Goal: Information Seeking & Learning: Learn about a topic

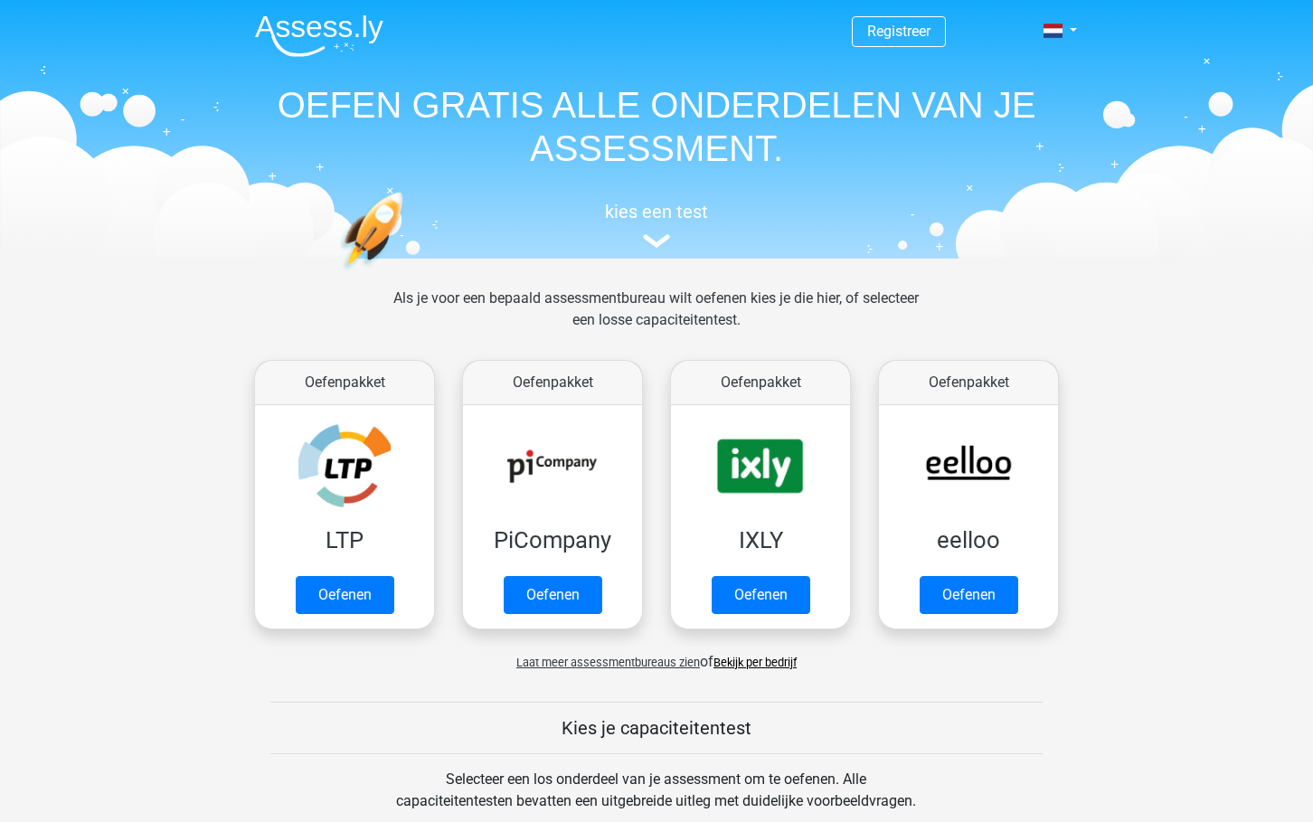
click at [671, 246] on div "kies een test" at bounding box center [656, 222] width 832 height 60
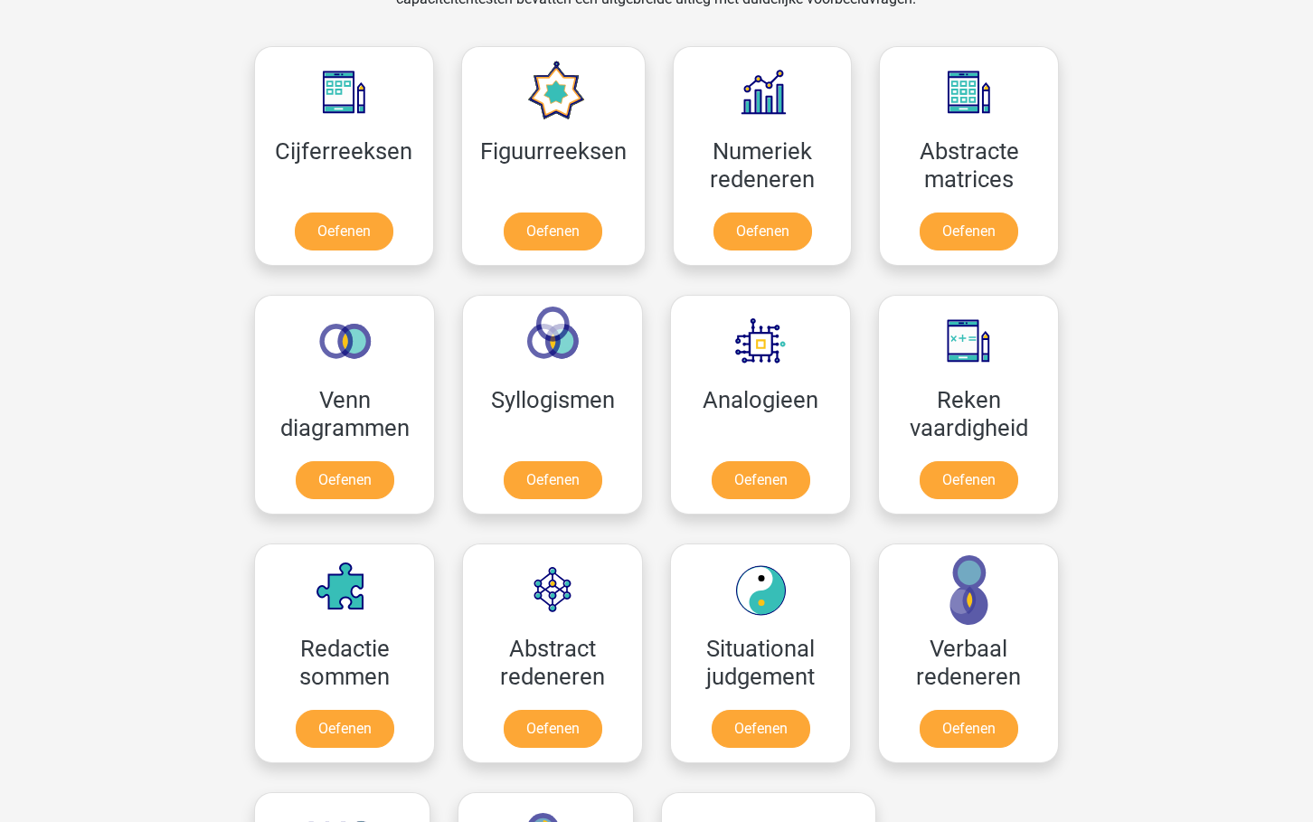
scroll to position [1022, 0]
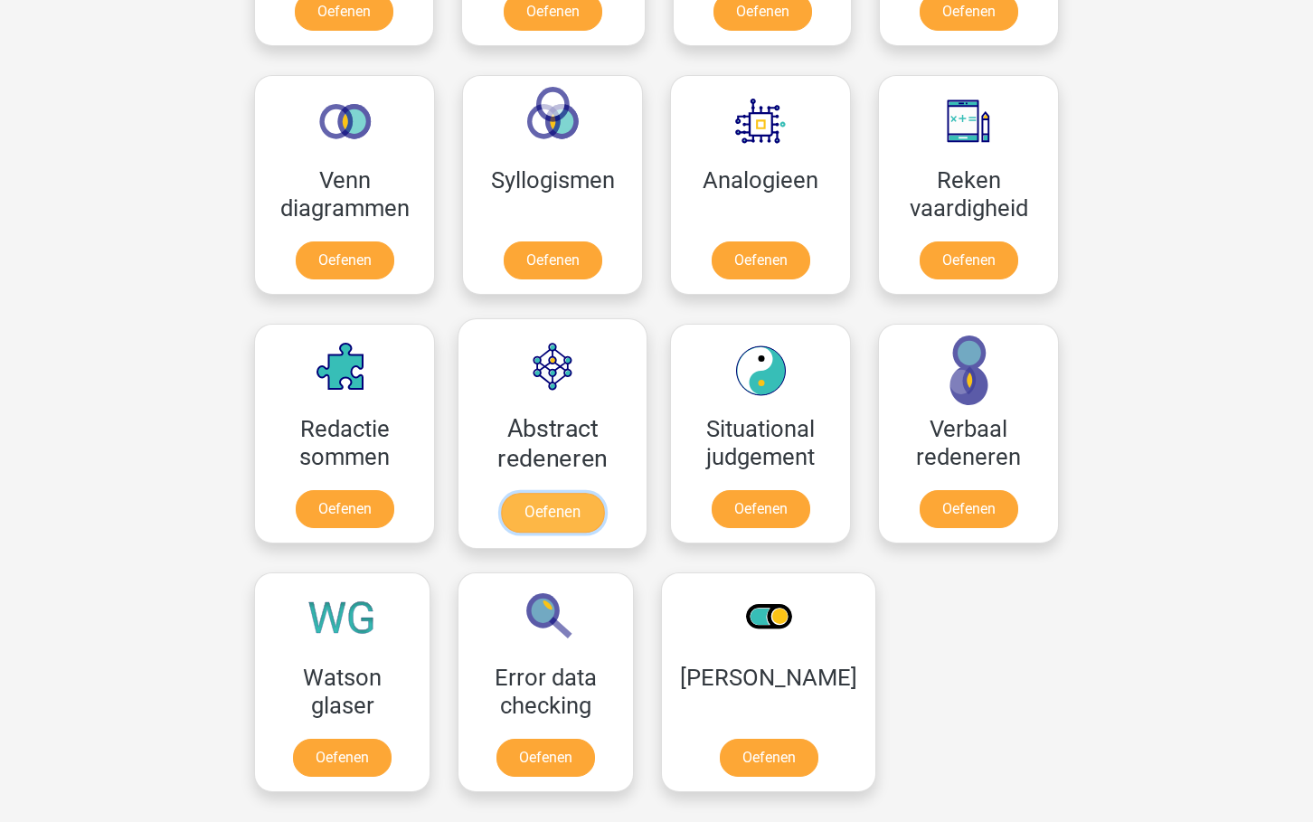
click at [542, 493] on link "Oefenen" at bounding box center [552, 513] width 103 height 40
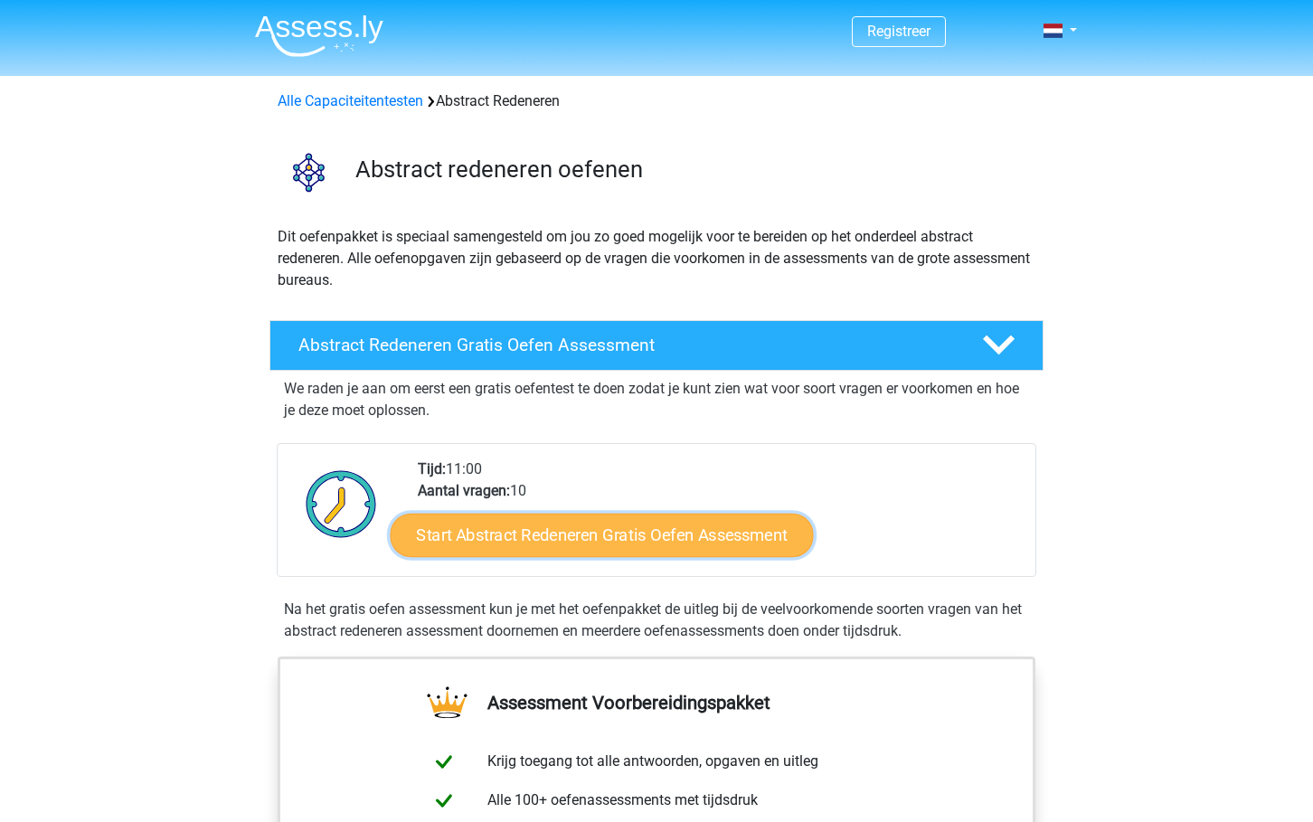
click at [598, 551] on link "Start Abstract Redeneren Gratis Oefen Assessment" at bounding box center [602, 534] width 423 height 43
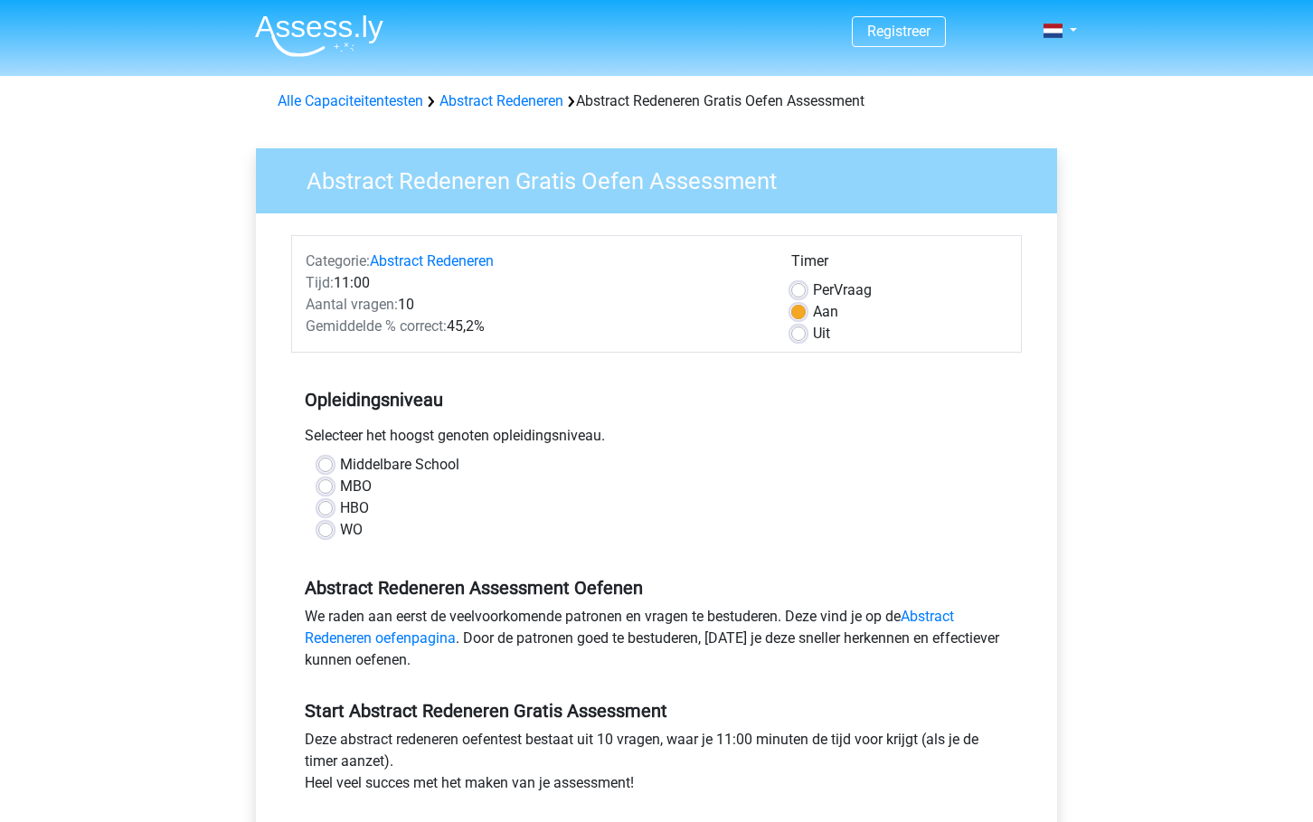
click at [340, 532] on label "WO" at bounding box center [351, 530] width 23 height 22
click at [322, 532] on input "WO" at bounding box center [325, 528] width 14 height 18
radio input "true"
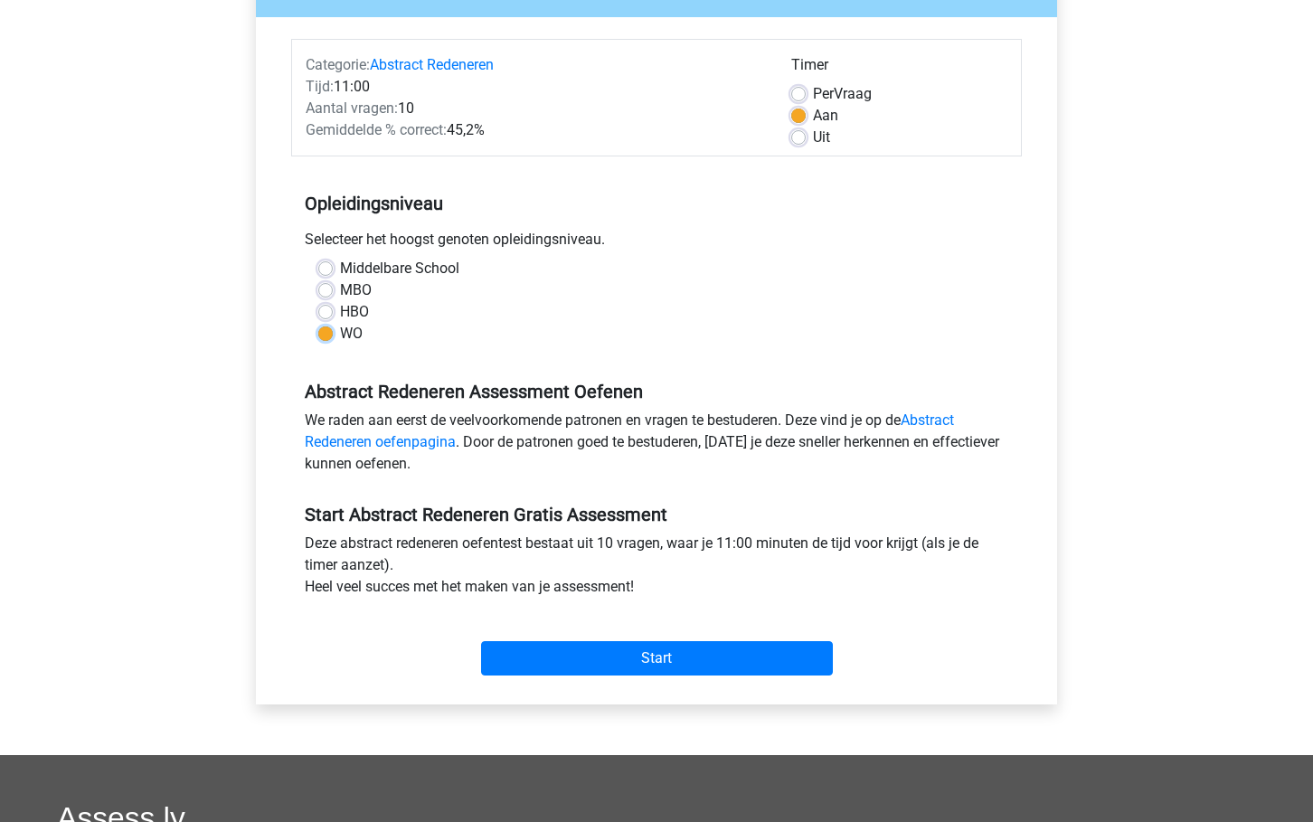
scroll to position [177, 0]
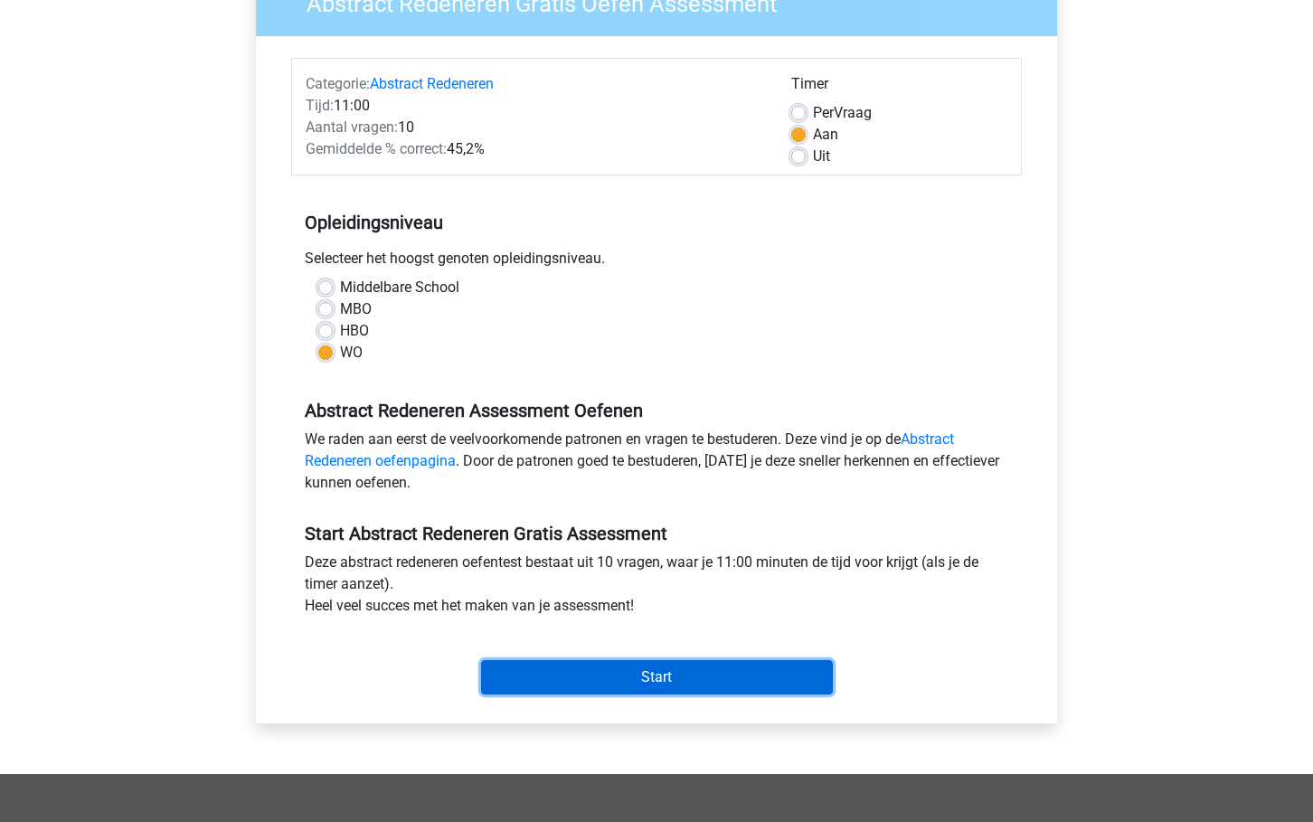
click at [600, 678] on input "Start" at bounding box center [657, 677] width 352 height 34
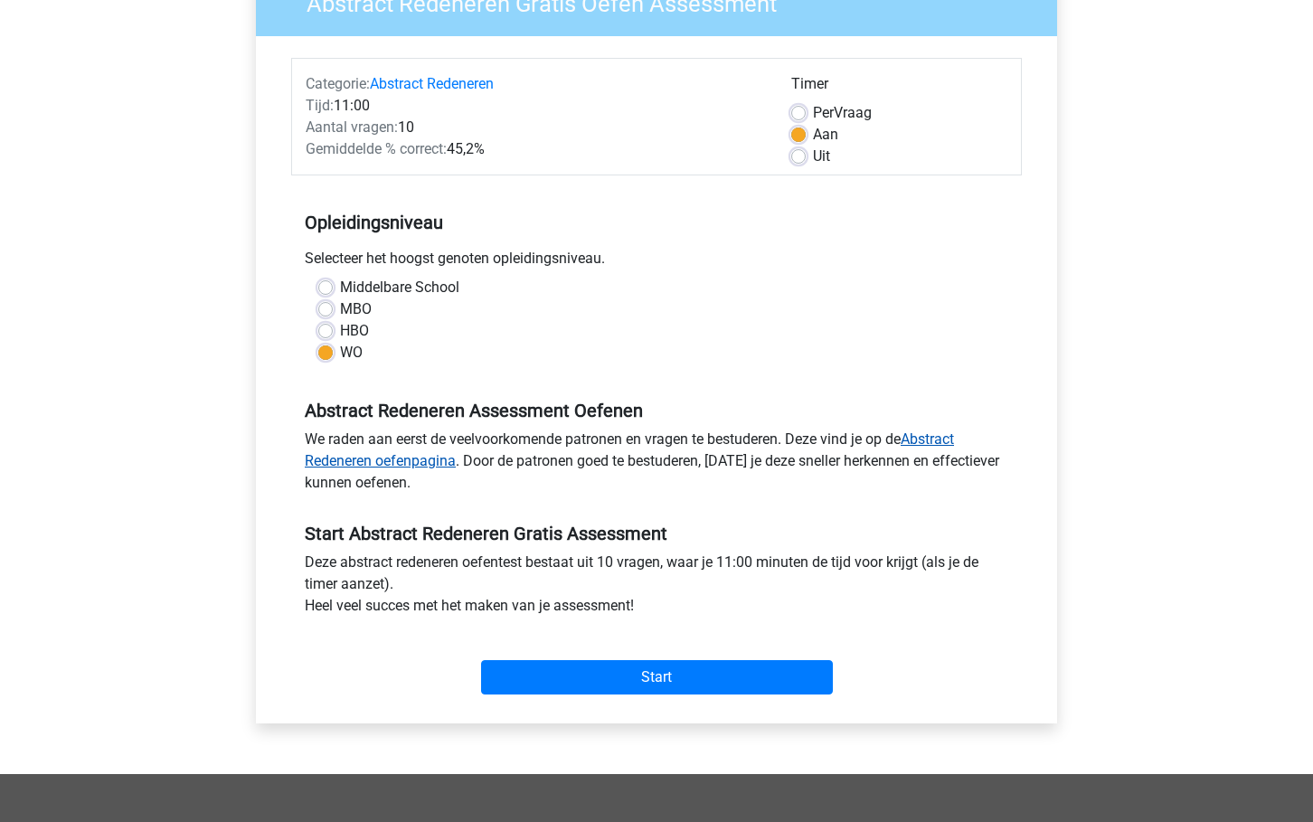
click at [948, 446] on link "Abstract Redeneren oefenpagina" at bounding box center [629, 449] width 649 height 39
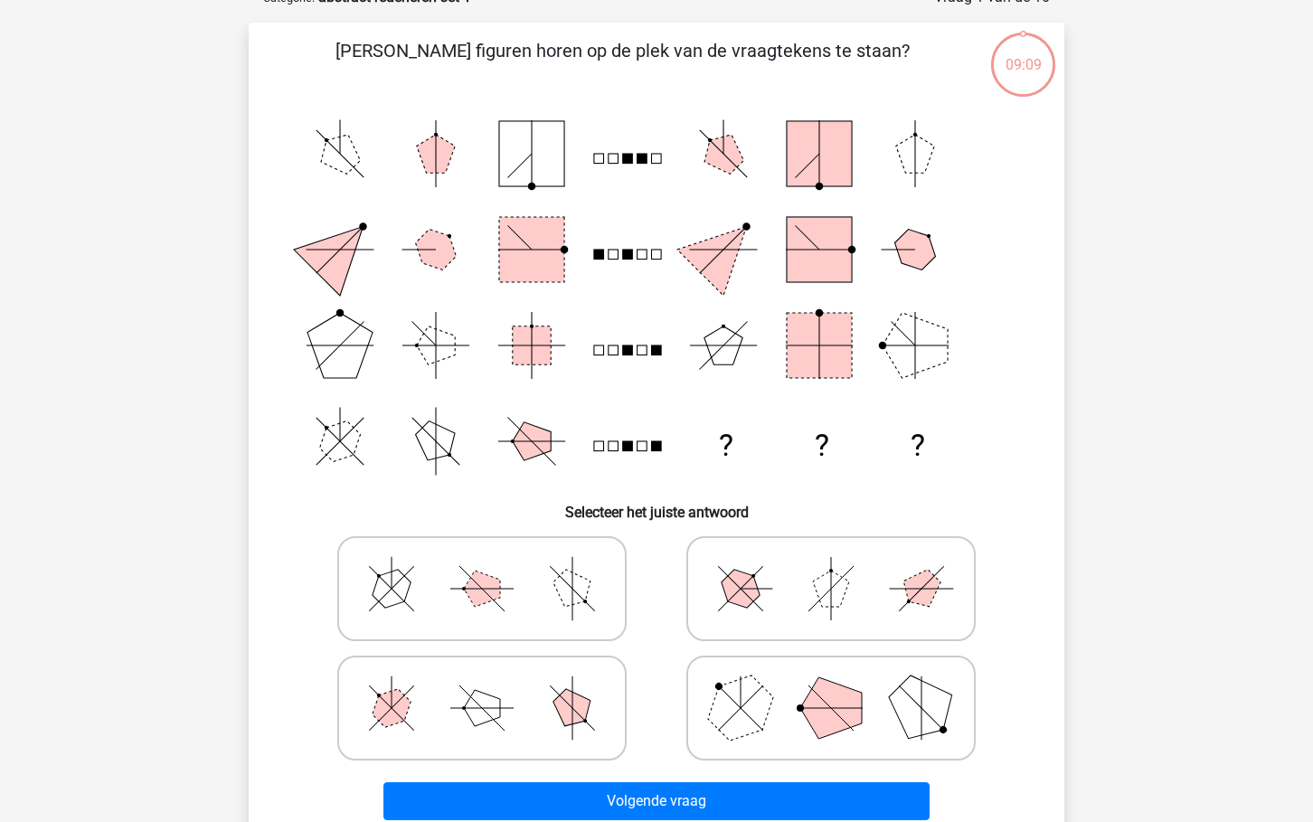
scroll to position [139, 0]
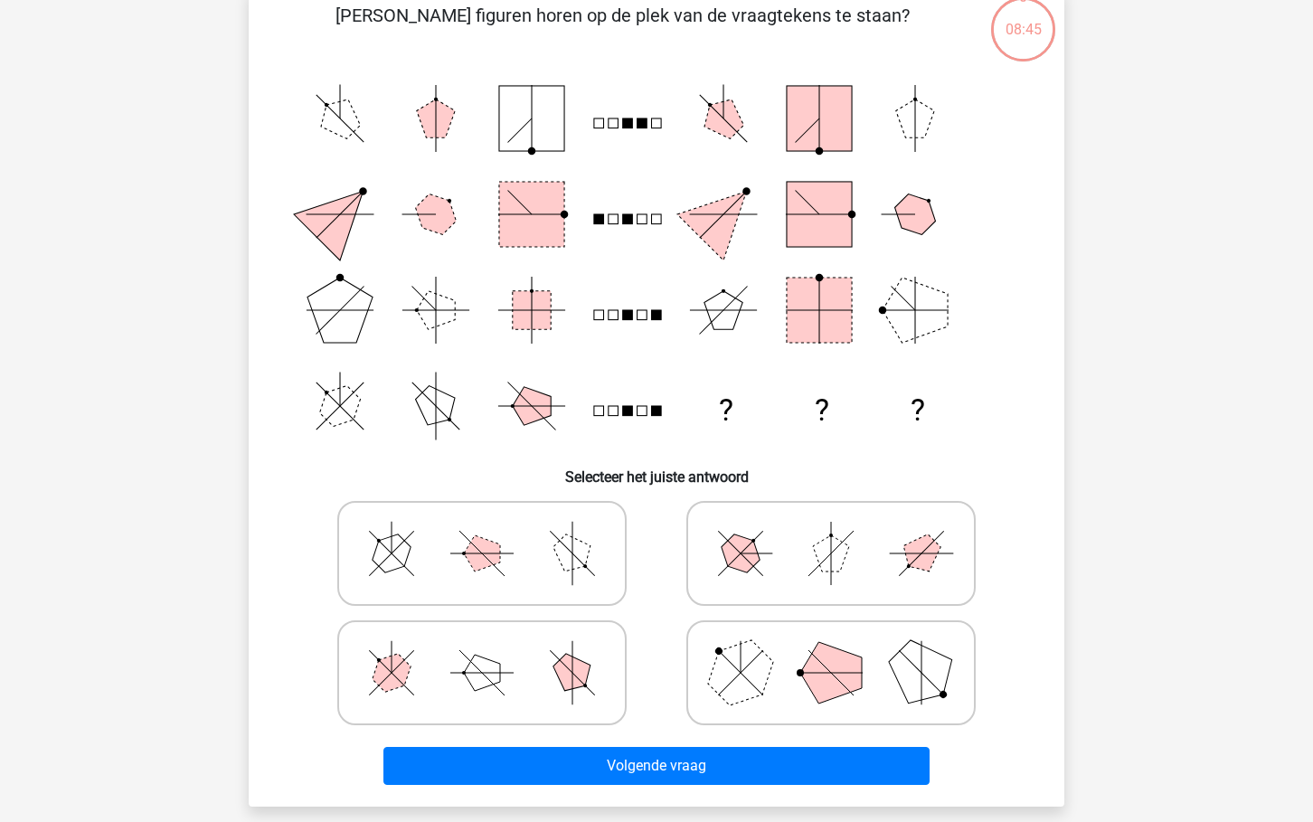
click at [434, 538] on icon at bounding box center [481, 553] width 271 height 90
click at [482, 531] on input "radio" at bounding box center [488, 525] width 12 height 12
radio input "true"
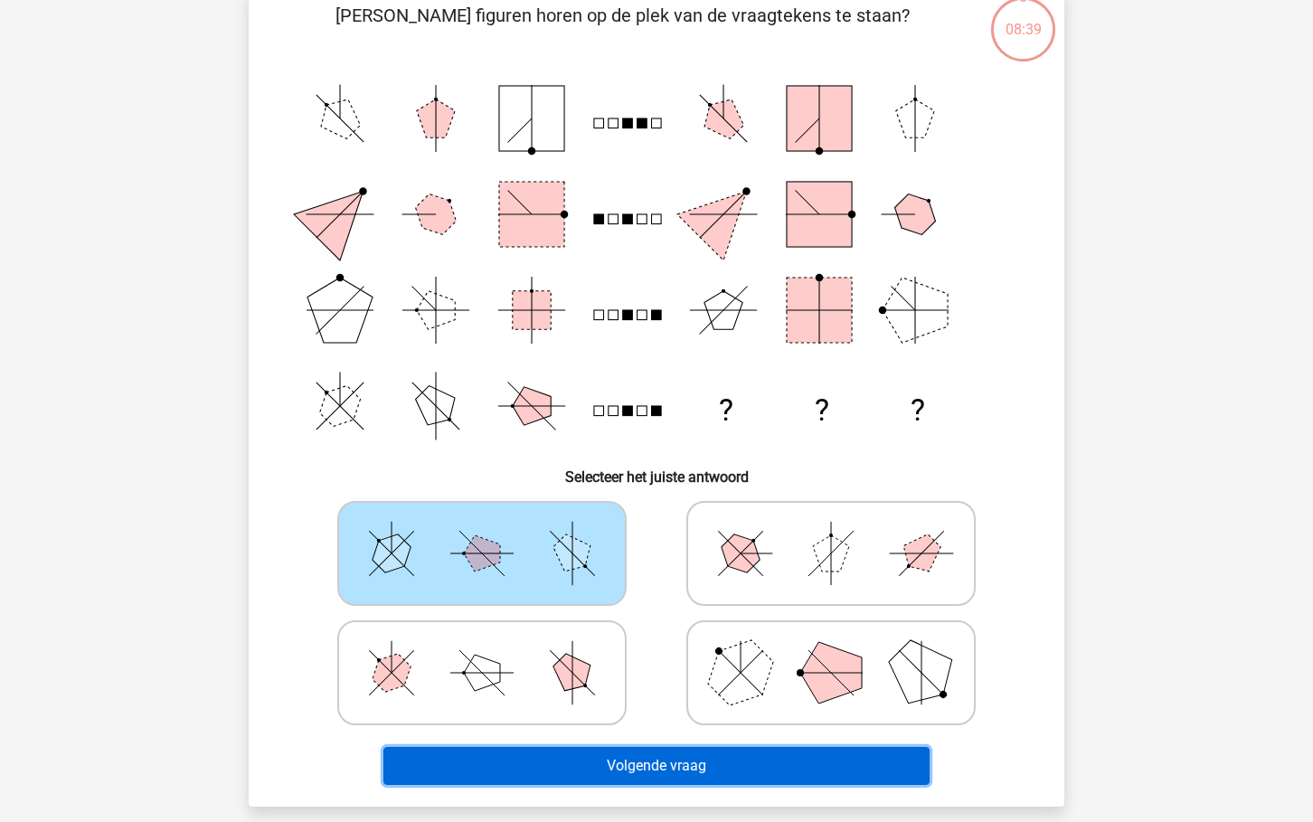
click at [607, 759] on button "Volgende vraag" at bounding box center [656, 766] width 547 height 38
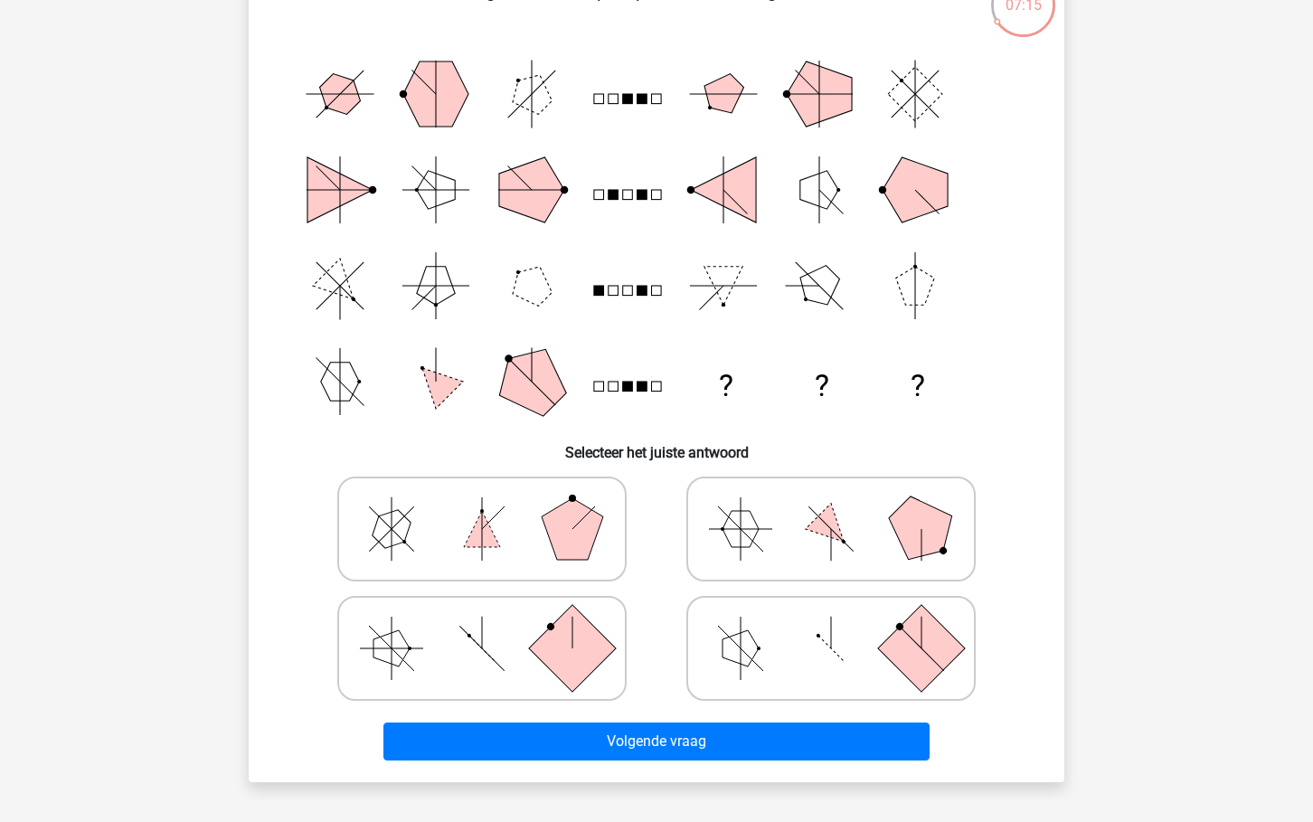
scroll to position [0, 0]
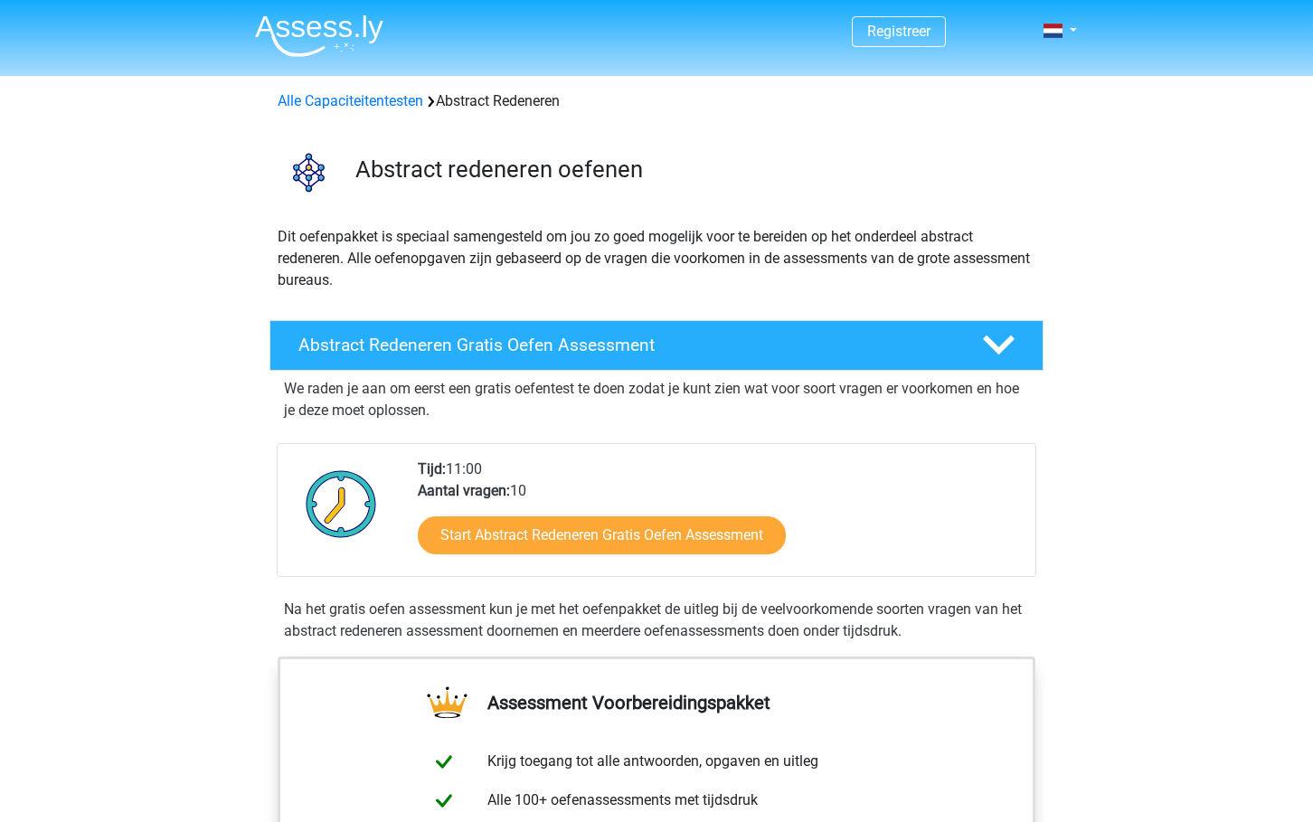
scroll to position [5, 0]
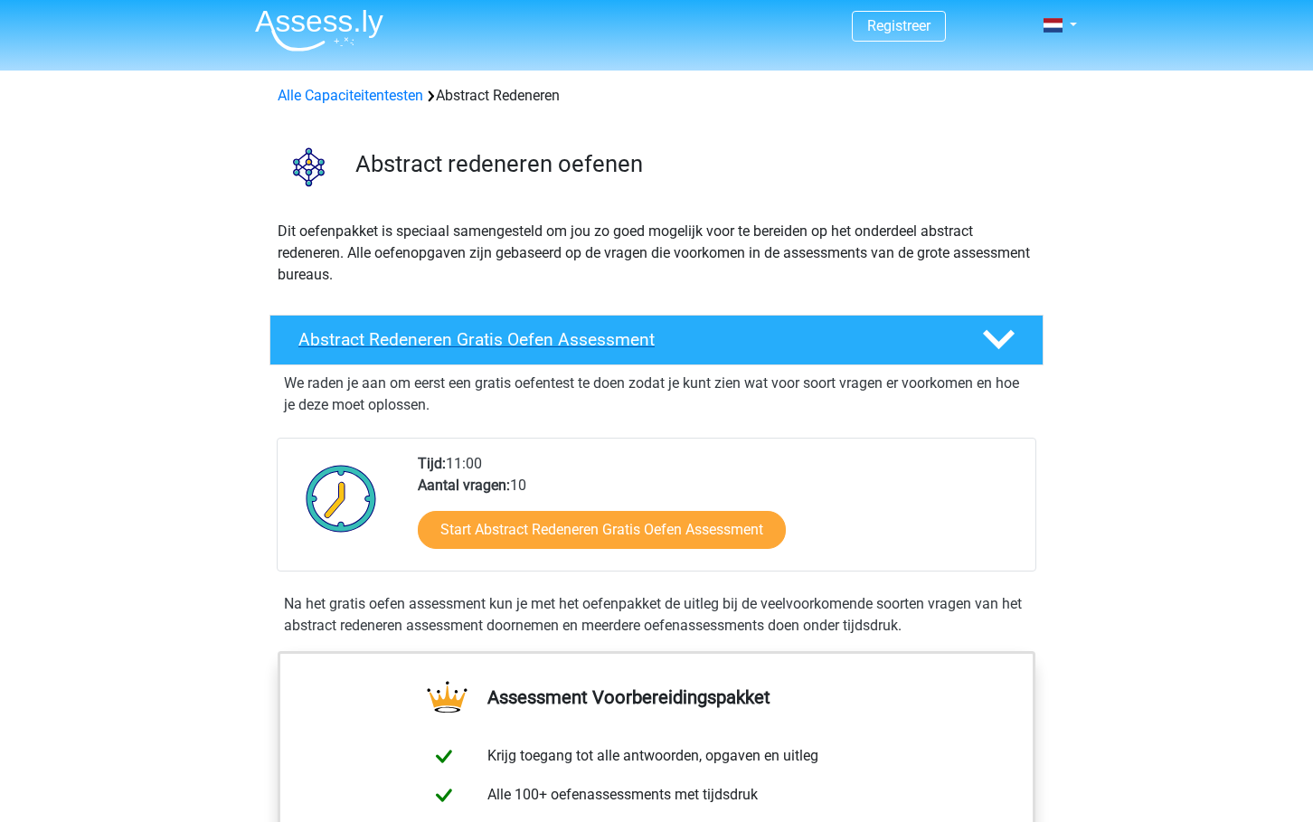
click at [1015, 332] on div at bounding box center [996, 340] width 61 height 32
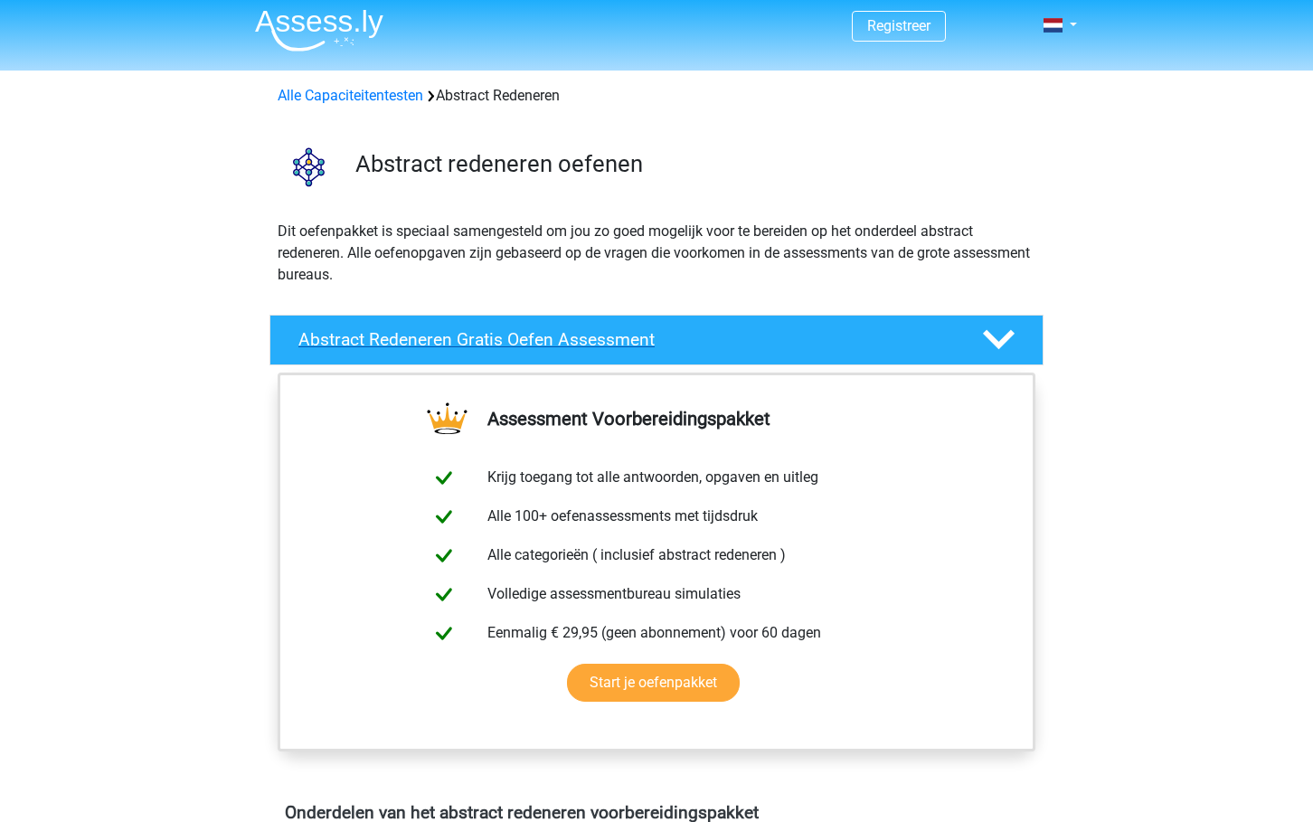
click at [1014, 332] on div at bounding box center [996, 340] width 61 height 32
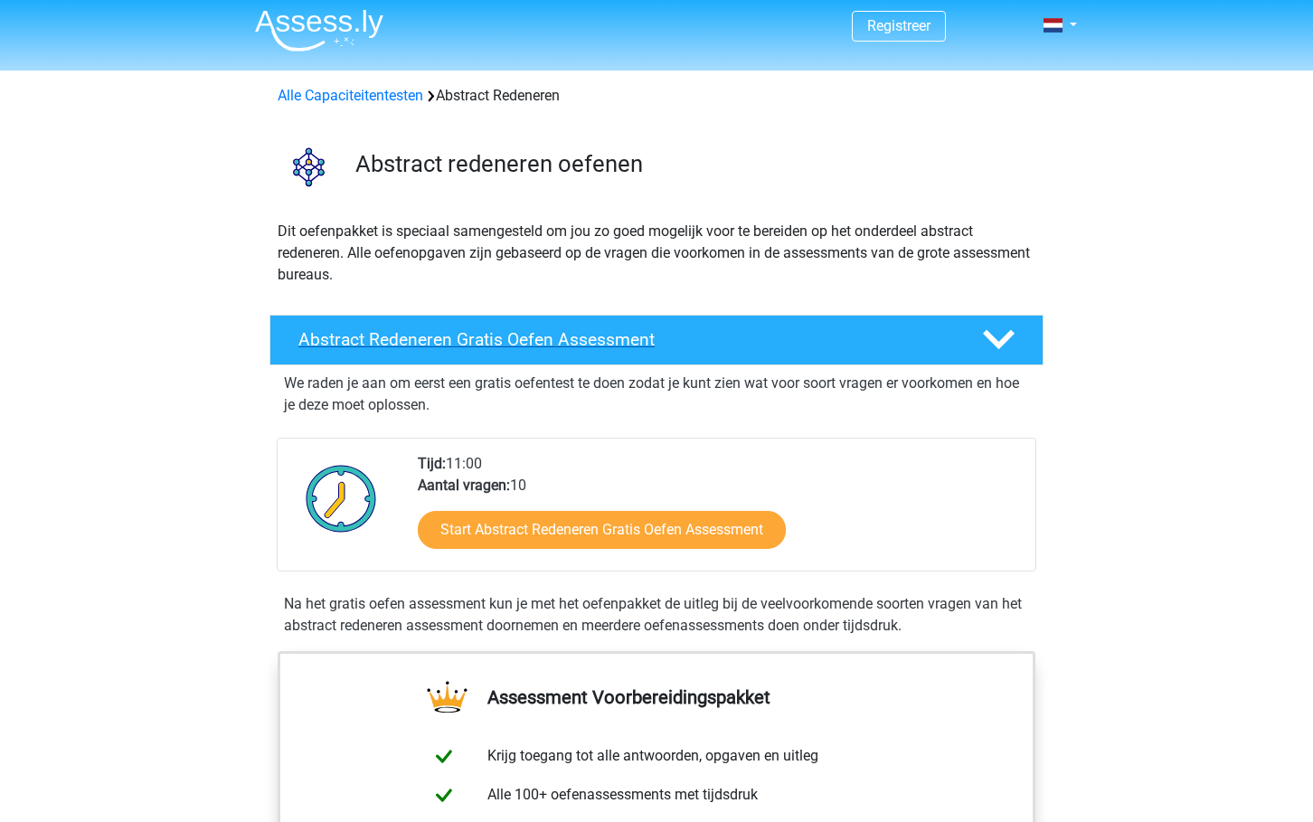
click at [1014, 332] on div at bounding box center [996, 340] width 61 height 32
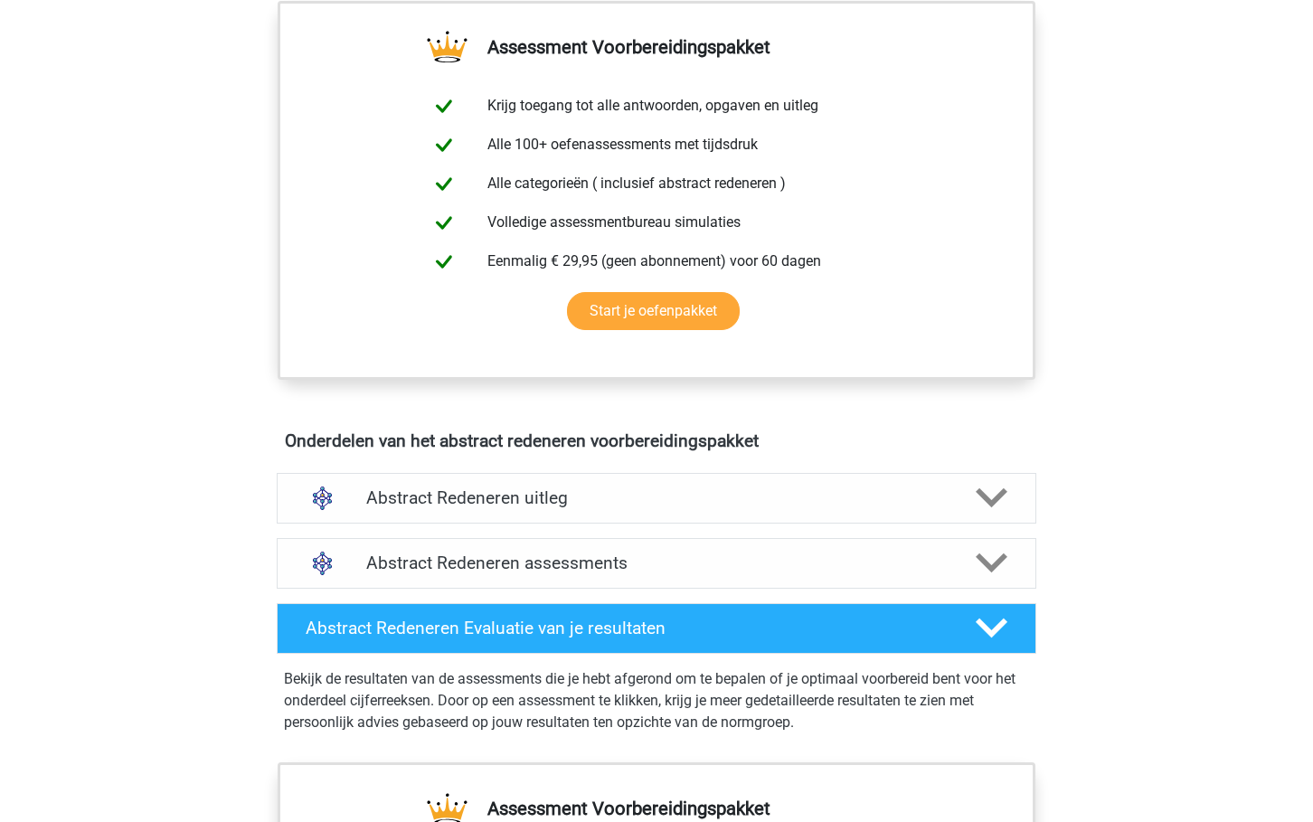
scroll to position [418, 0]
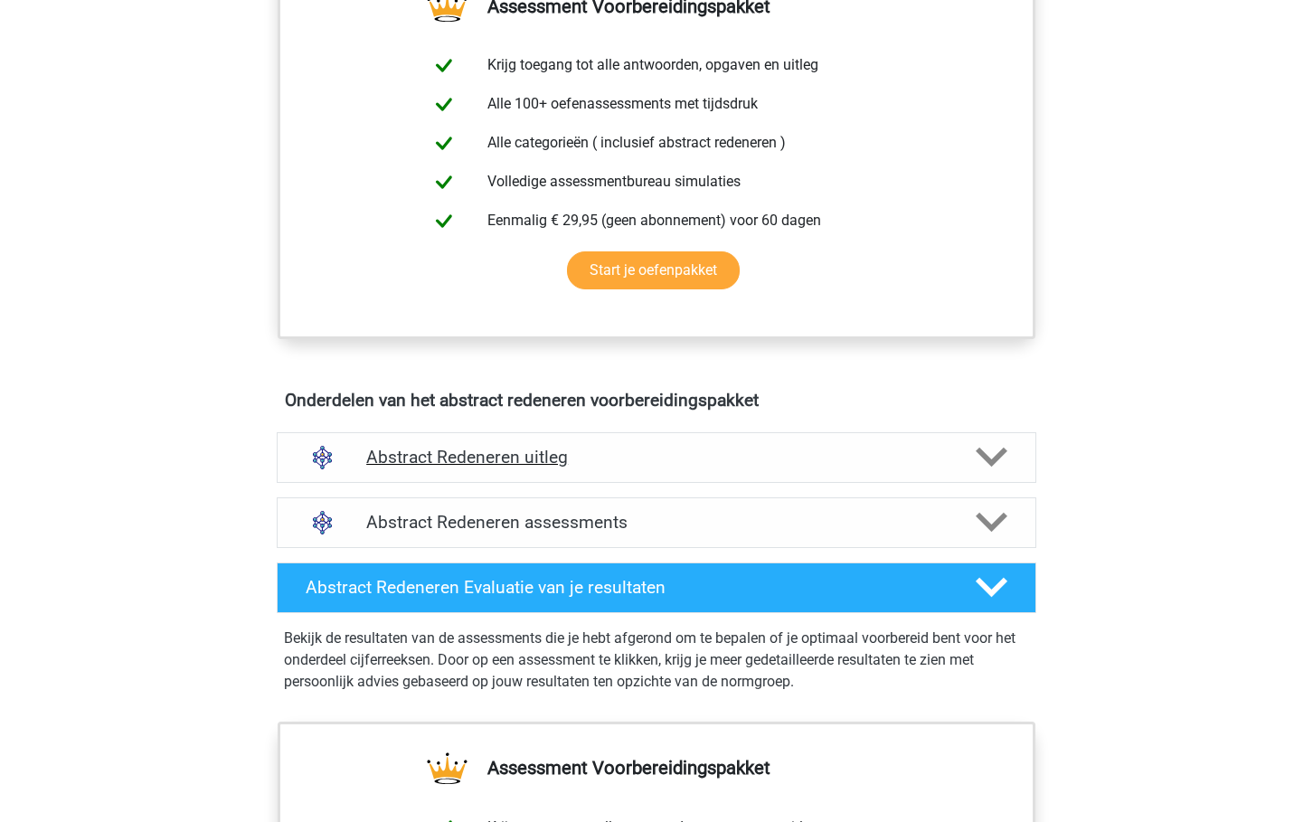
click at [998, 447] on icon at bounding box center [991, 457] width 32 height 32
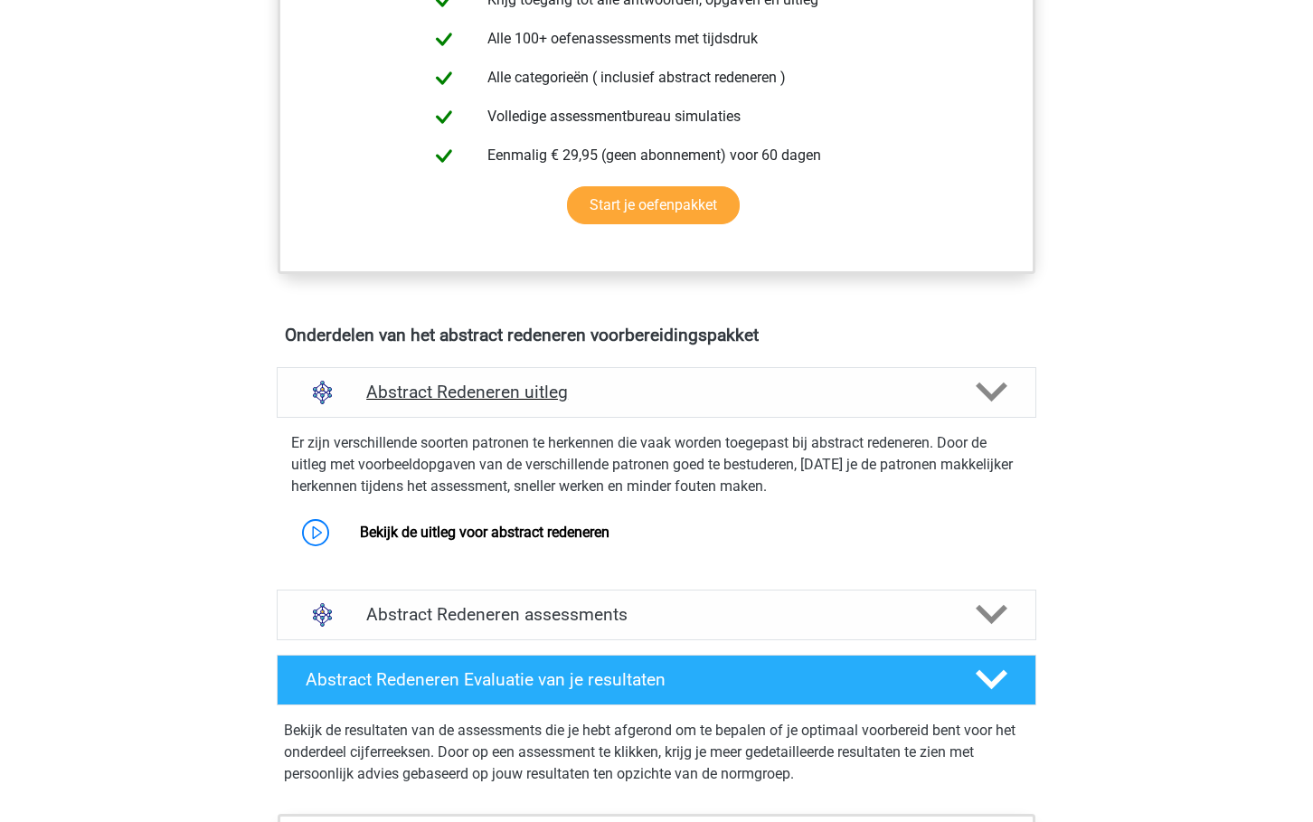
scroll to position [506, 0]
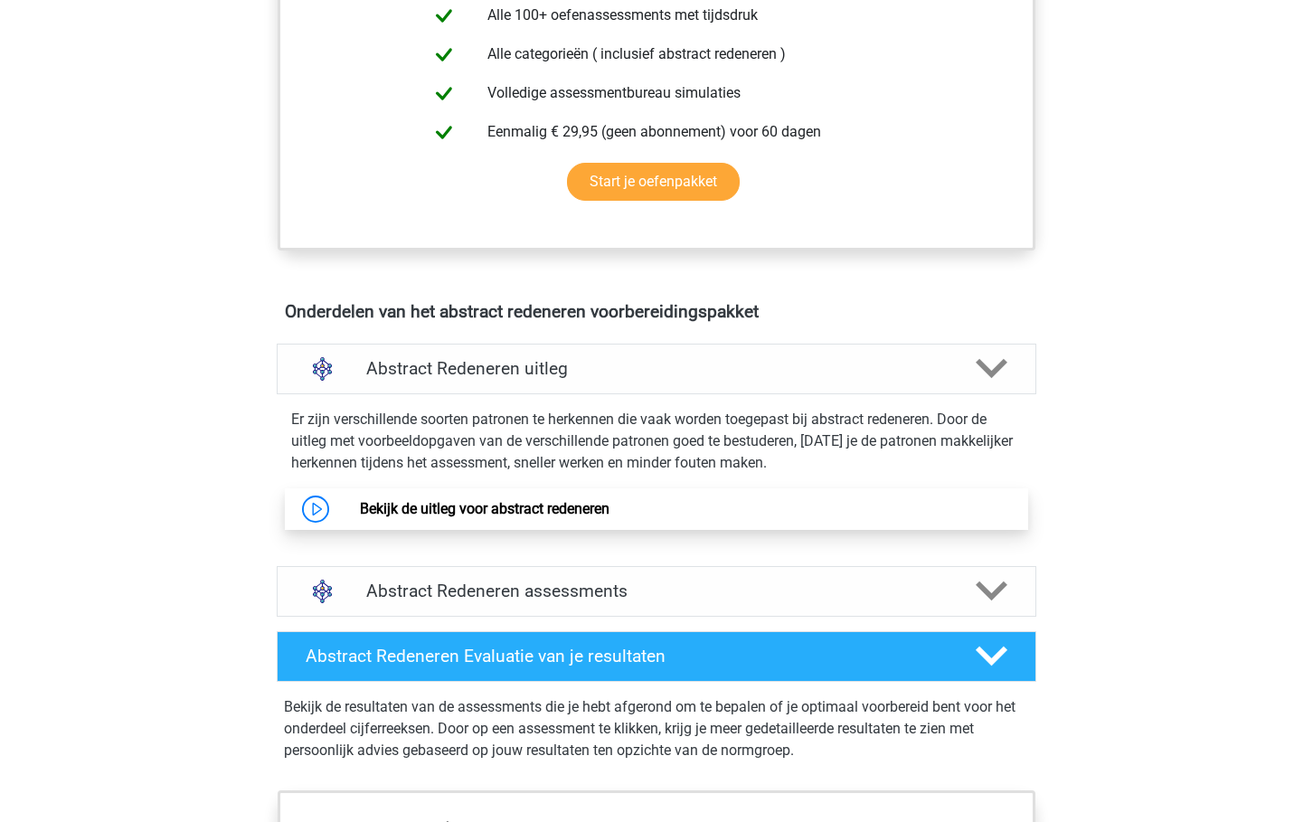
click at [556, 505] on link "Bekijk de uitleg voor abstract redeneren" at bounding box center [484, 508] width 249 height 17
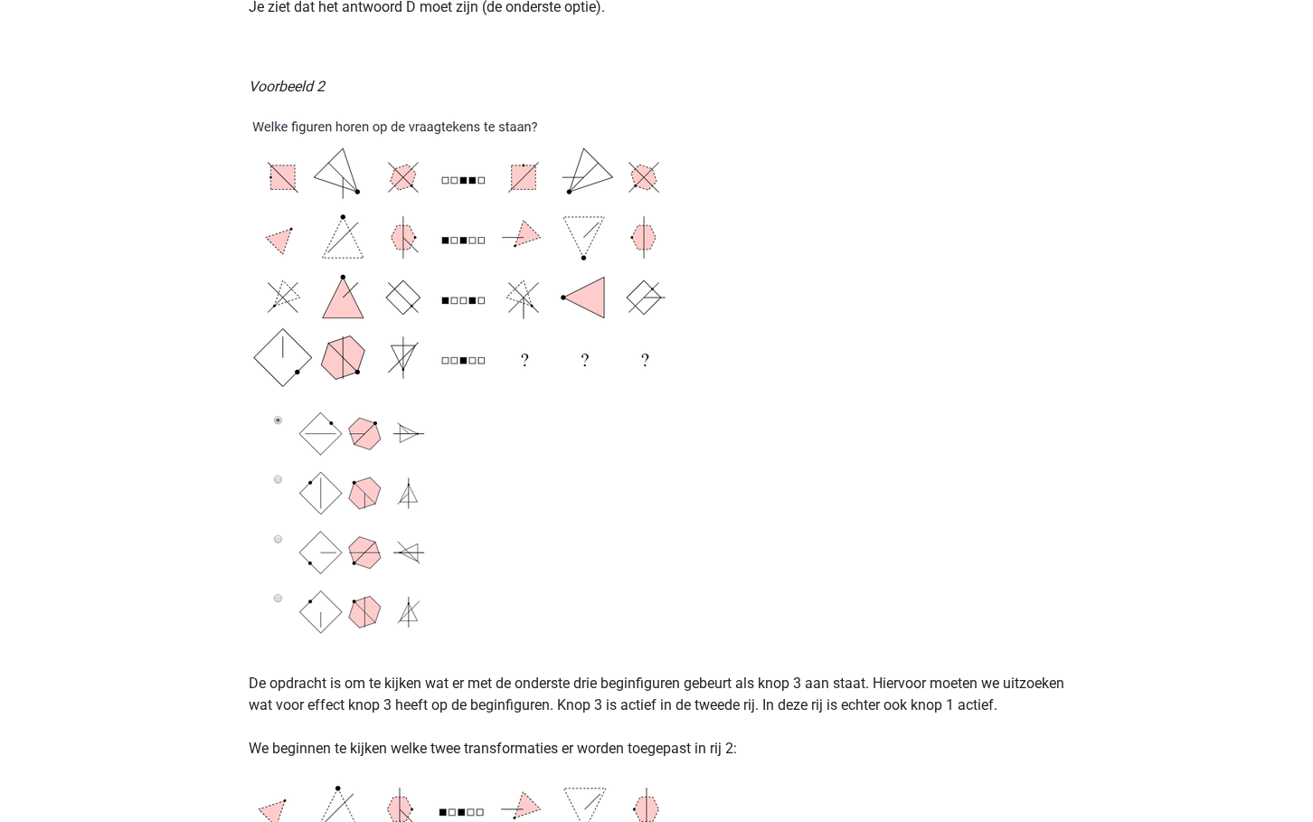
scroll to position [2283, 0]
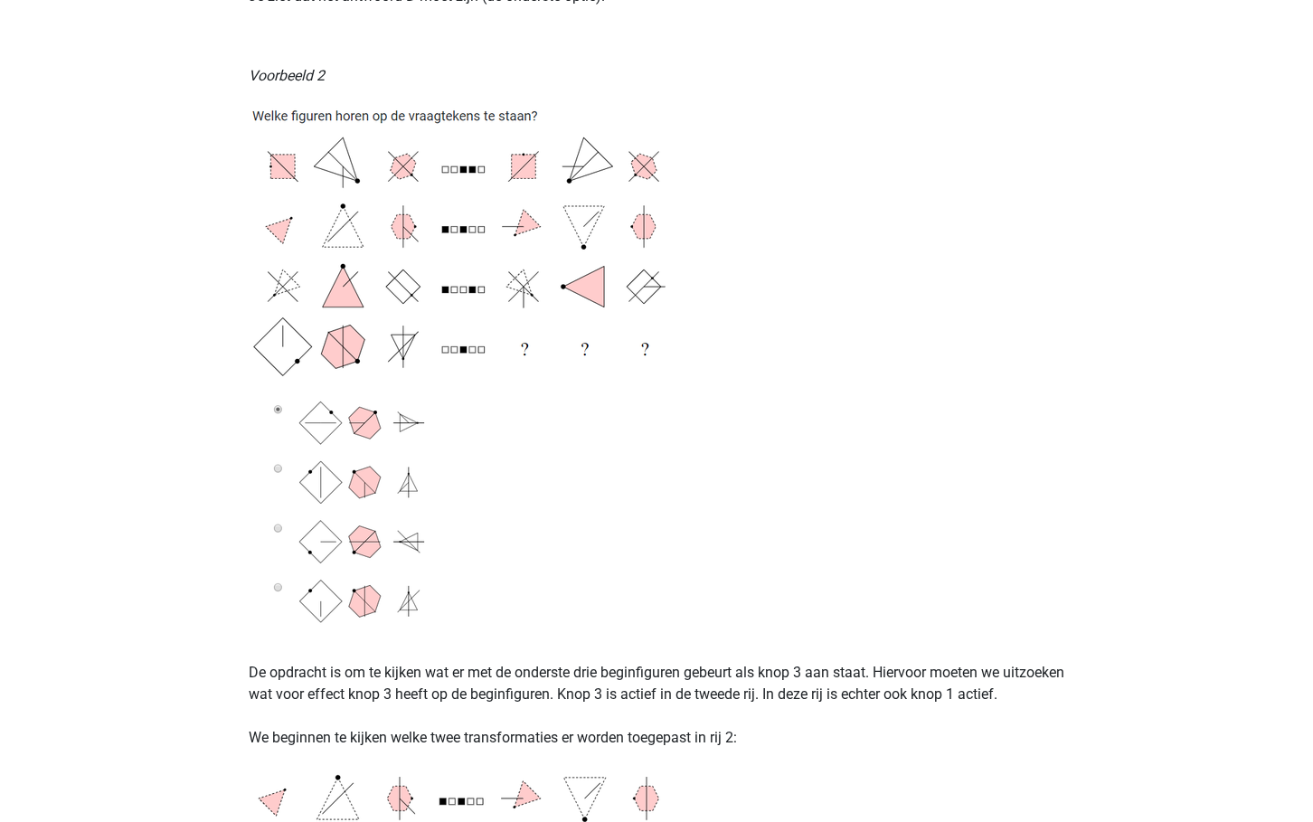
click at [465, 231] on img at bounding box center [475, 363] width 452 height 524
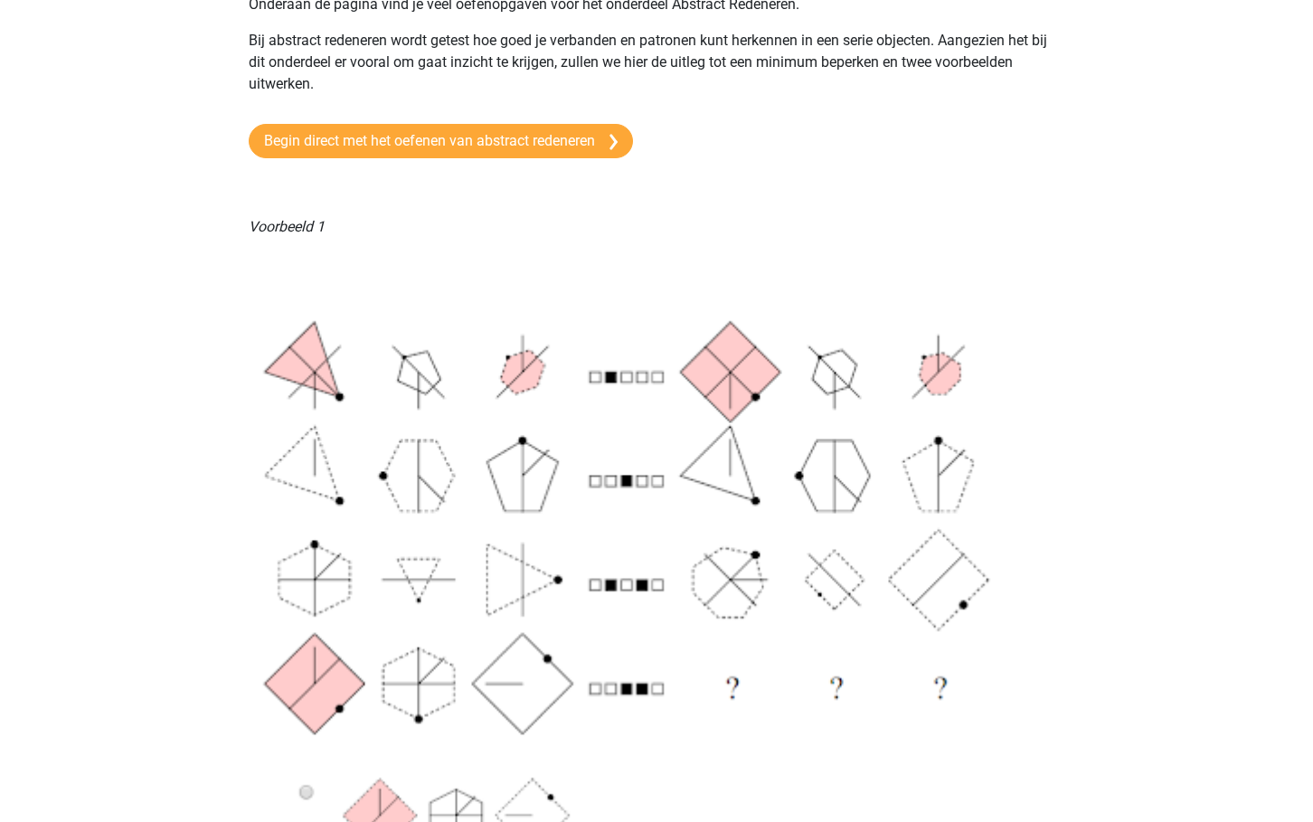
scroll to position [0, 0]
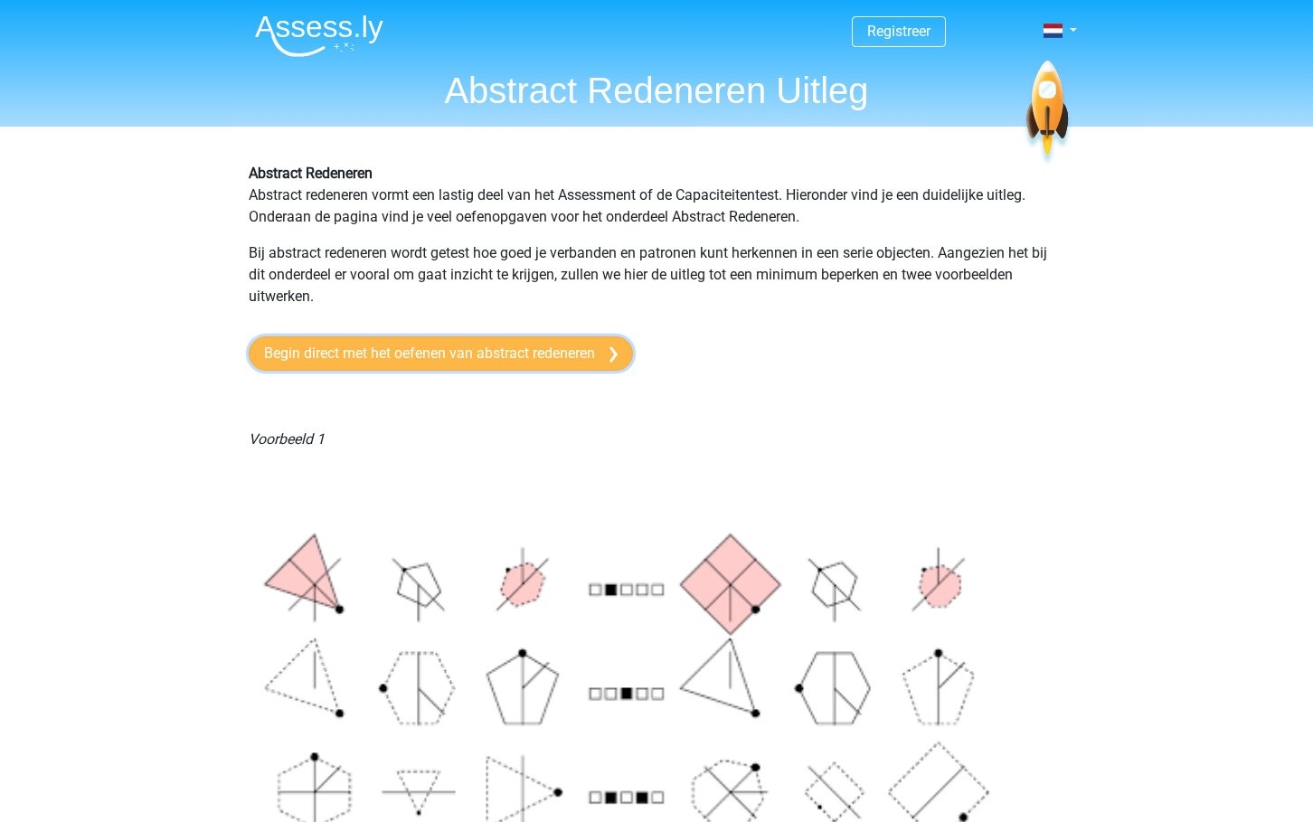
click at [465, 360] on link "Begin direct met het oefenen van abstract redeneren" at bounding box center [441, 353] width 384 height 34
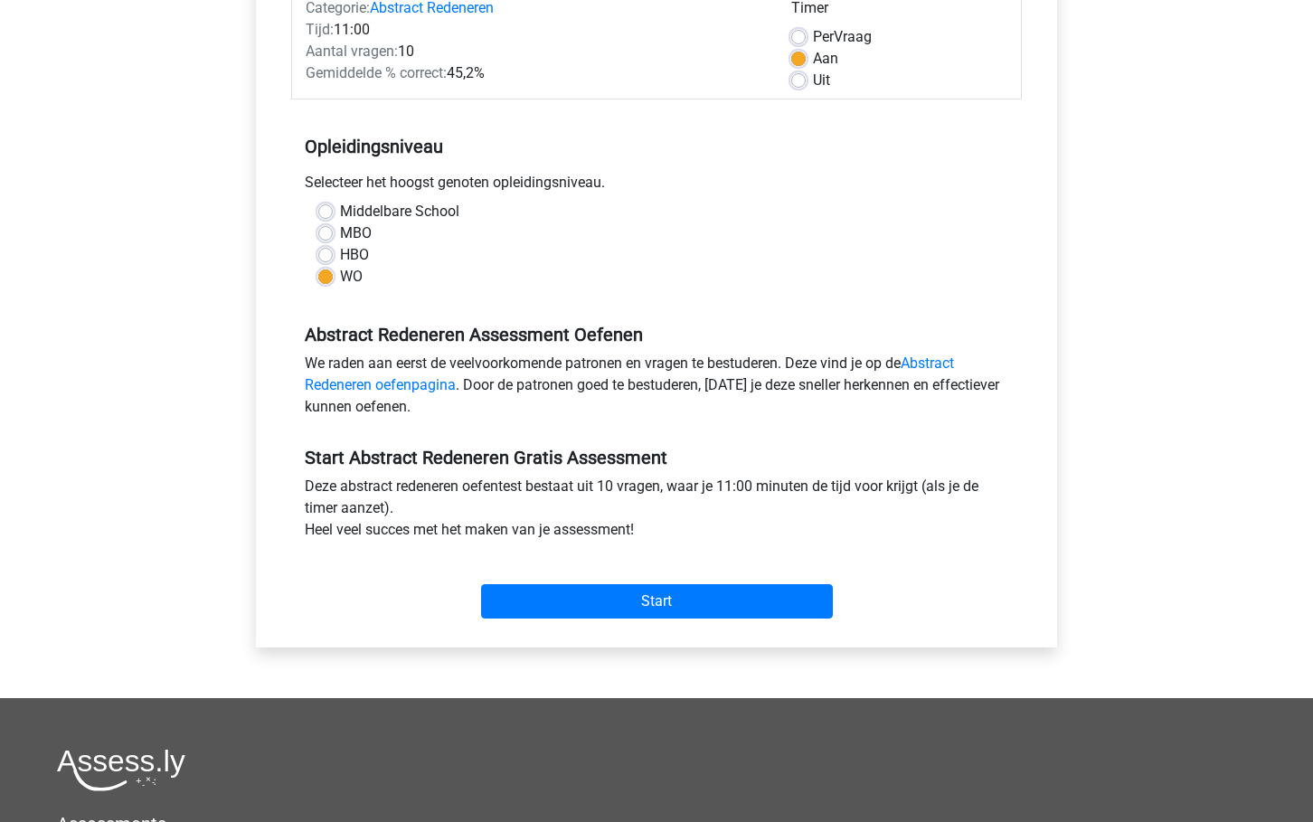
scroll to position [251, 0]
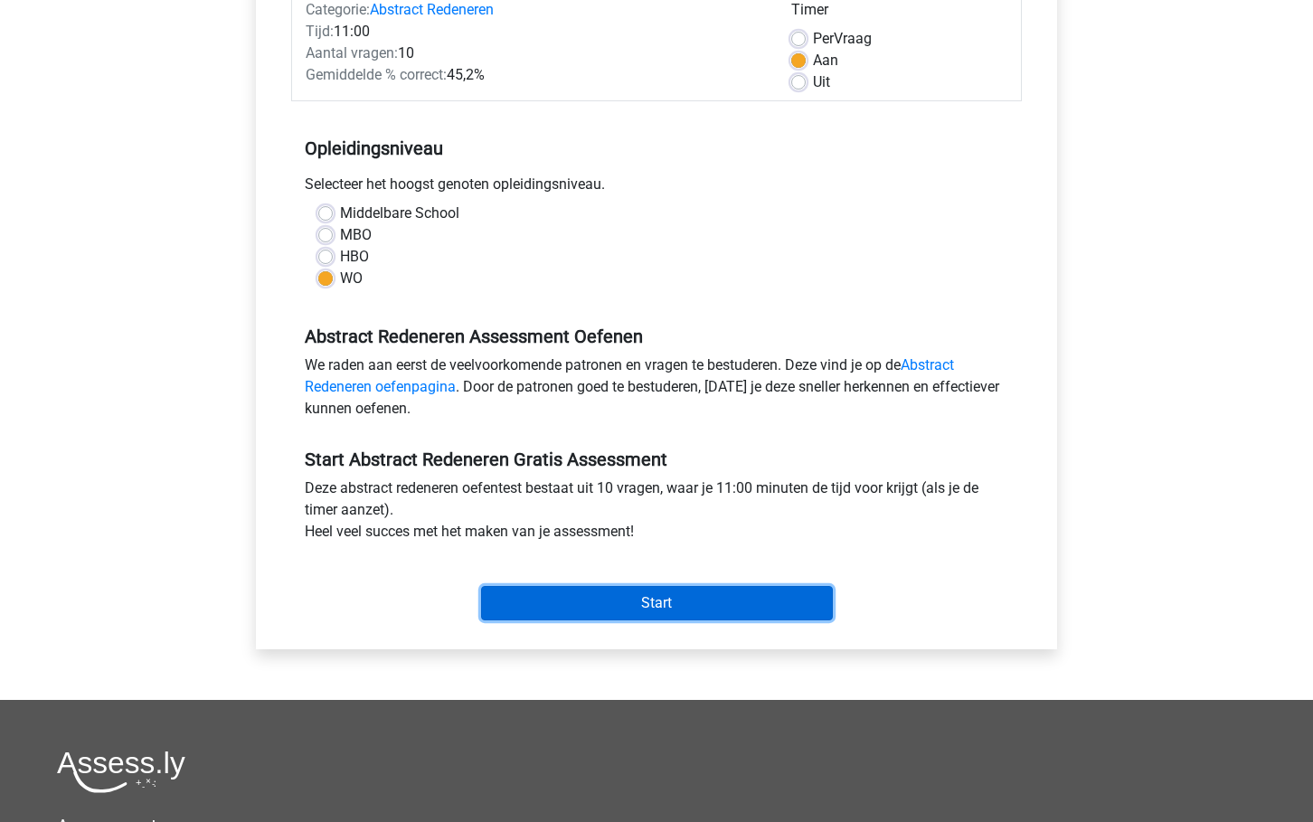
click at [669, 601] on input "Start" at bounding box center [657, 603] width 352 height 34
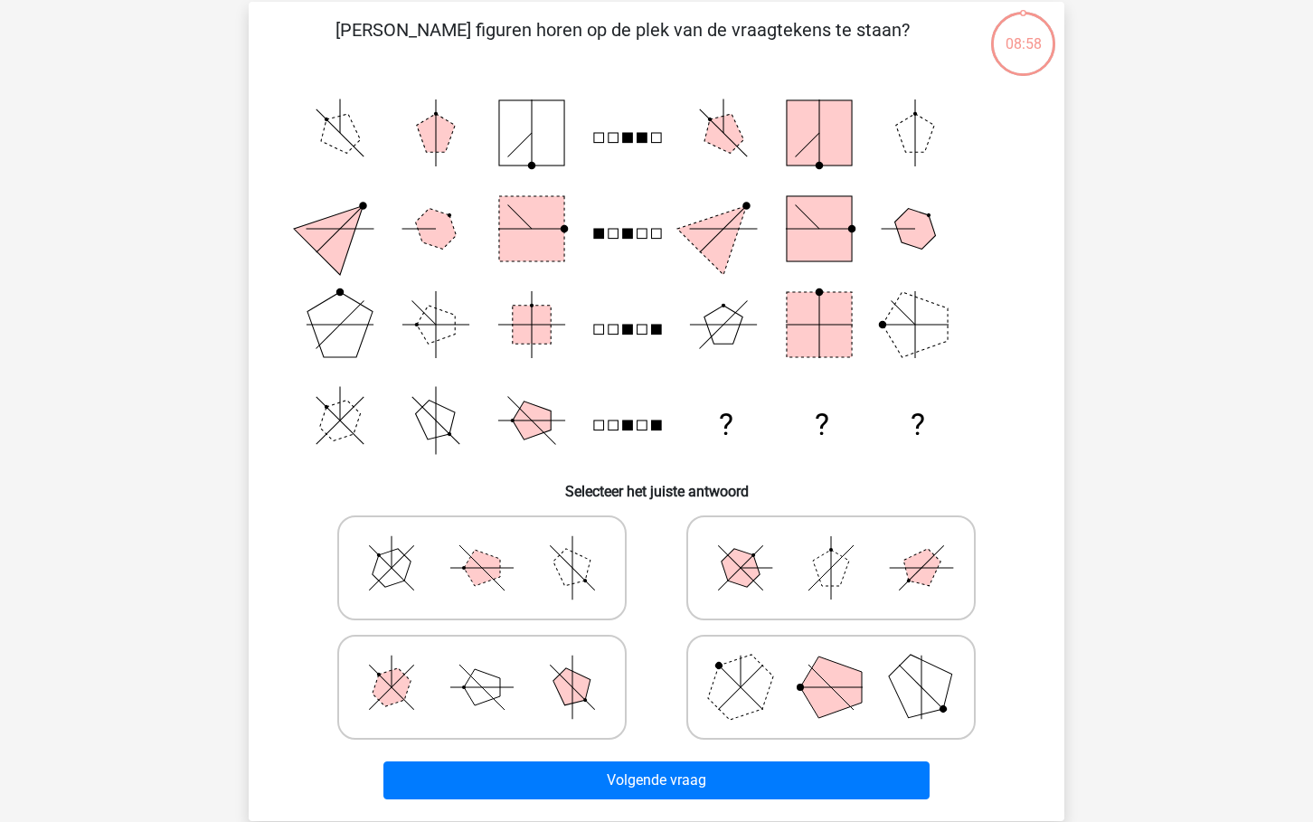
scroll to position [140, 0]
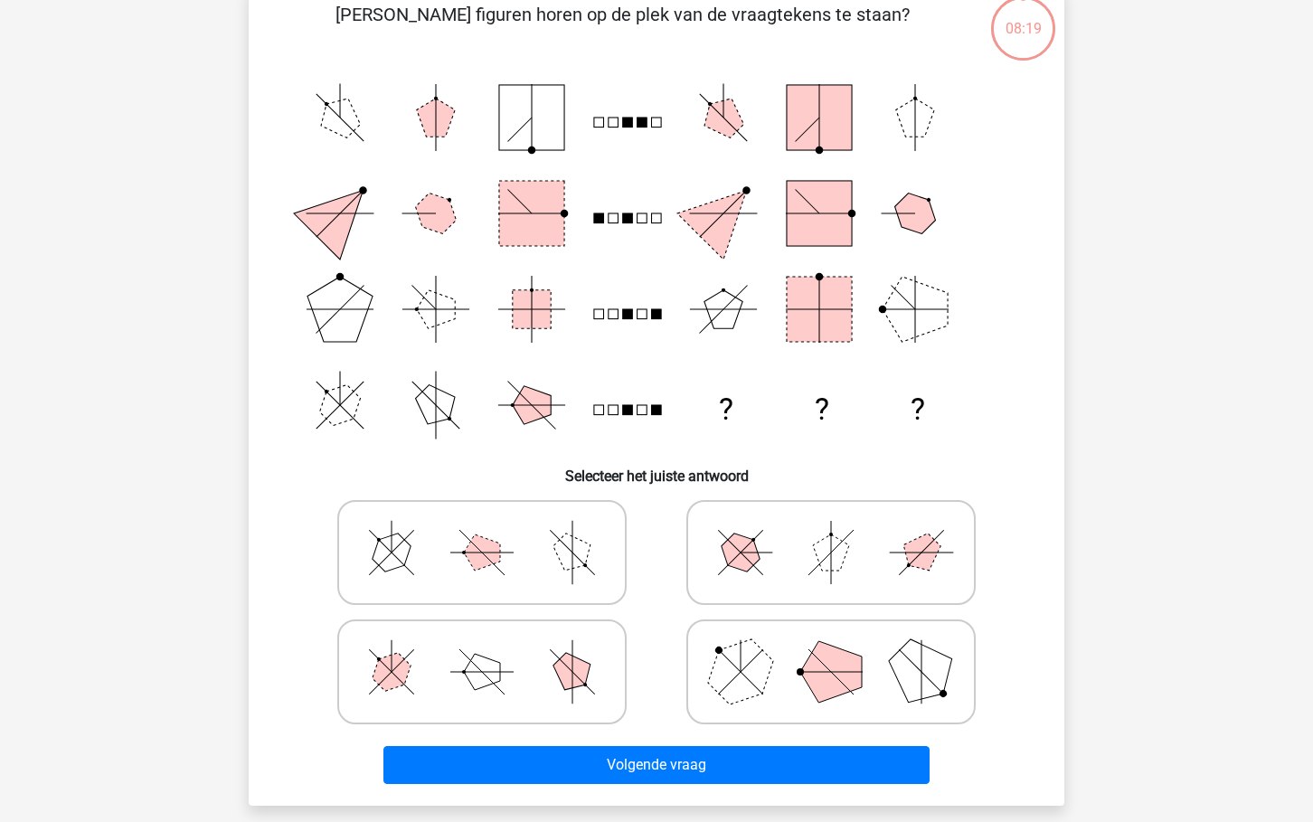
click at [846, 651] on polygon at bounding box center [830, 671] width 61 height 61
click at [843, 649] on input "radio" at bounding box center [837, 643] width 12 height 12
radio input "true"
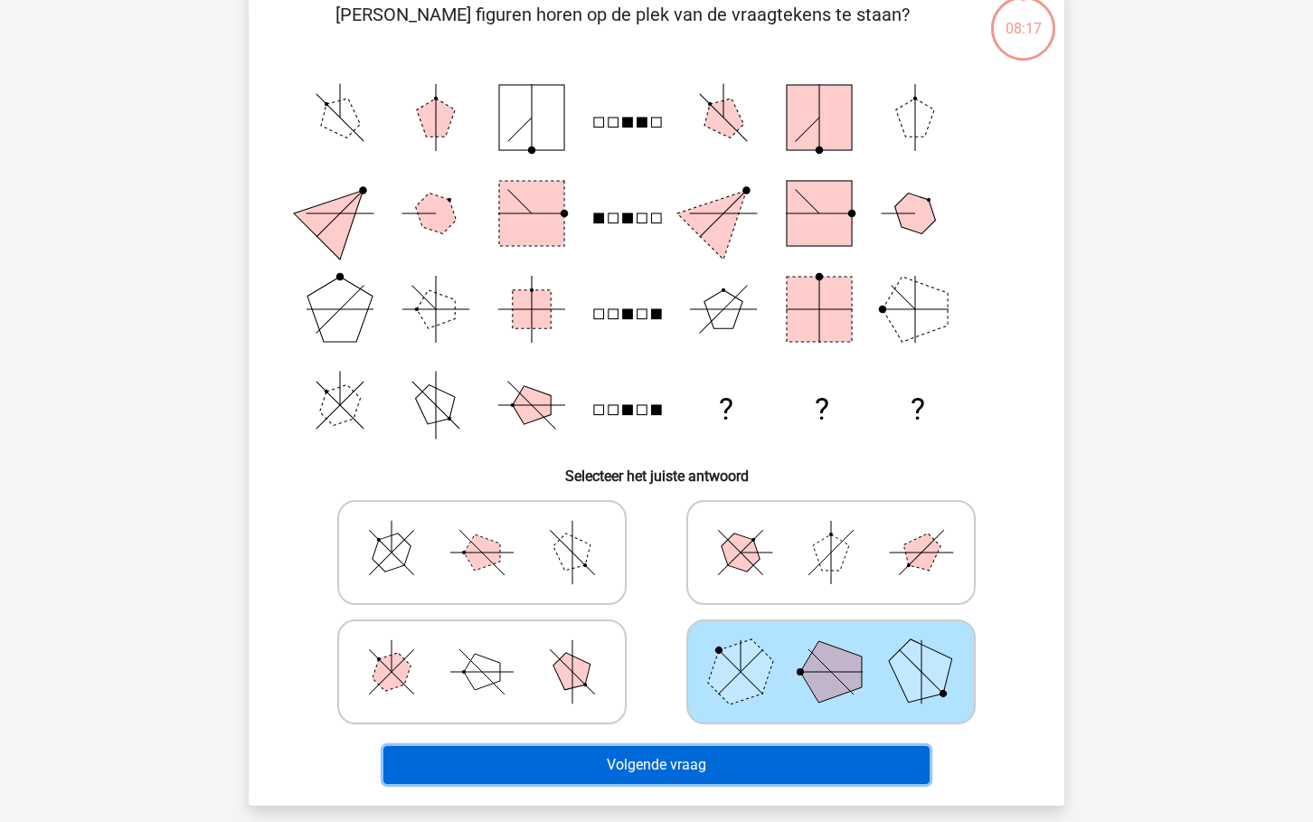
click at [717, 767] on button "Volgende vraag" at bounding box center [656, 765] width 547 height 38
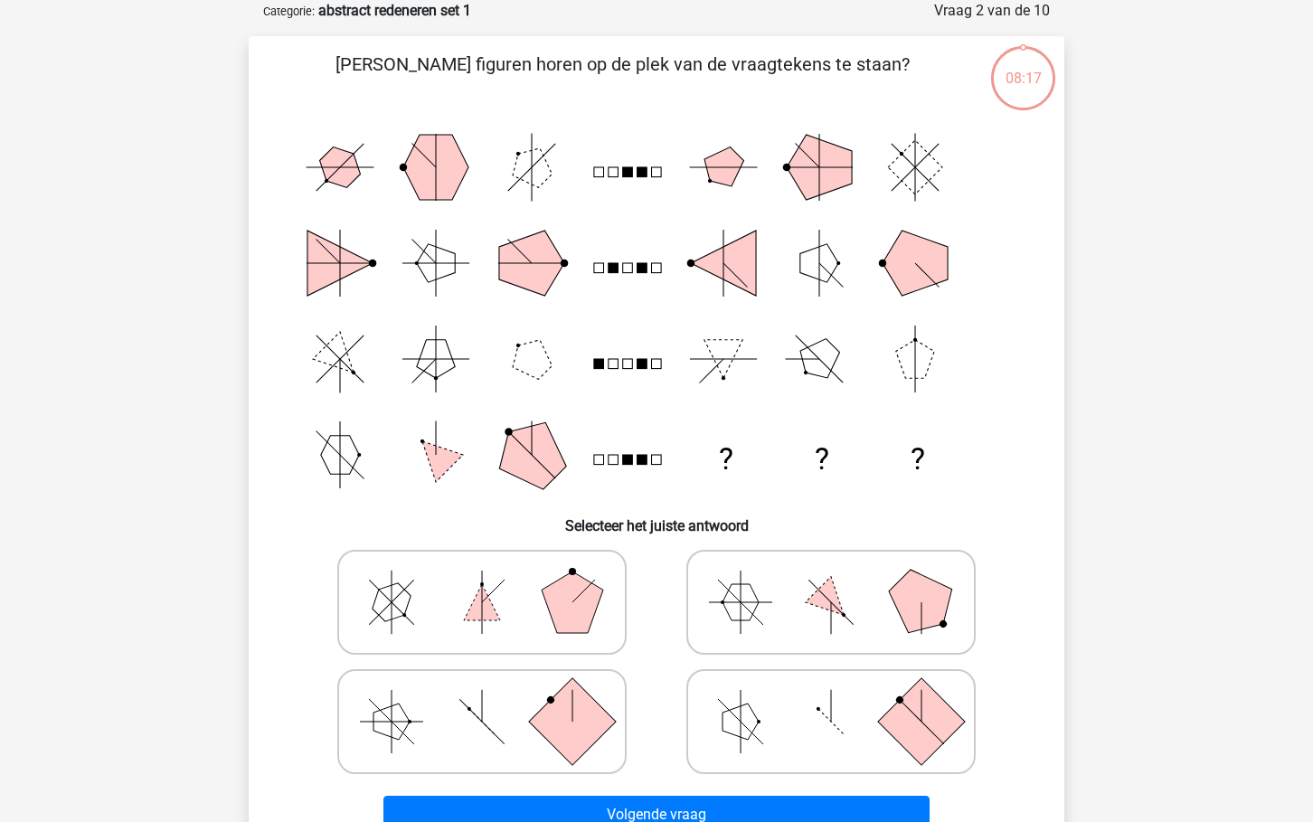
scroll to position [90, 0]
click at [785, 147] on icon "? ? ?" at bounding box center [656, 310] width 729 height 383
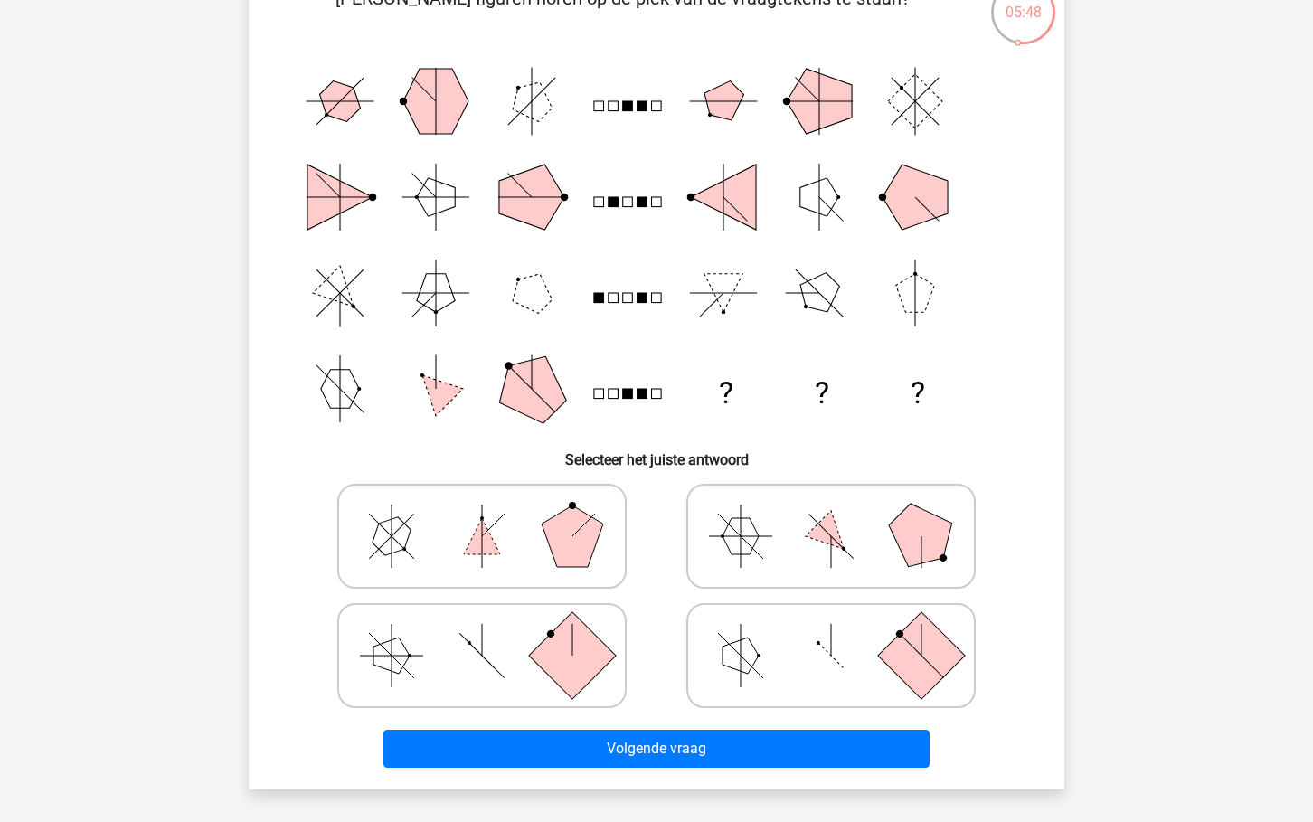
scroll to position [155, 0]
click at [699, 617] on icon at bounding box center [830, 656] width 271 height 90
click at [831, 622] on input "radio" at bounding box center [837, 628] width 12 height 12
radio input "true"
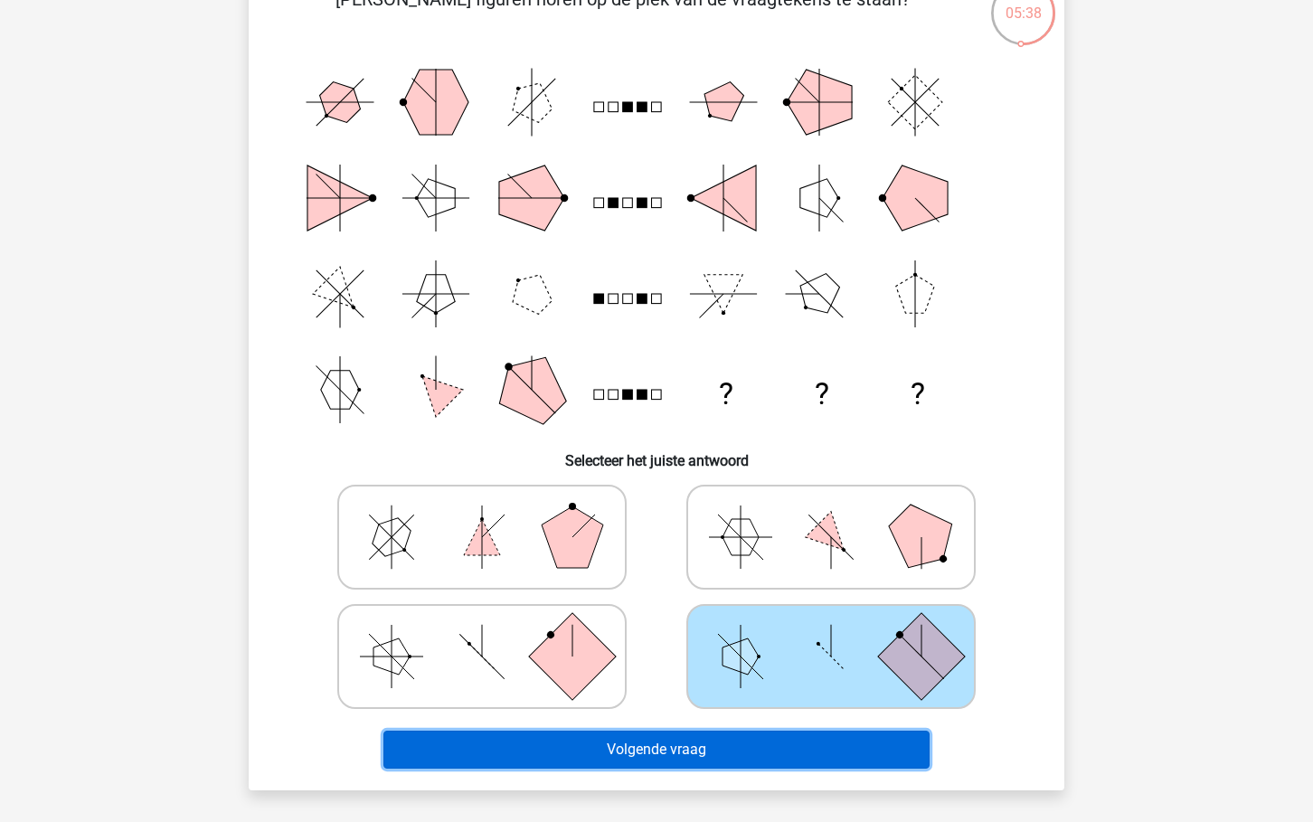
click at [687, 736] on button "Volgende vraag" at bounding box center [656, 749] width 547 height 38
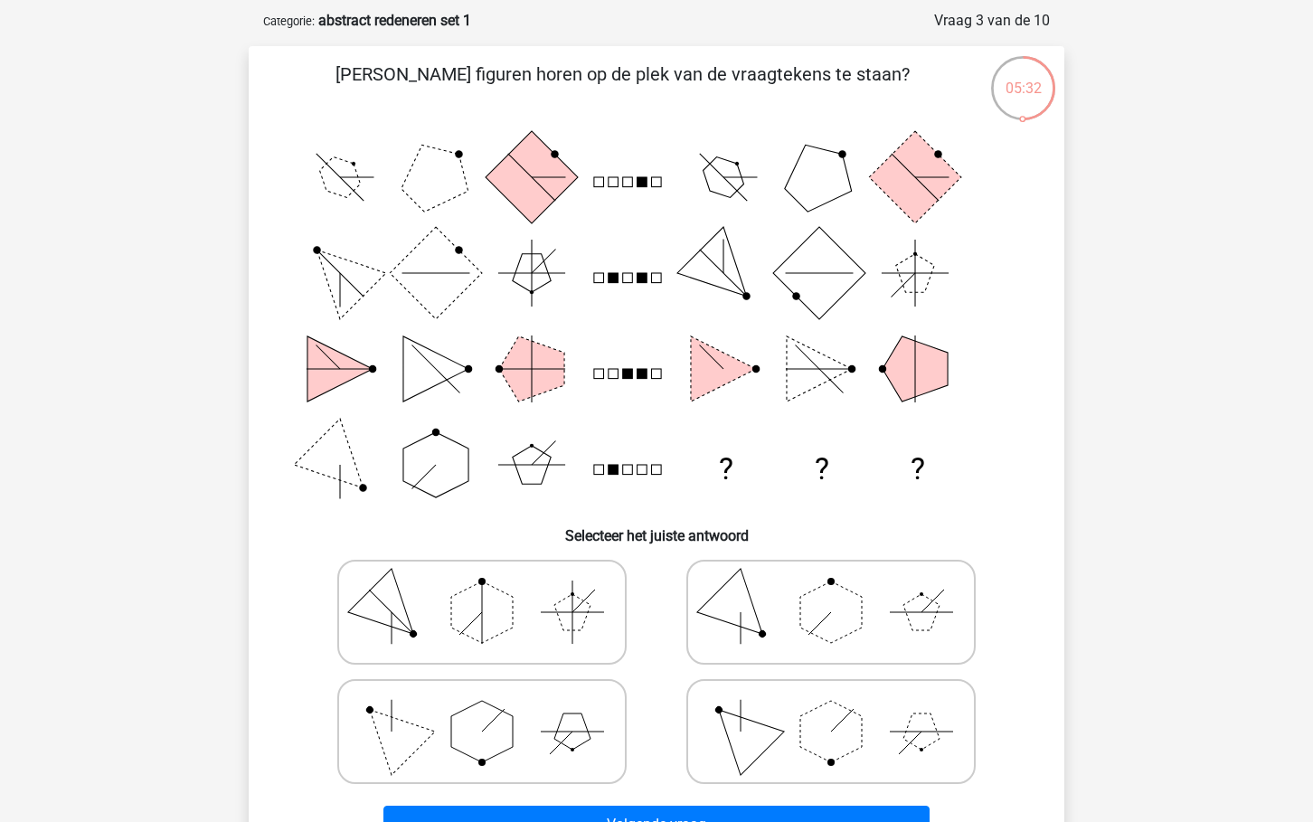
scroll to position [70, 0]
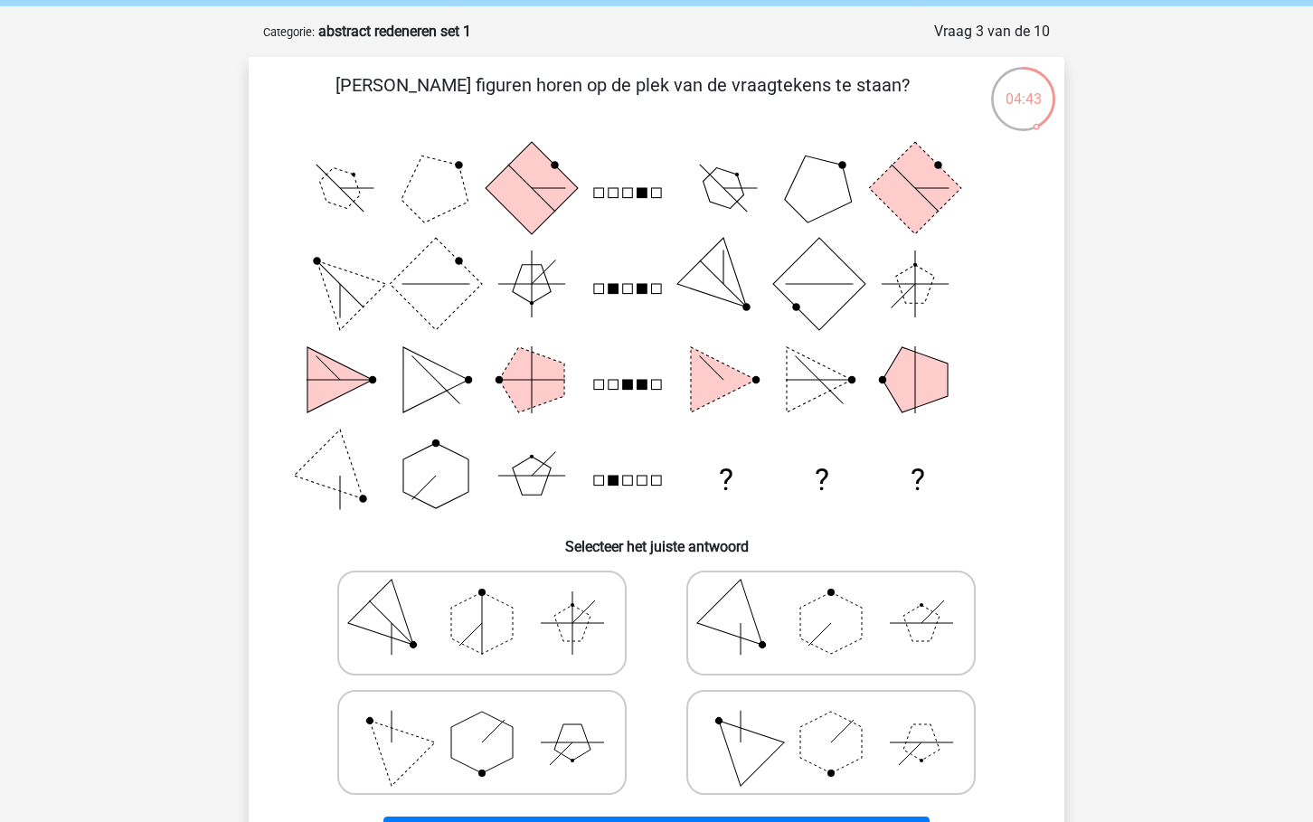
click at [418, 728] on icon at bounding box center [481, 742] width 271 height 90
click at [482, 720] on input "radio" at bounding box center [488, 714] width 12 height 12
radio input "true"
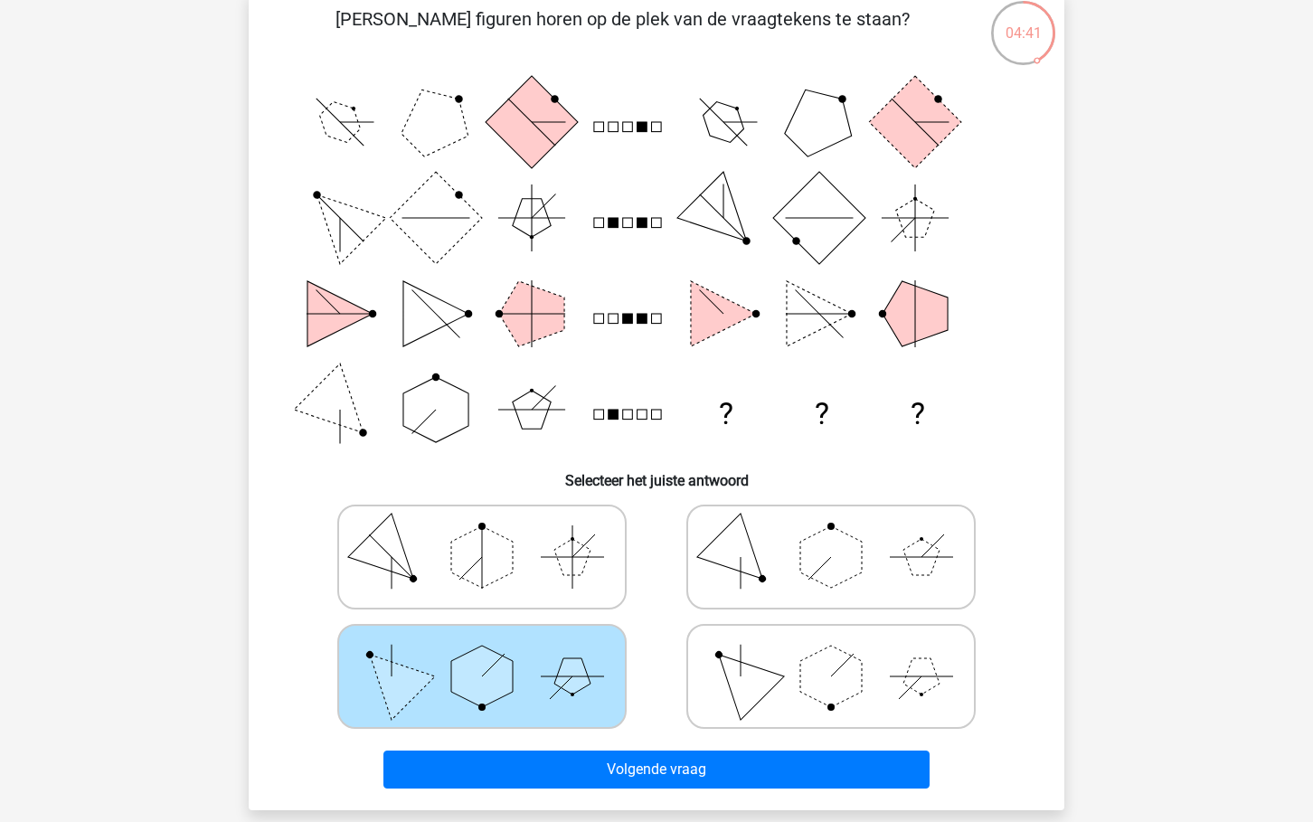
scroll to position [134, 0]
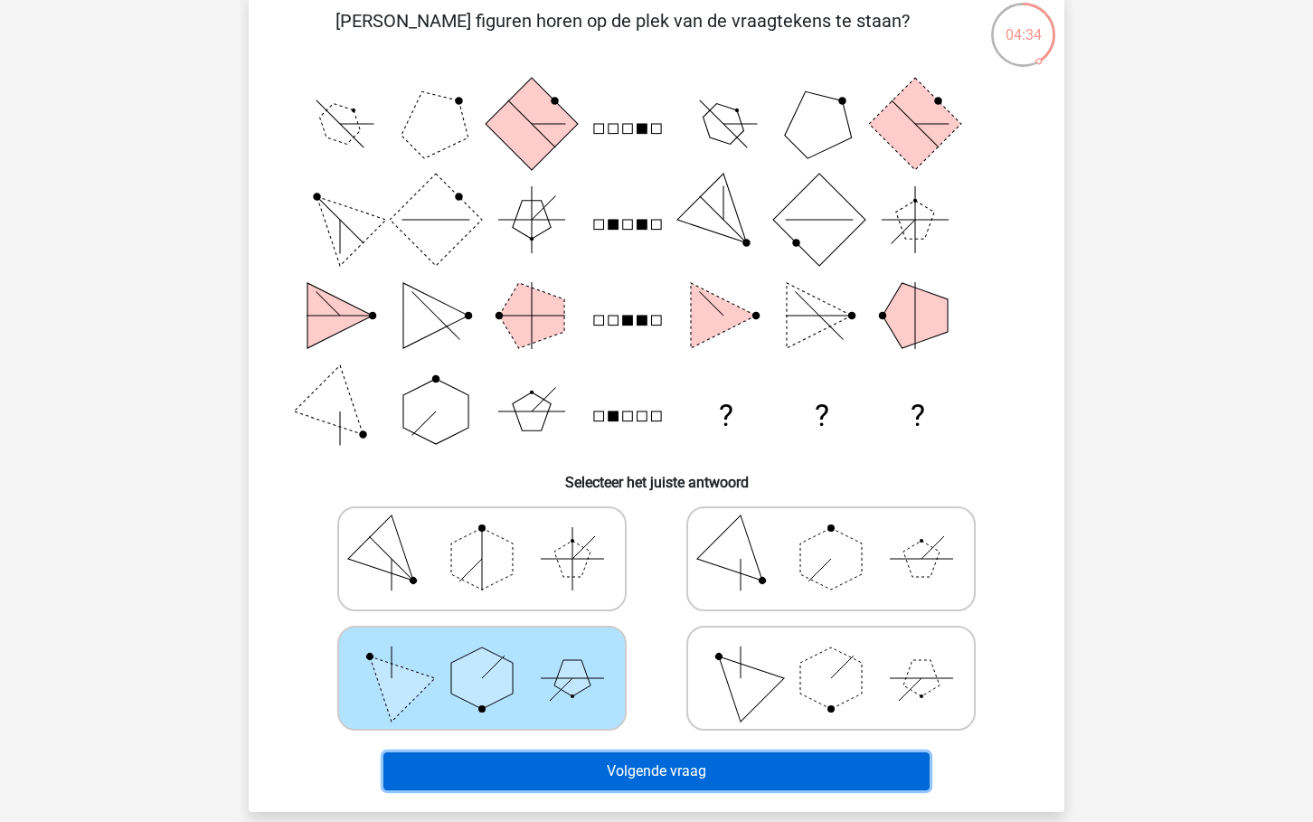
click at [609, 774] on button "Volgende vraag" at bounding box center [656, 771] width 547 height 38
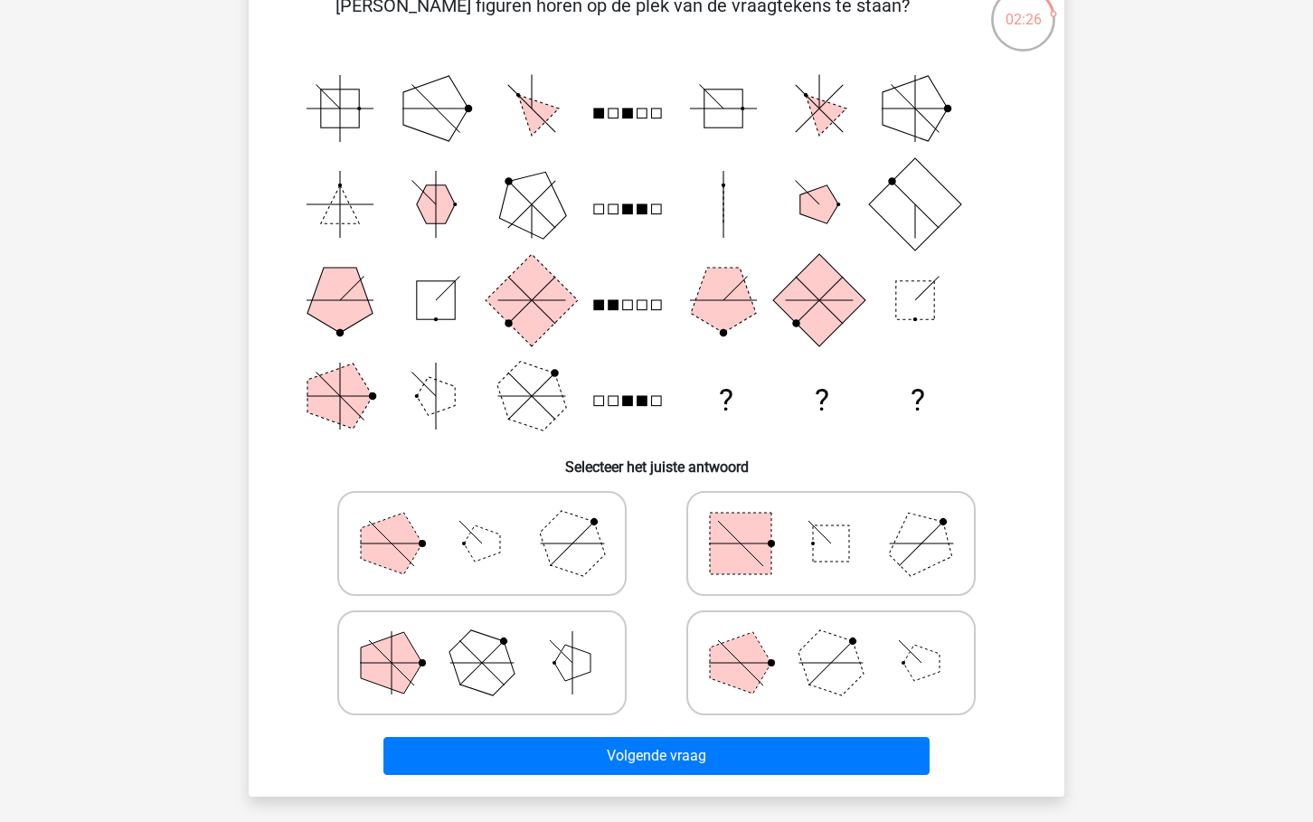
scroll to position [127, 0]
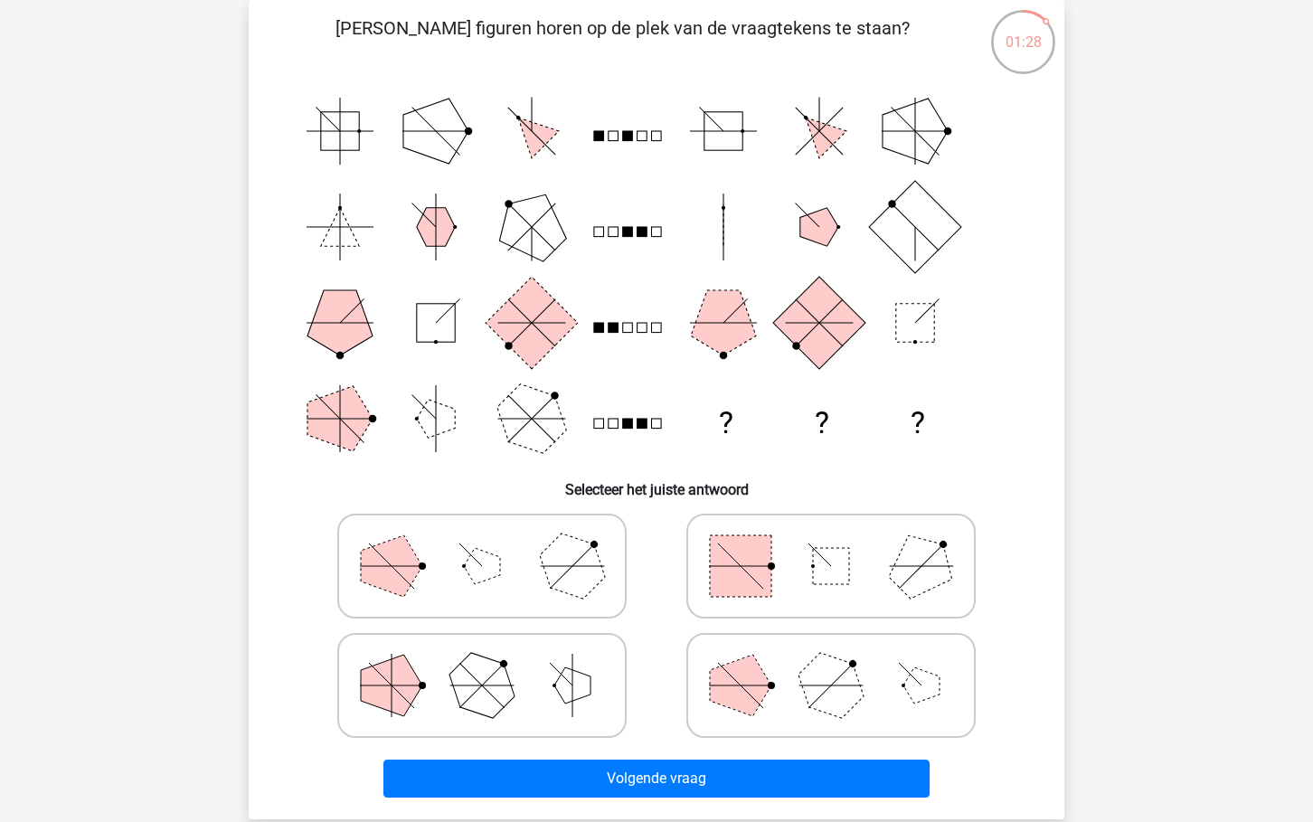
click at [711, 661] on icon at bounding box center [830, 685] width 271 height 90
click at [831, 661] on input "radio" at bounding box center [837, 657] width 12 height 12
radio input "true"
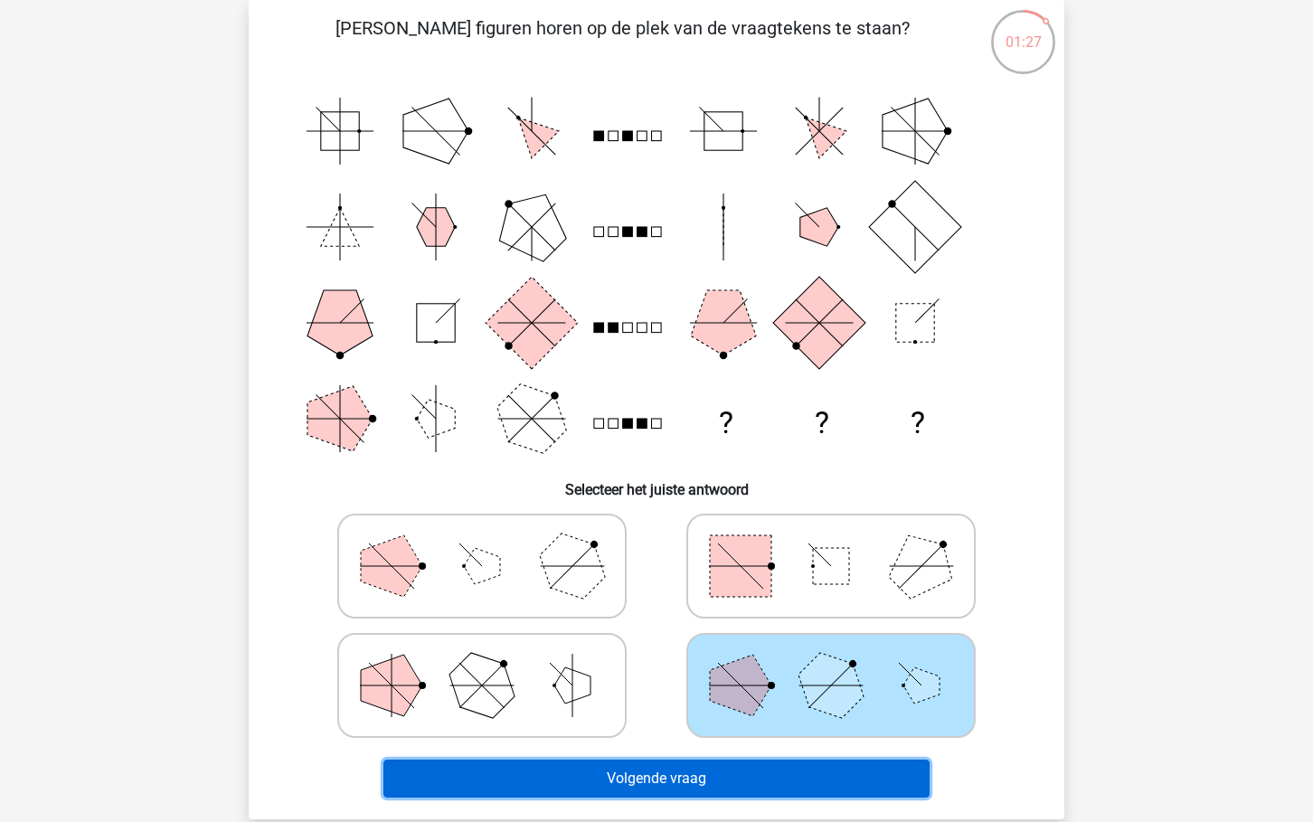
click at [717, 781] on button "Volgende vraag" at bounding box center [656, 778] width 547 height 38
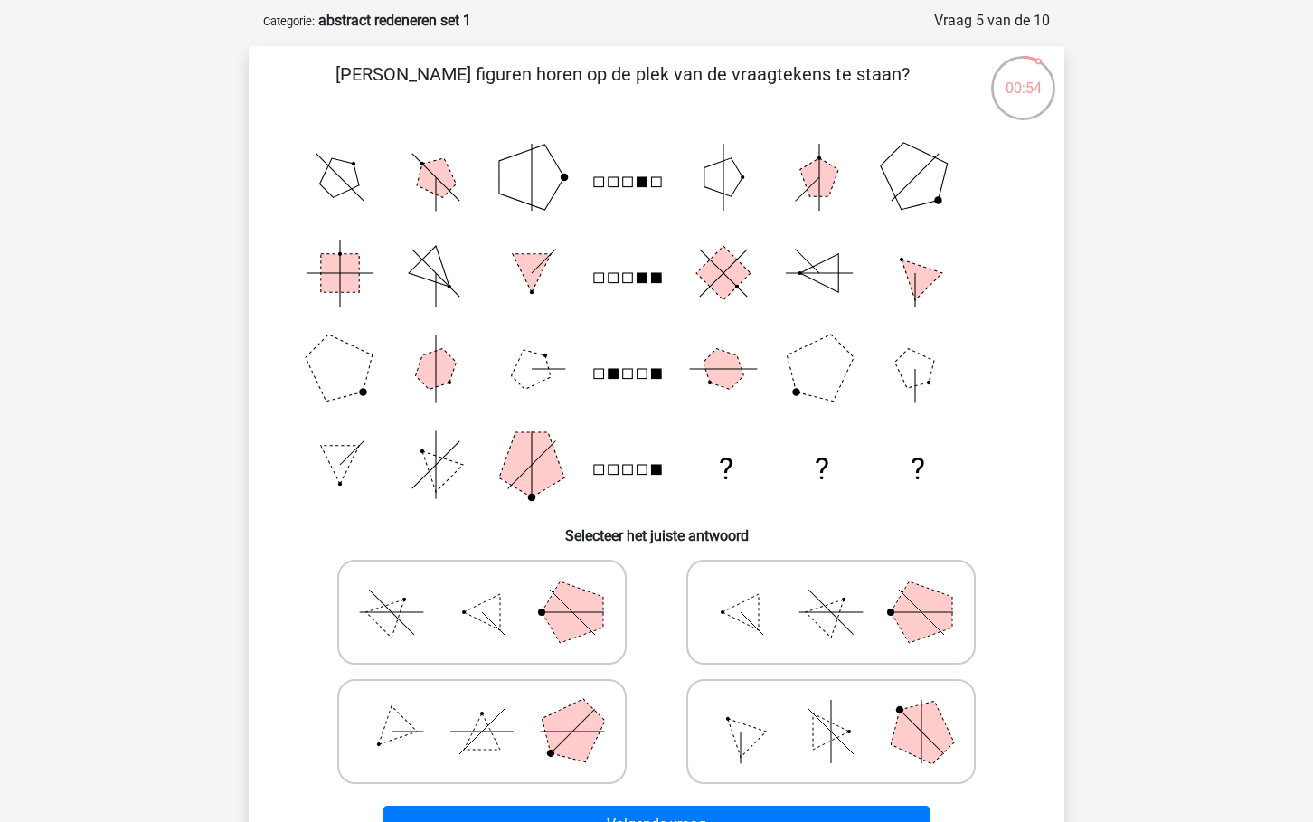
scroll to position [69, 0]
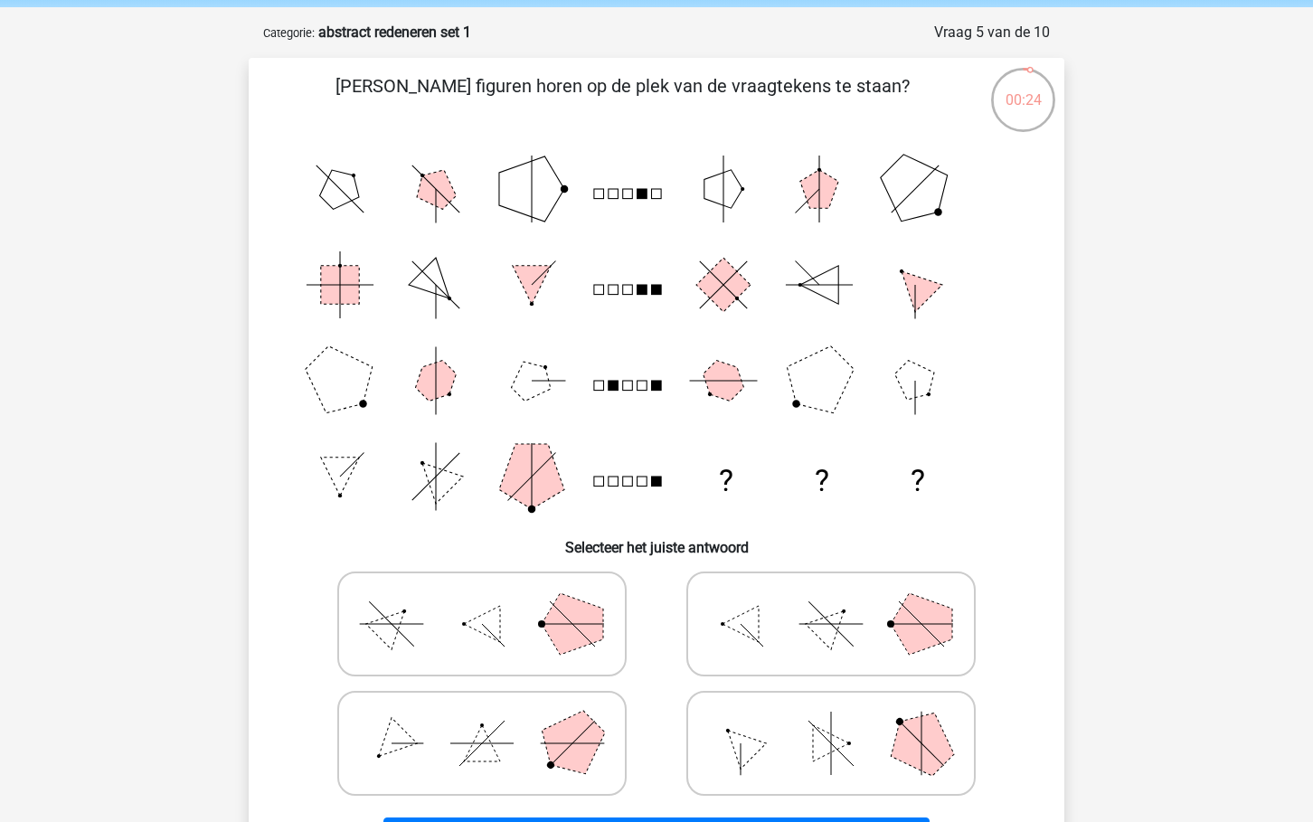
drag, startPoint x: 454, startPoint y: 301, endPoint x: 464, endPoint y: 301, distance: 9.9
click at [464, 301] on icon "? ? ?" at bounding box center [656, 332] width 729 height 383
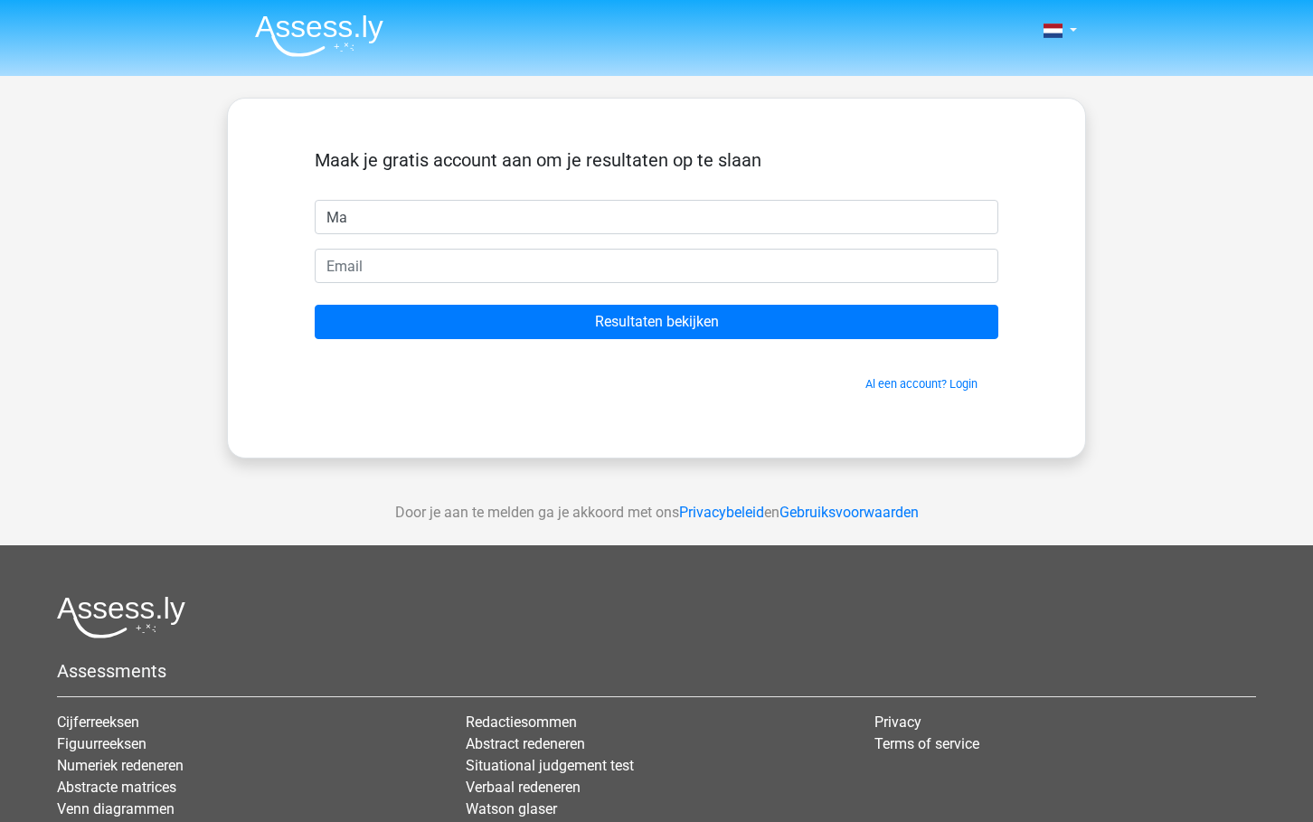
type input "M"
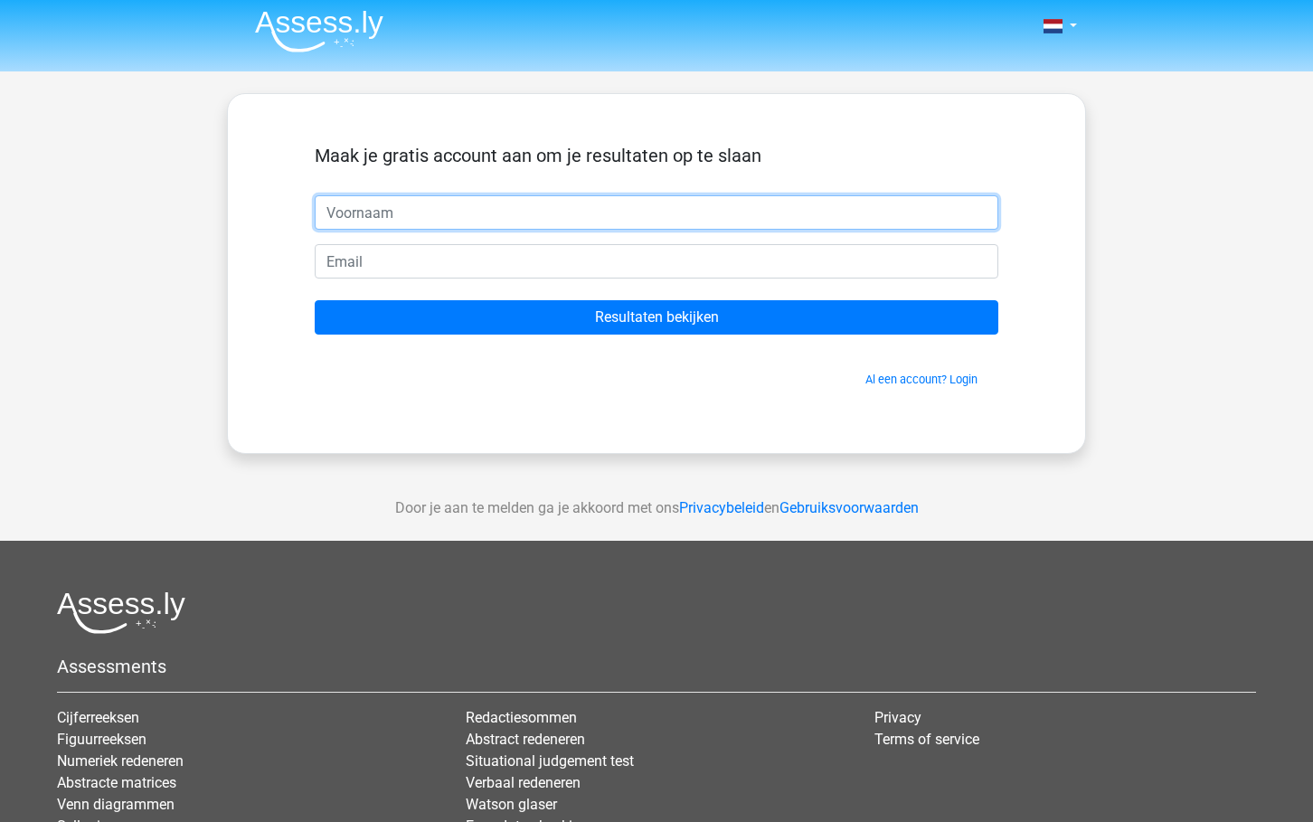
scroll to position [91, 0]
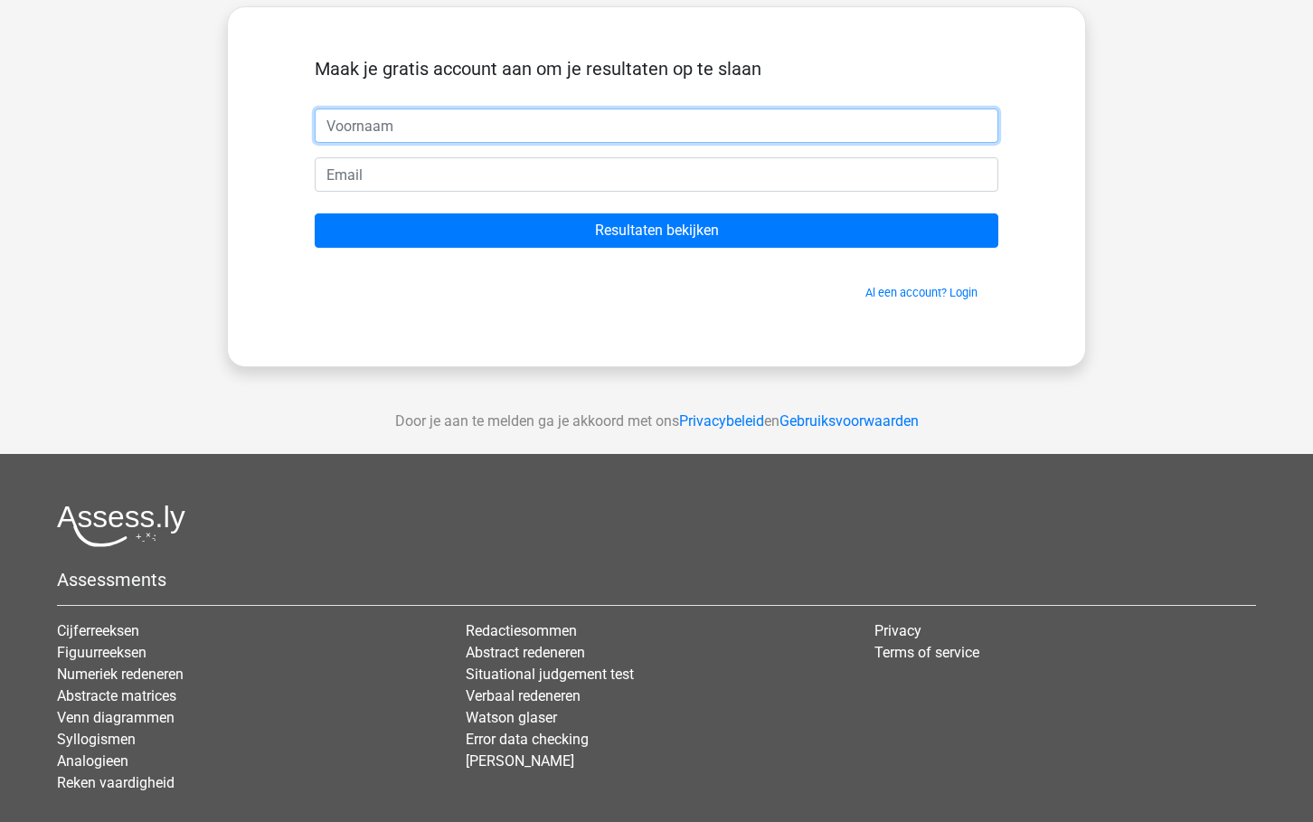
click at [475, 123] on input "text" at bounding box center [656, 125] width 683 height 34
click at [450, 135] on input "text" at bounding box center [656, 125] width 683 height 34
click at [451, 124] on input "text" at bounding box center [656, 125] width 683 height 34
click at [451, 129] on input "text" at bounding box center [656, 125] width 683 height 34
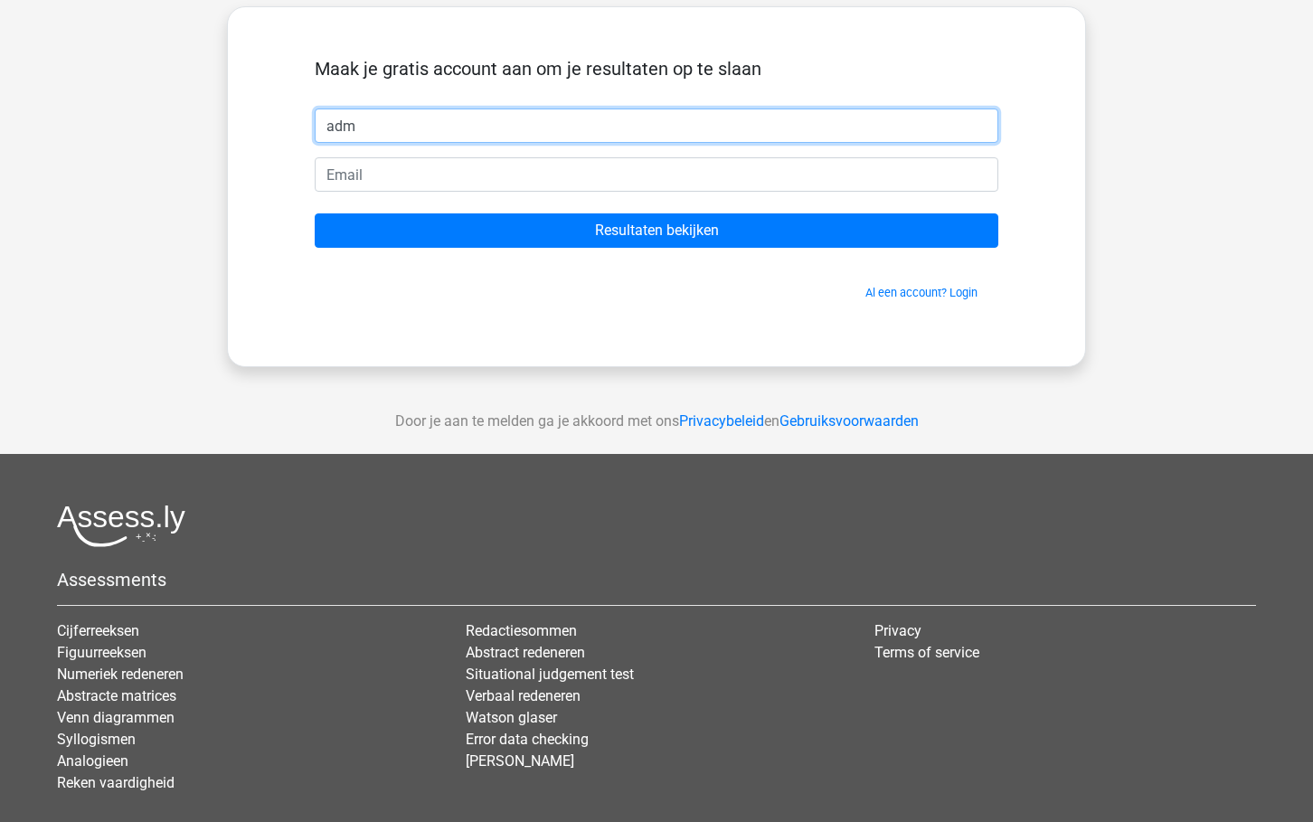
click at [449, 129] on input "adm" at bounding box center [656, 125] width 683 height 34
click at [666, 125] on input "admadmin" at bounding box center [656, 125] width 683 height 34
type input "admin"
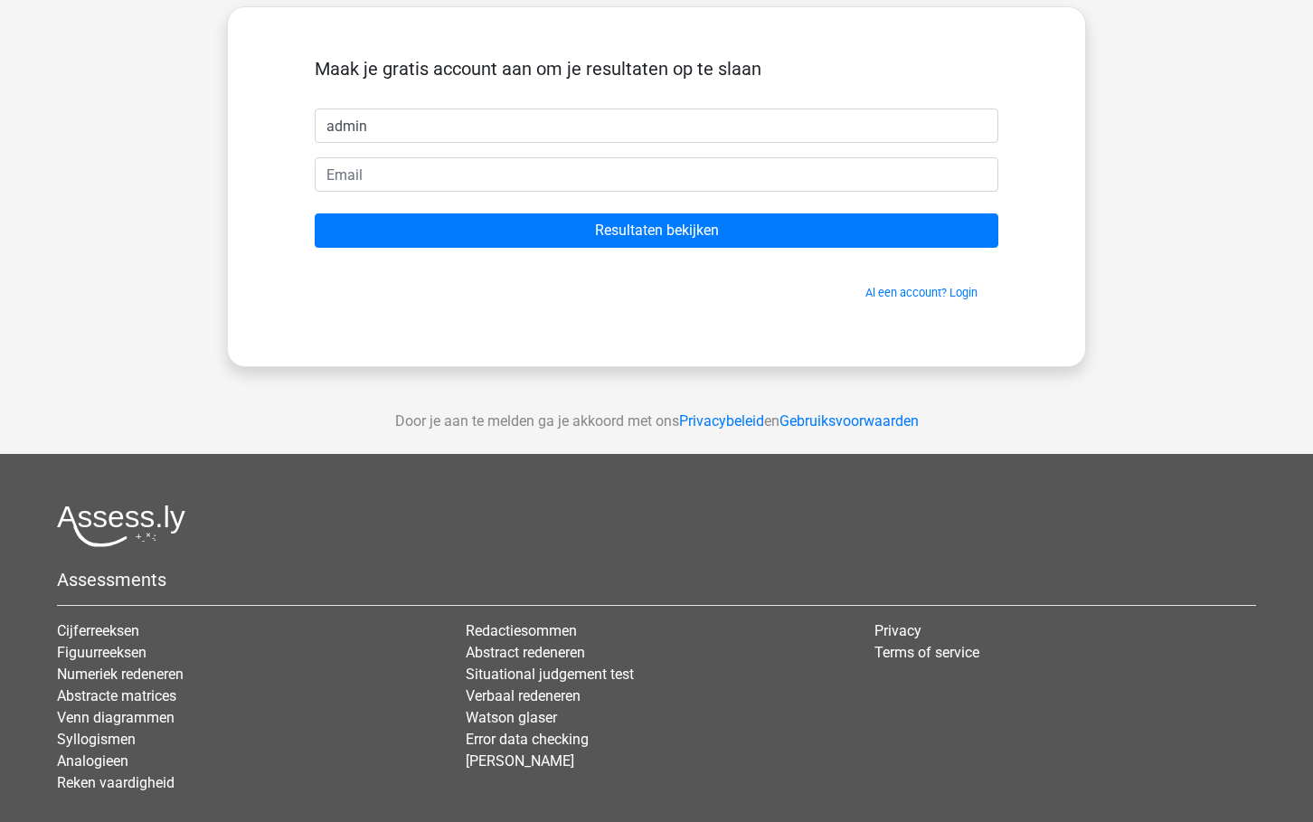
click at [505, 202] on form "Maak je gratis account aan om je resultaten op te slaan admin Resultaten bekijk…" at bounding box center [656, 179] width 683 height 243
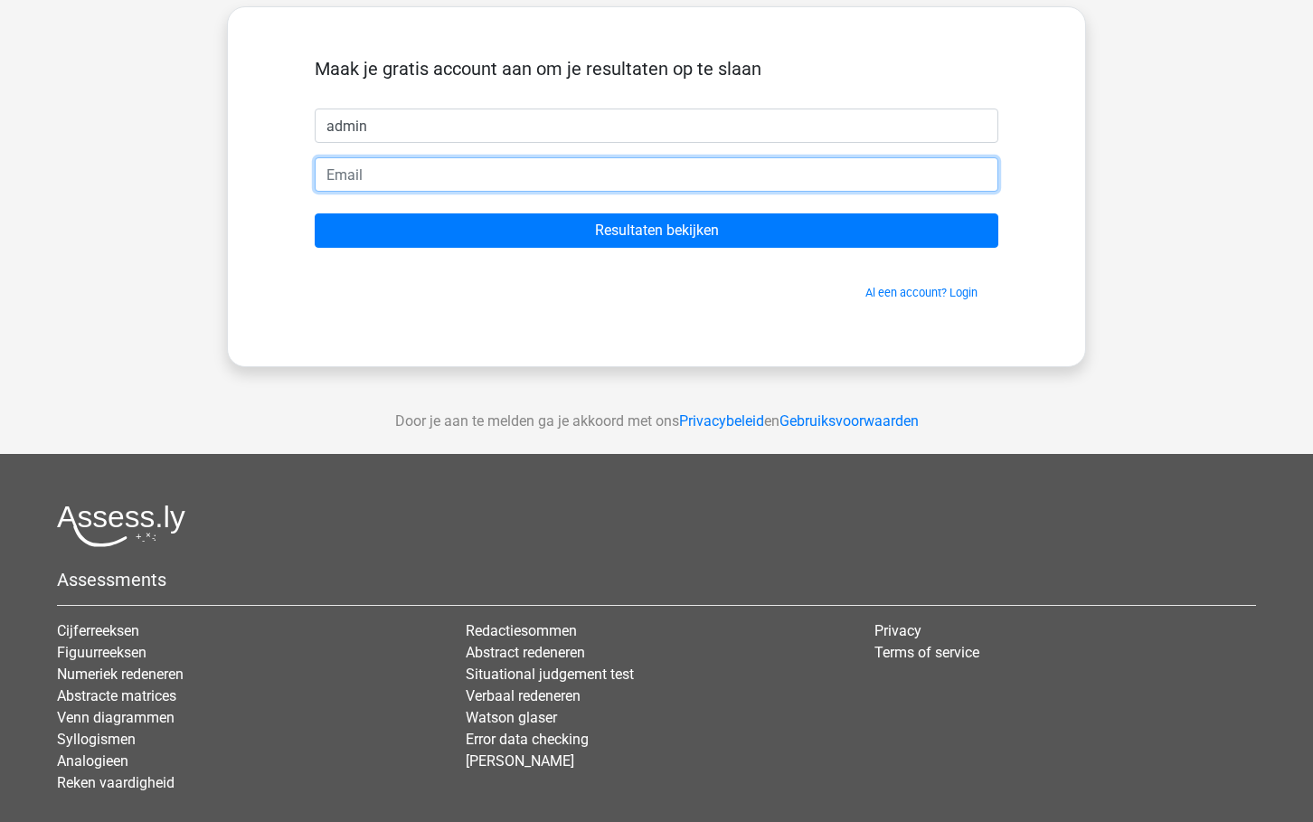
click at [508, 178] on input "email" at bounding box center [656, 174] width 683 height 34
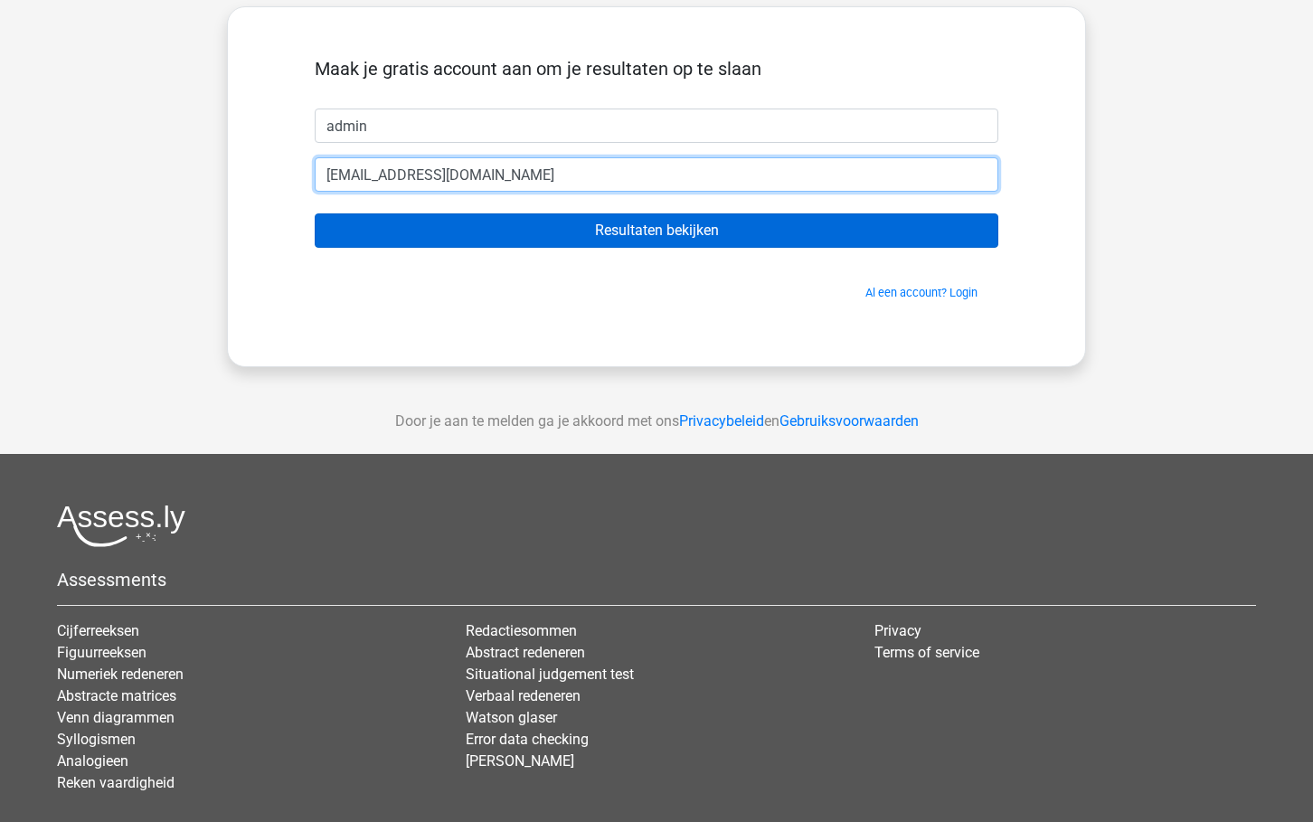
type input "[EMAIL_ADDRESS][DOMAIN_NAME]"
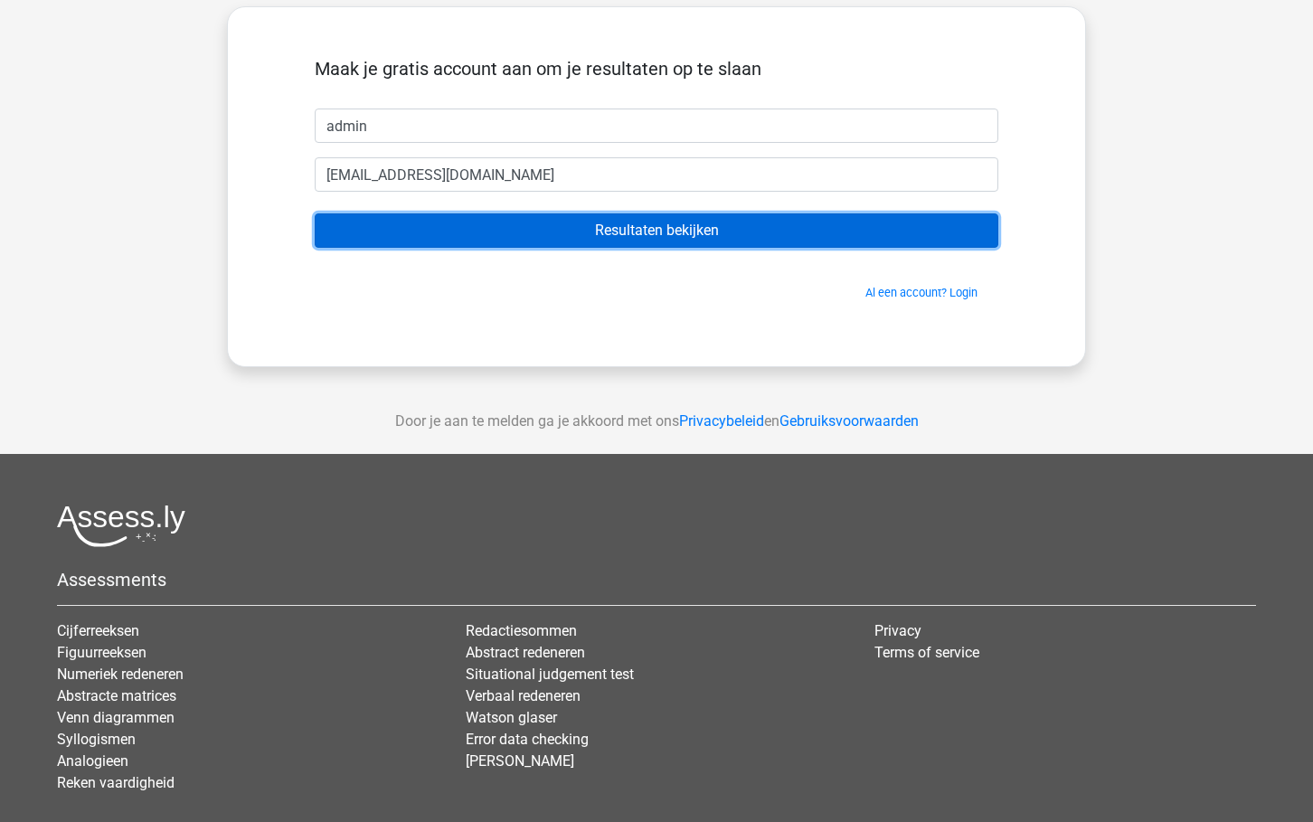
click at [655, 230] on input "Resultaten bekijken" at bounding box center [656, 230] width 683 height 34
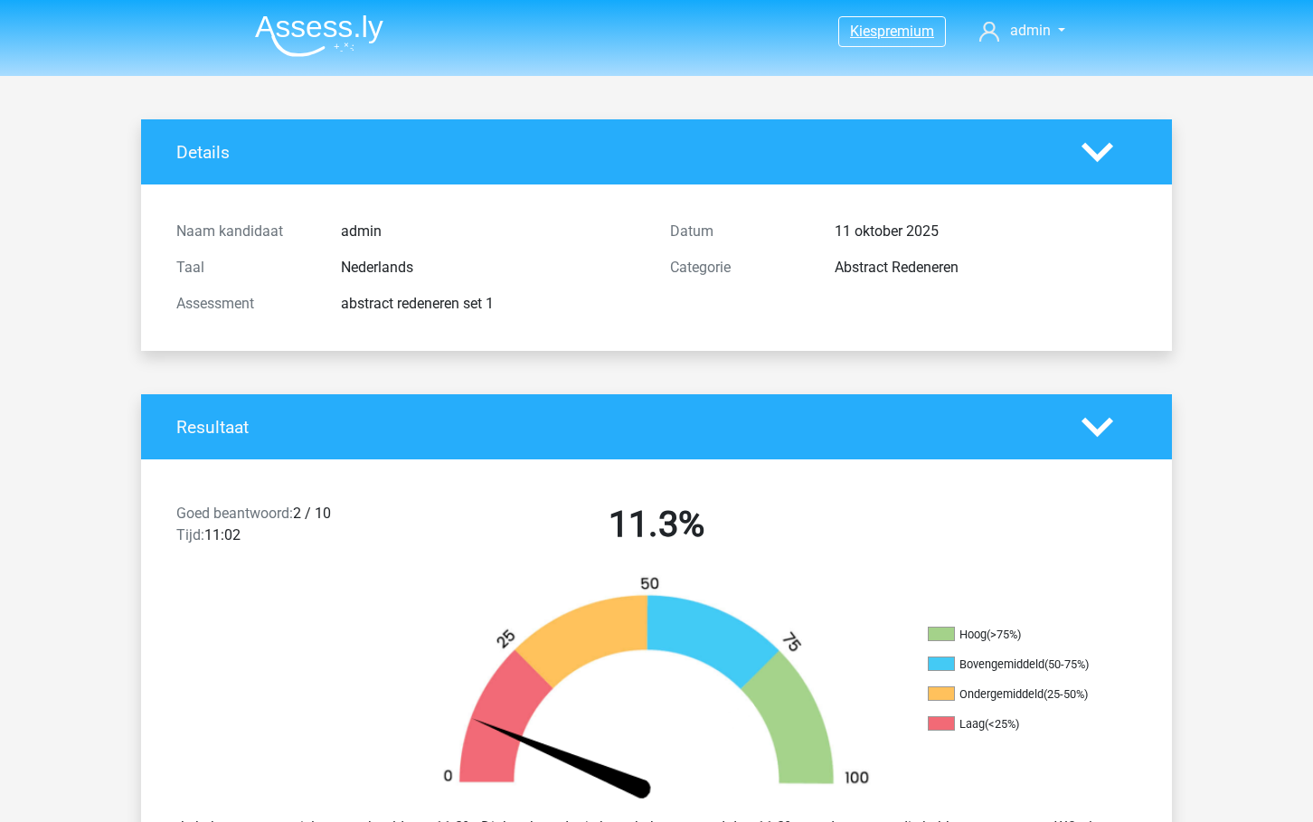
click at [886, 37] on span "premium" at bounding box center [905, 31] width 57 height 17
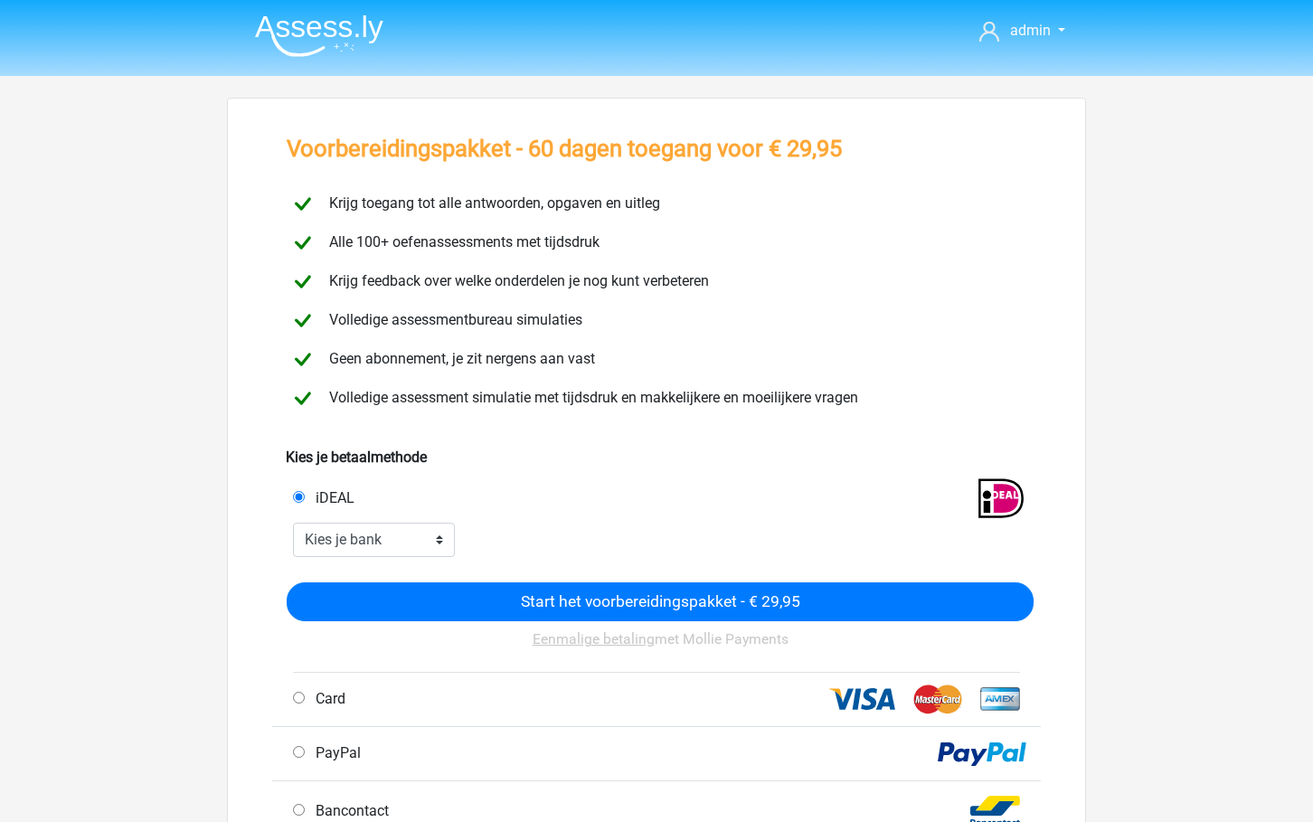
click at [334, 33] on img at bounding box center [319, 35] width 128 height 42
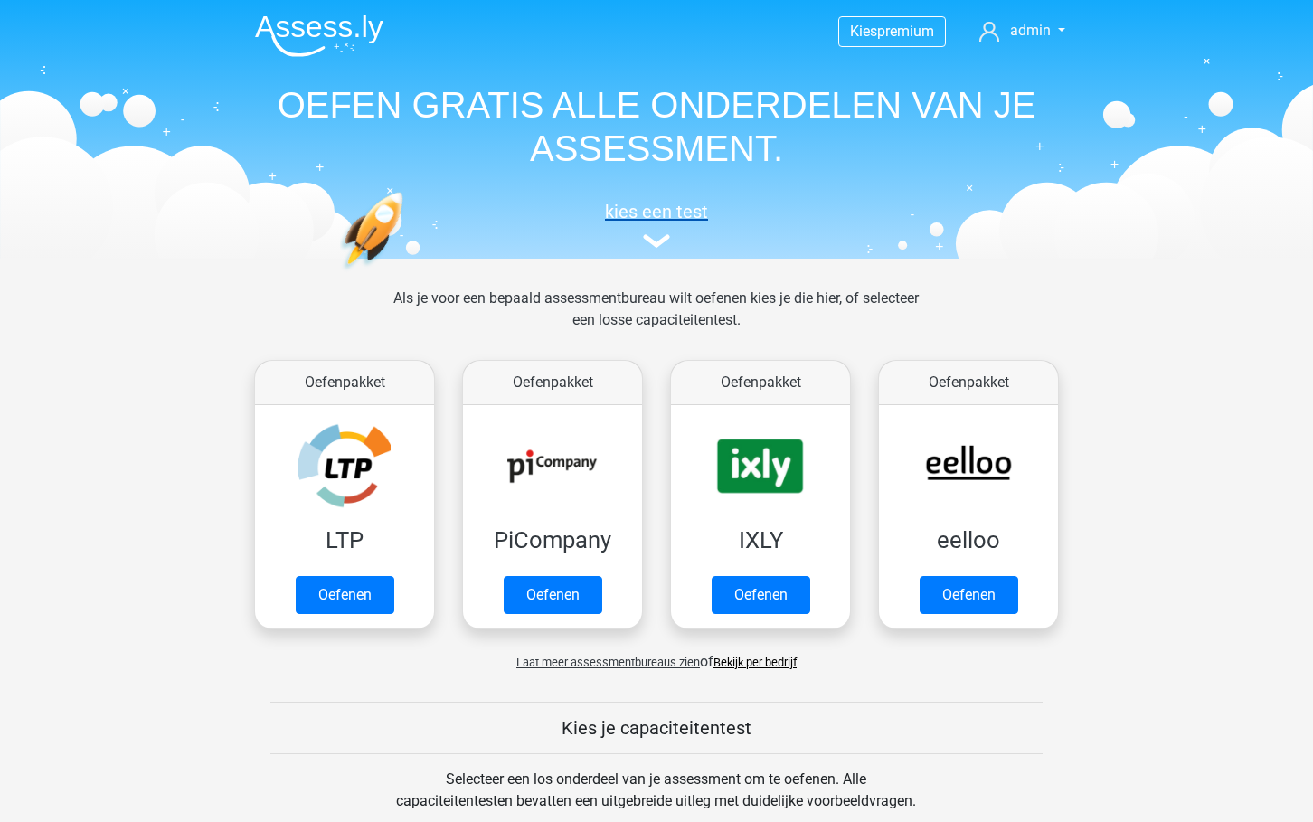
click at [652, 248] on img at bounding box center [656, 241] width 27 height 14
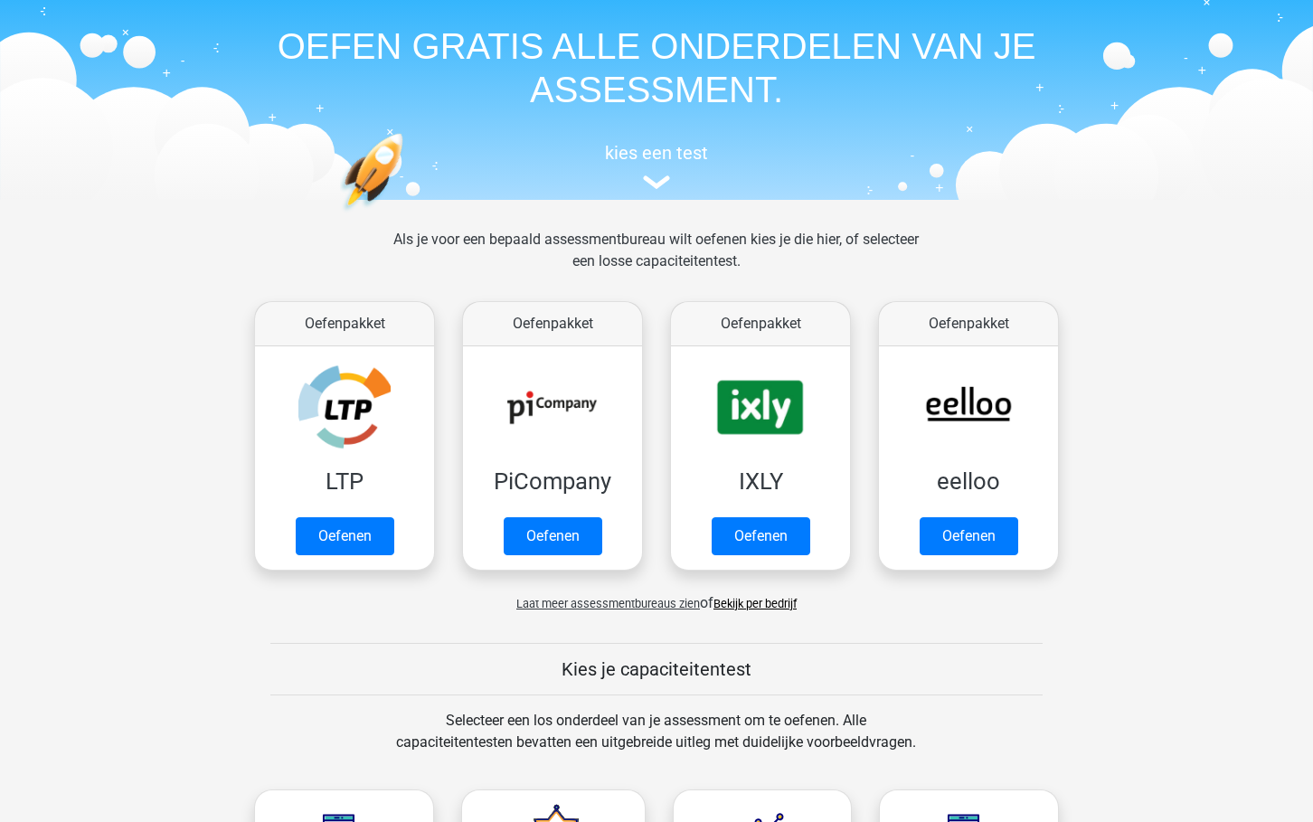
scroll to position [60, 0]
click at [590, 604] on span "Laat meer assessmentbureaus zien" at bounding box center [608, 603] width 184 height 14
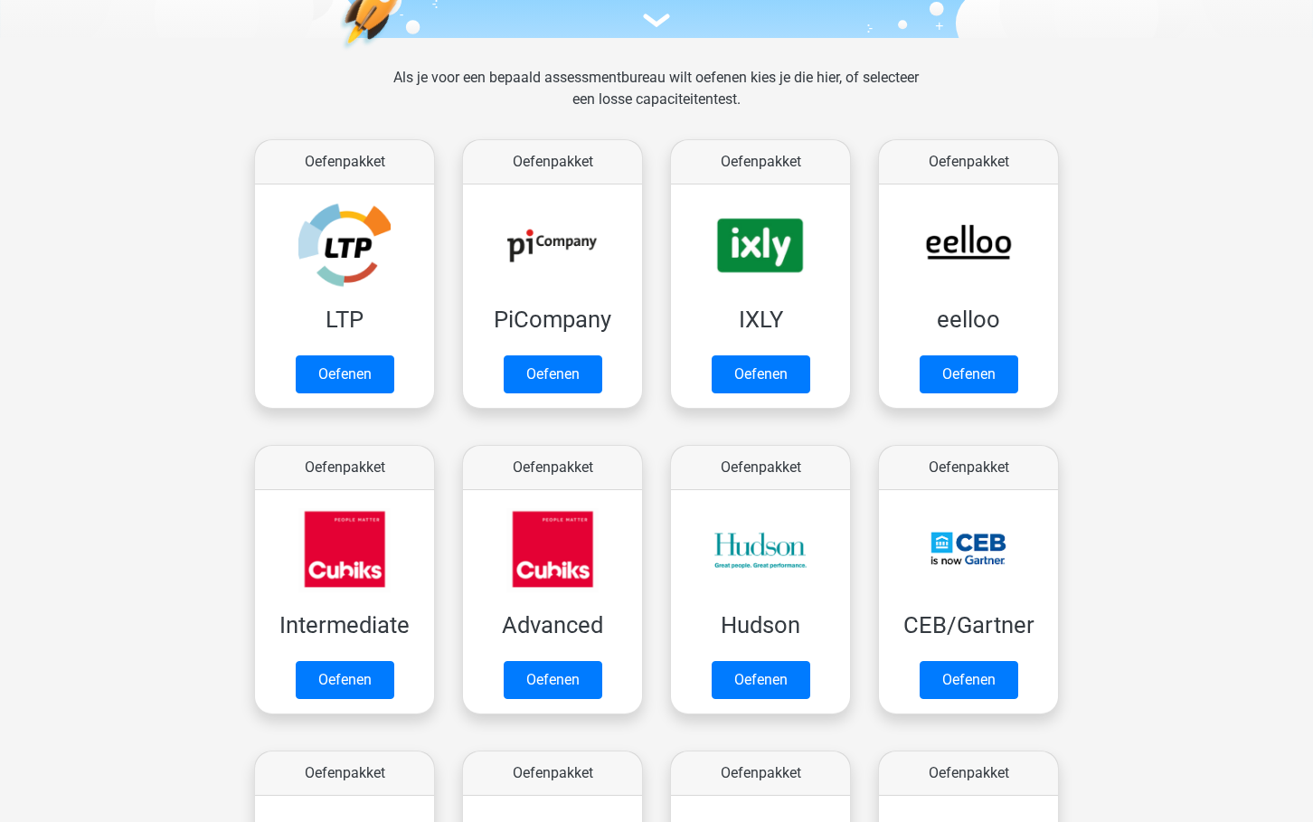
scroll to position [186, 0]
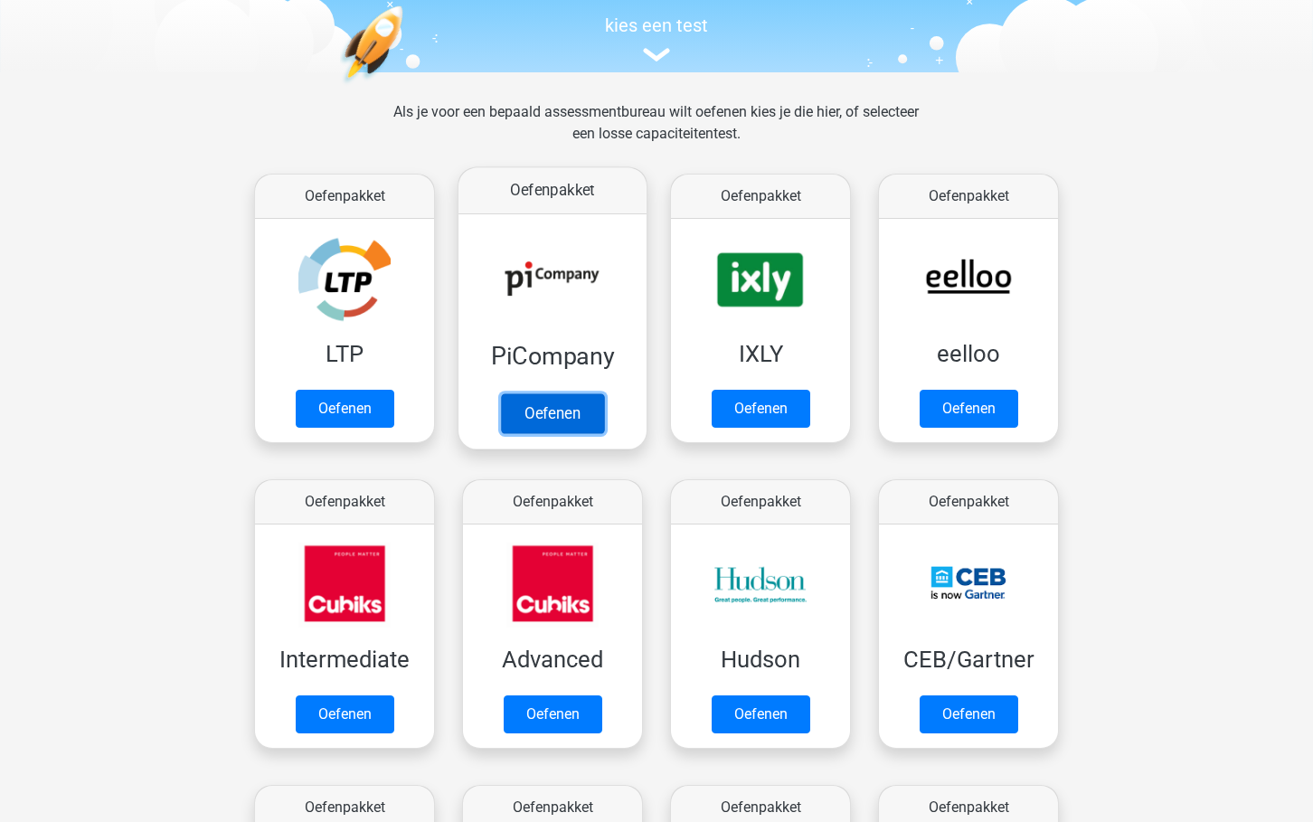
click at [541, 393] on link "Oefenen" at bounding box center [552, 413] width 103 height 40
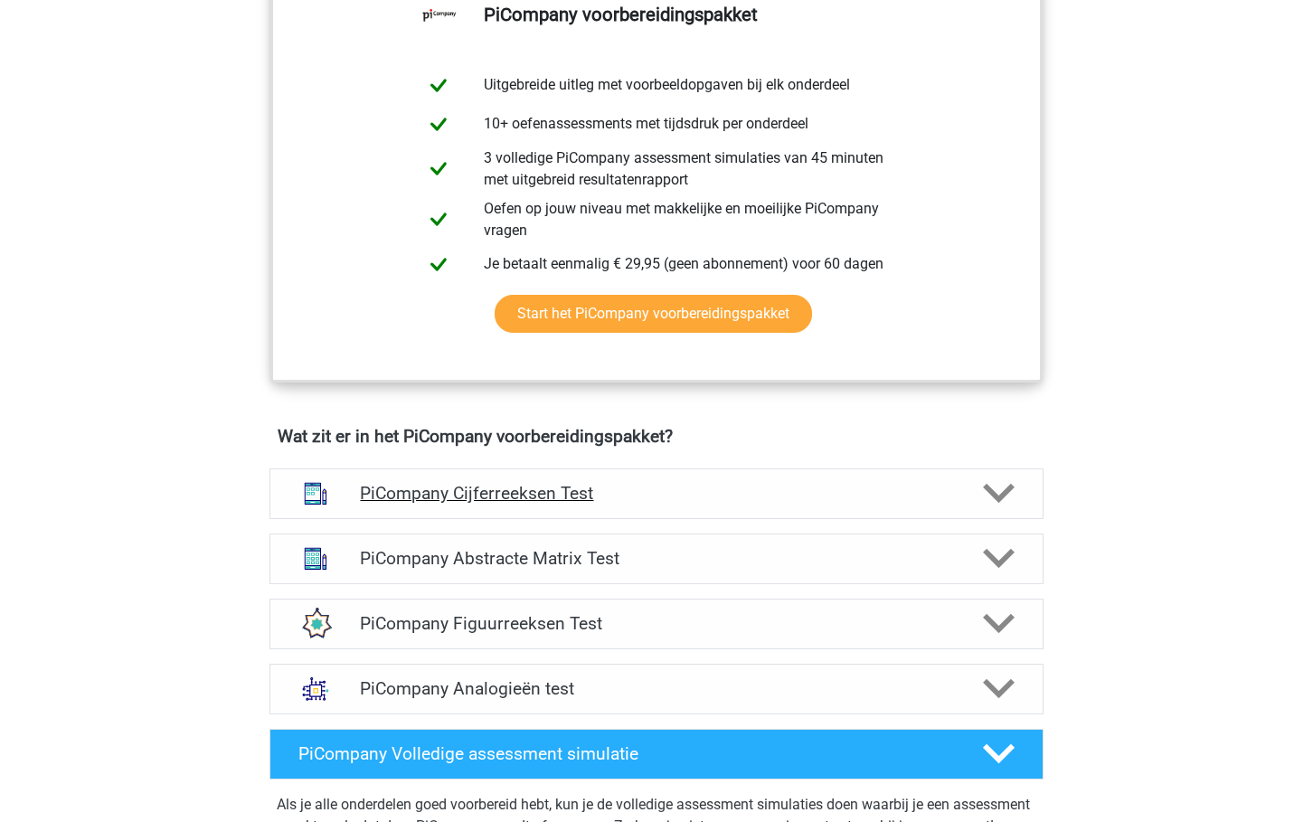
scroll to position [785, 0]
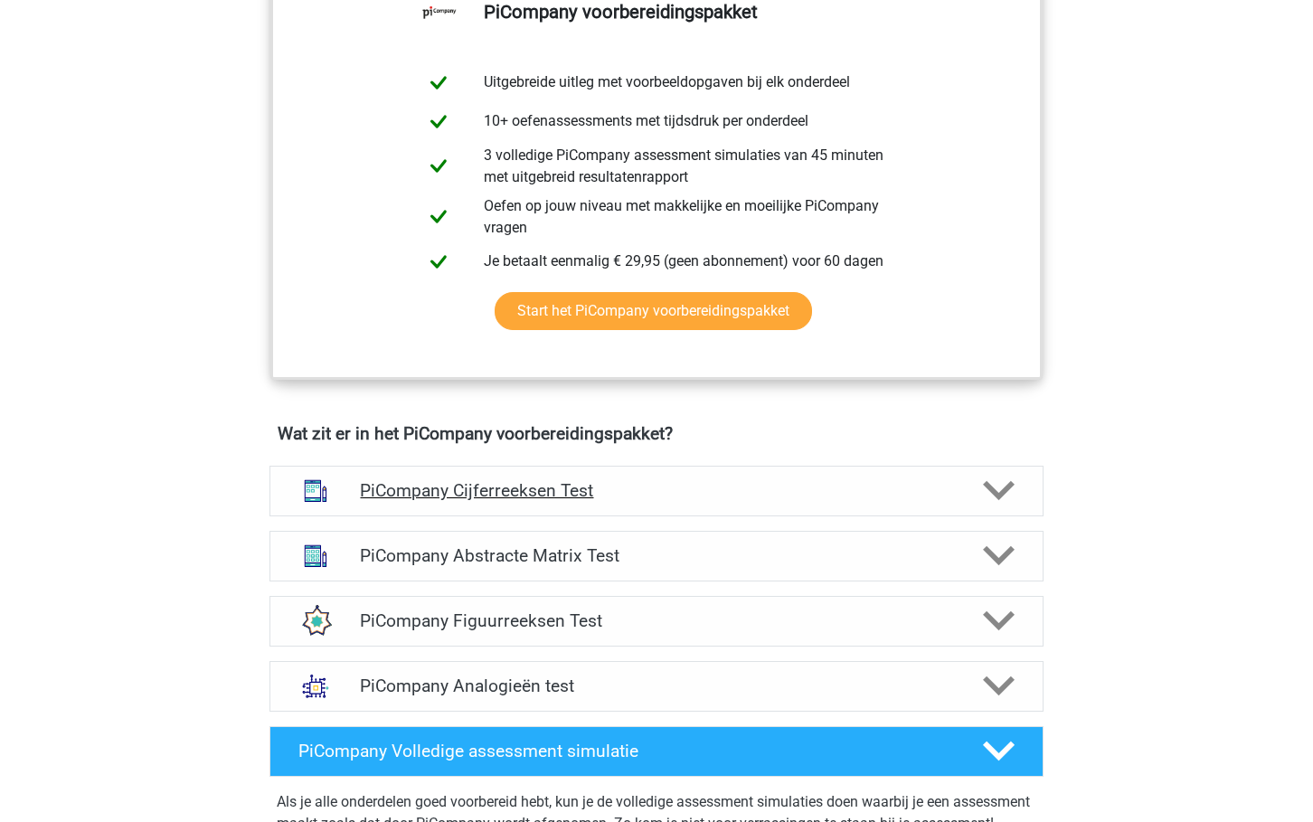
click at [506, 501] on h4 "PiCompany Cijferreeksen Test" at bounding box center [656, 490] width 592 height 21
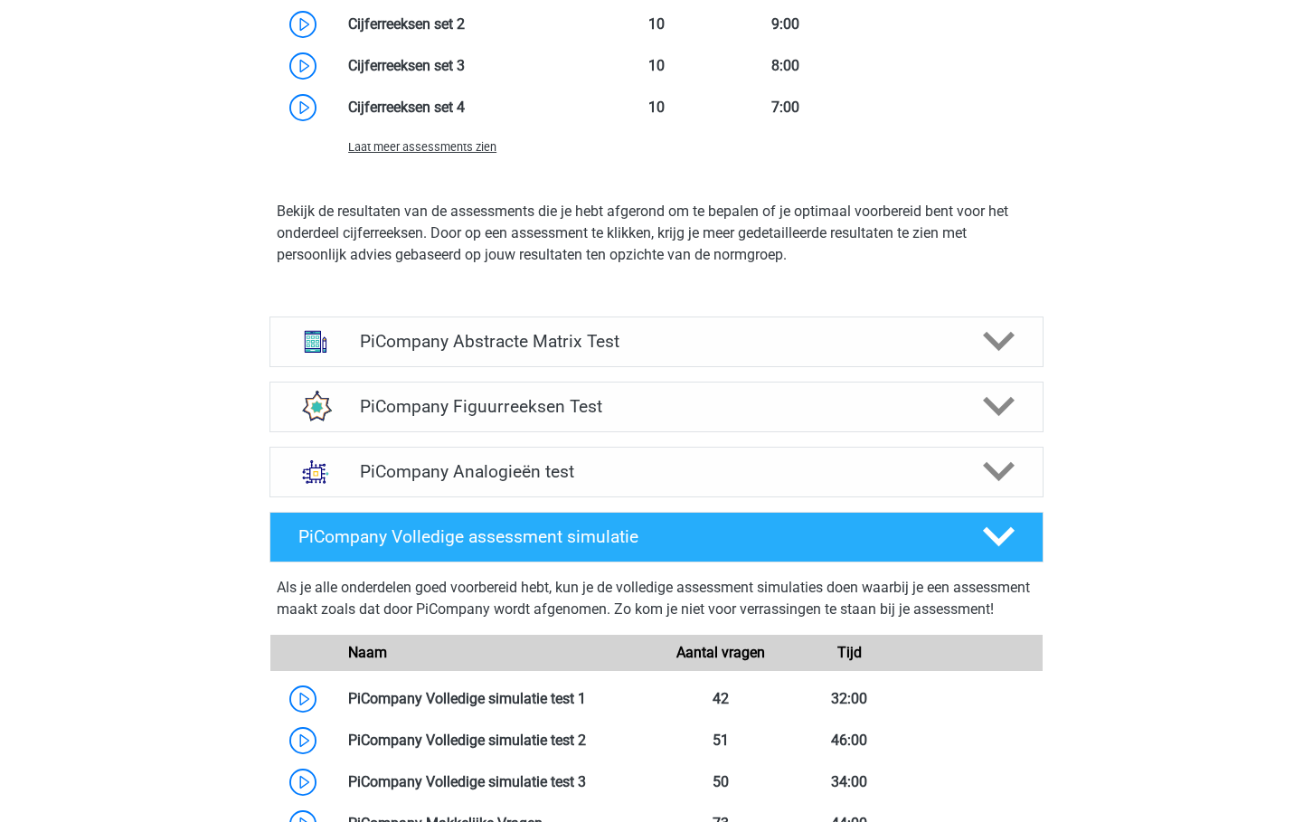
scroll to position [2034, 0]
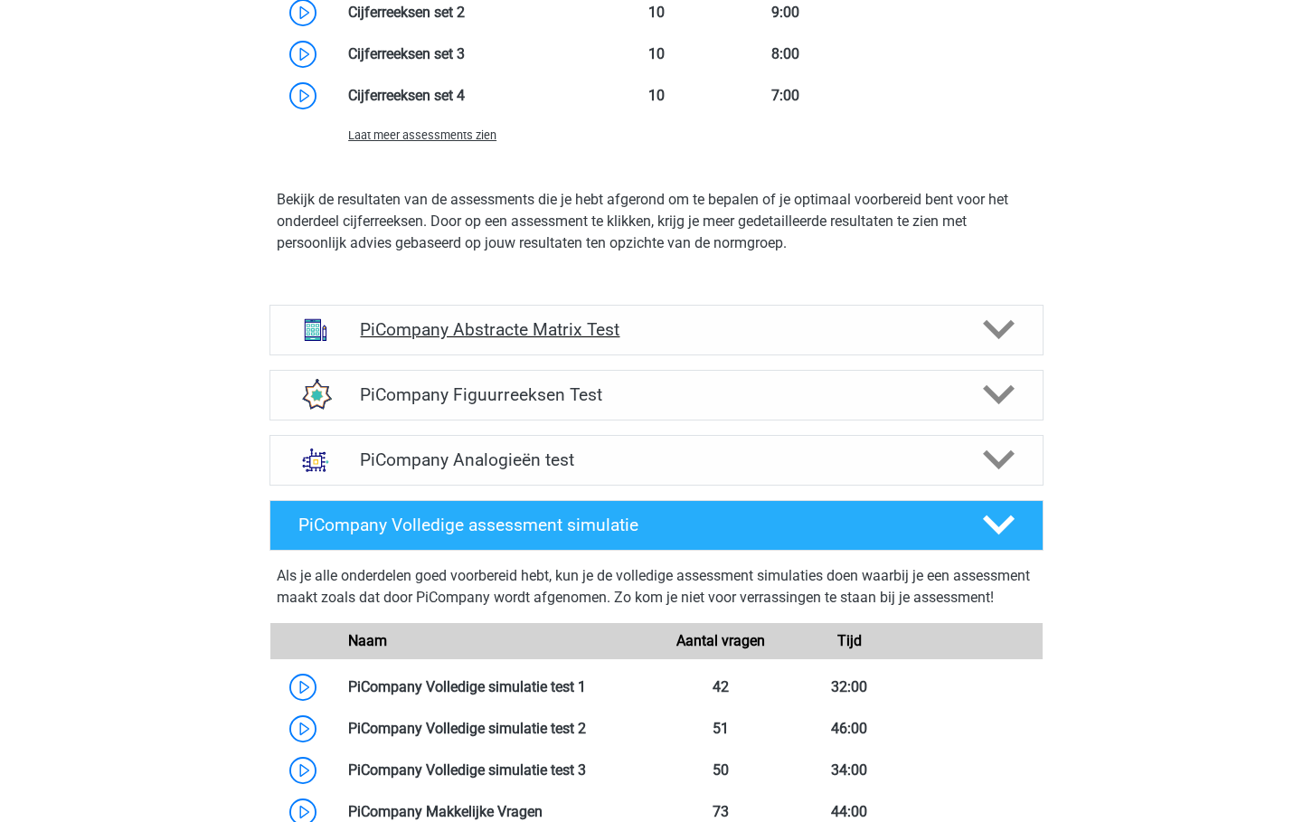
click at [472, 340] on h4 "PiCompany Abstracte Matrix Test" at bounding box center [656, 329] width 592 height 21
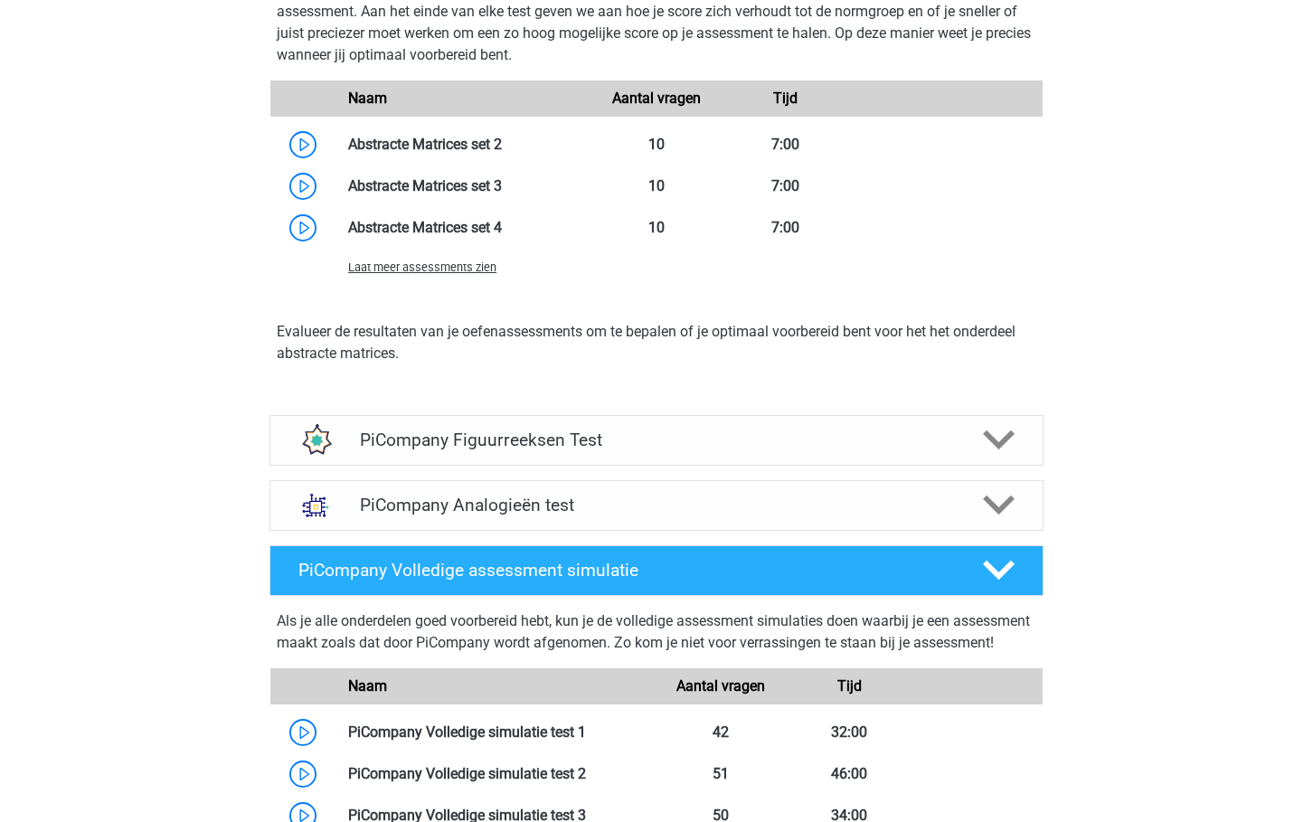
scroll to position [2952, 0]
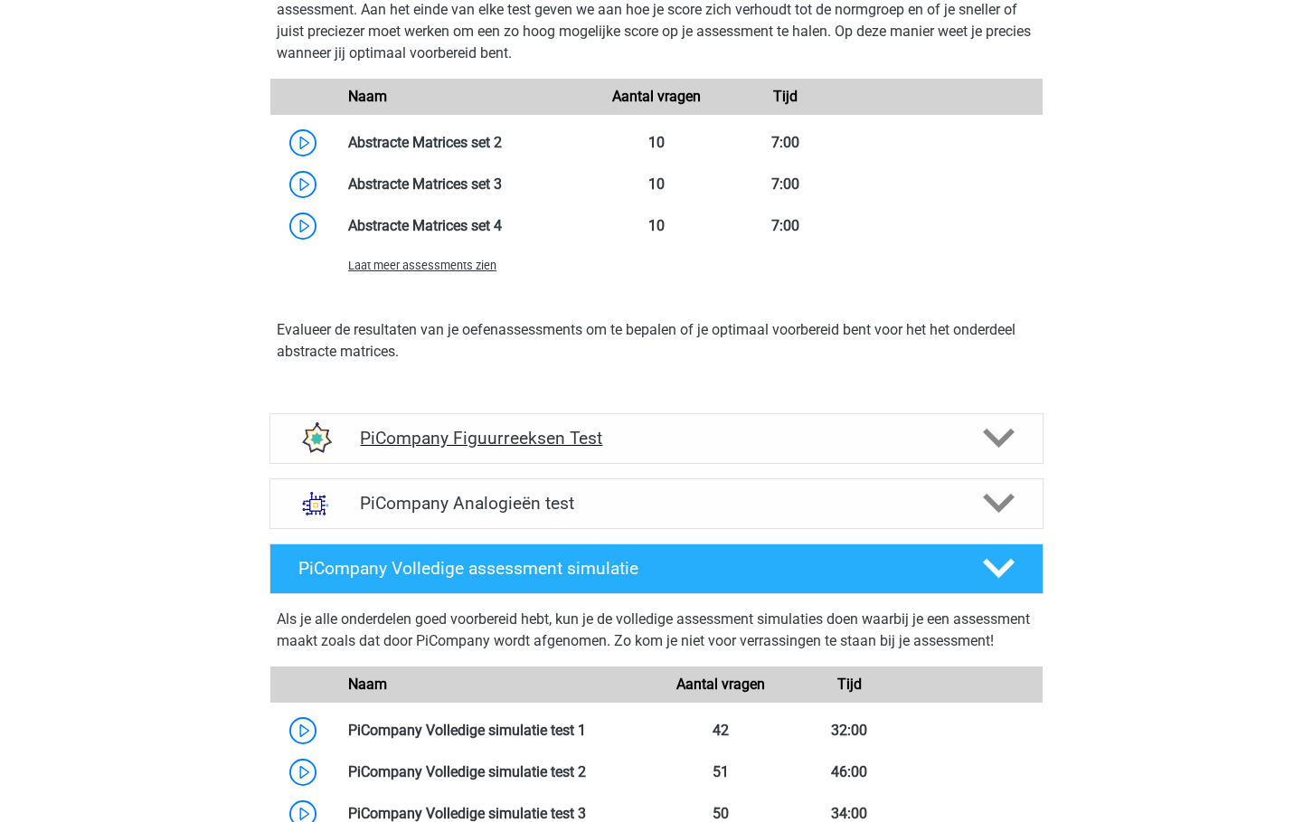
click at [489, 448] on h4 "PiCompany Figuurreeksen Test" at bounding box center [656, 438] width 592 height 21
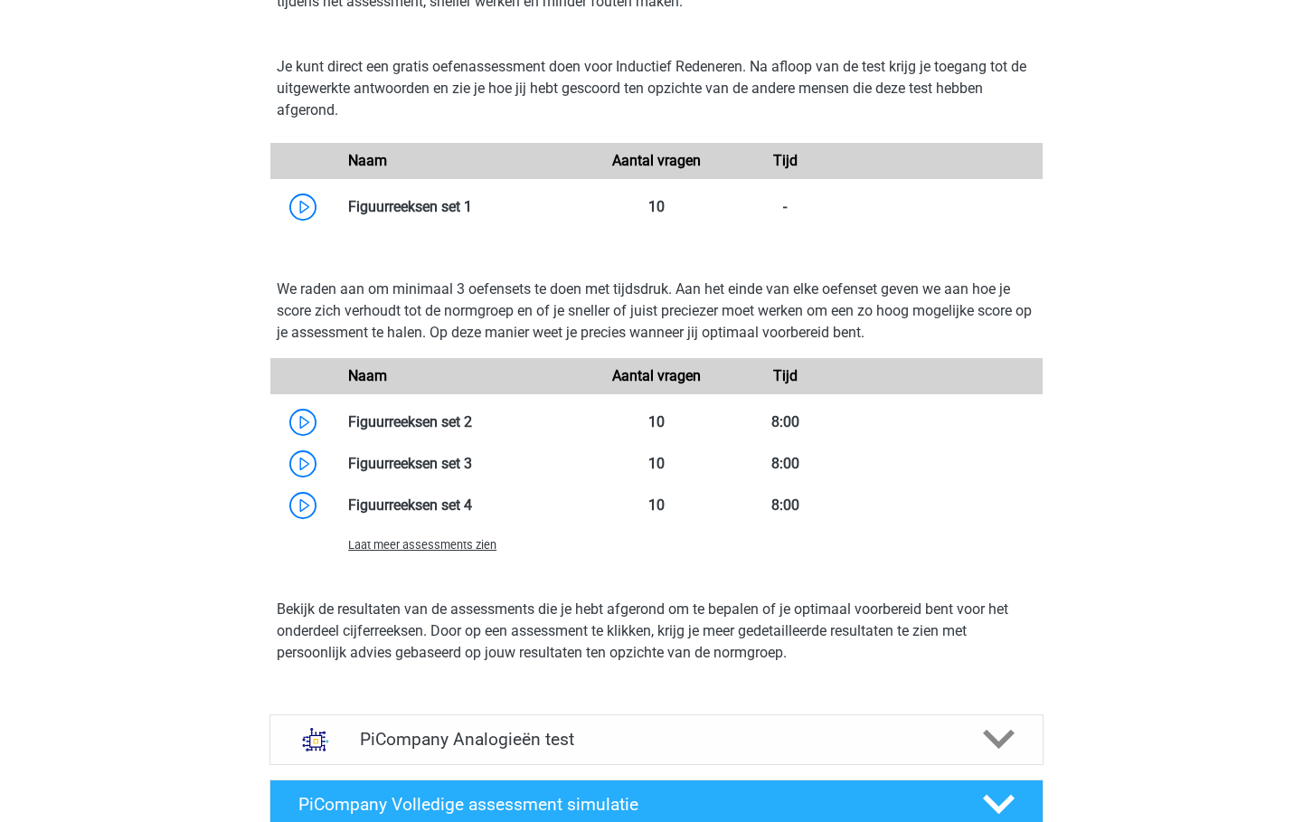
scroll to position [3503, 0]
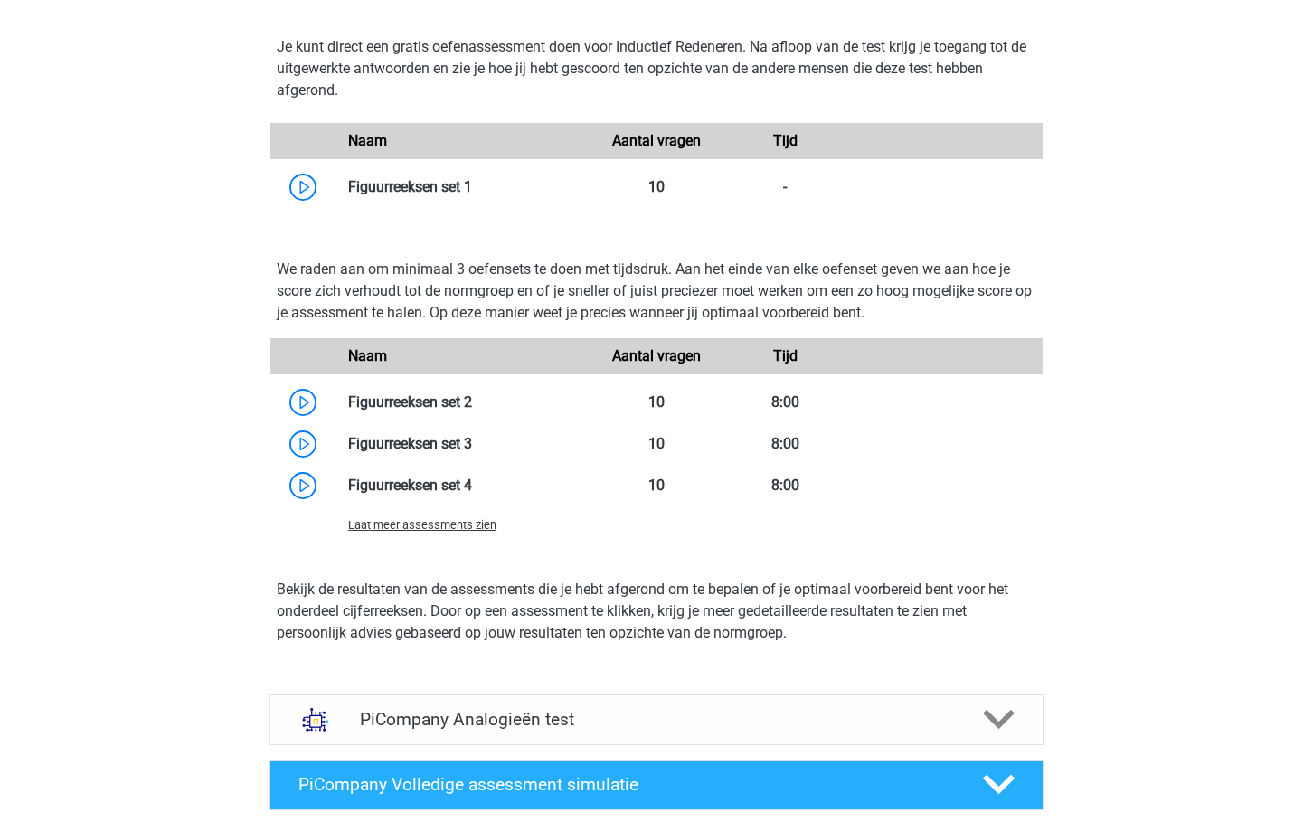
click at [456, 532] on span "Laat meer assessments zien" at bounding box center [422, 525] width 148 height 14
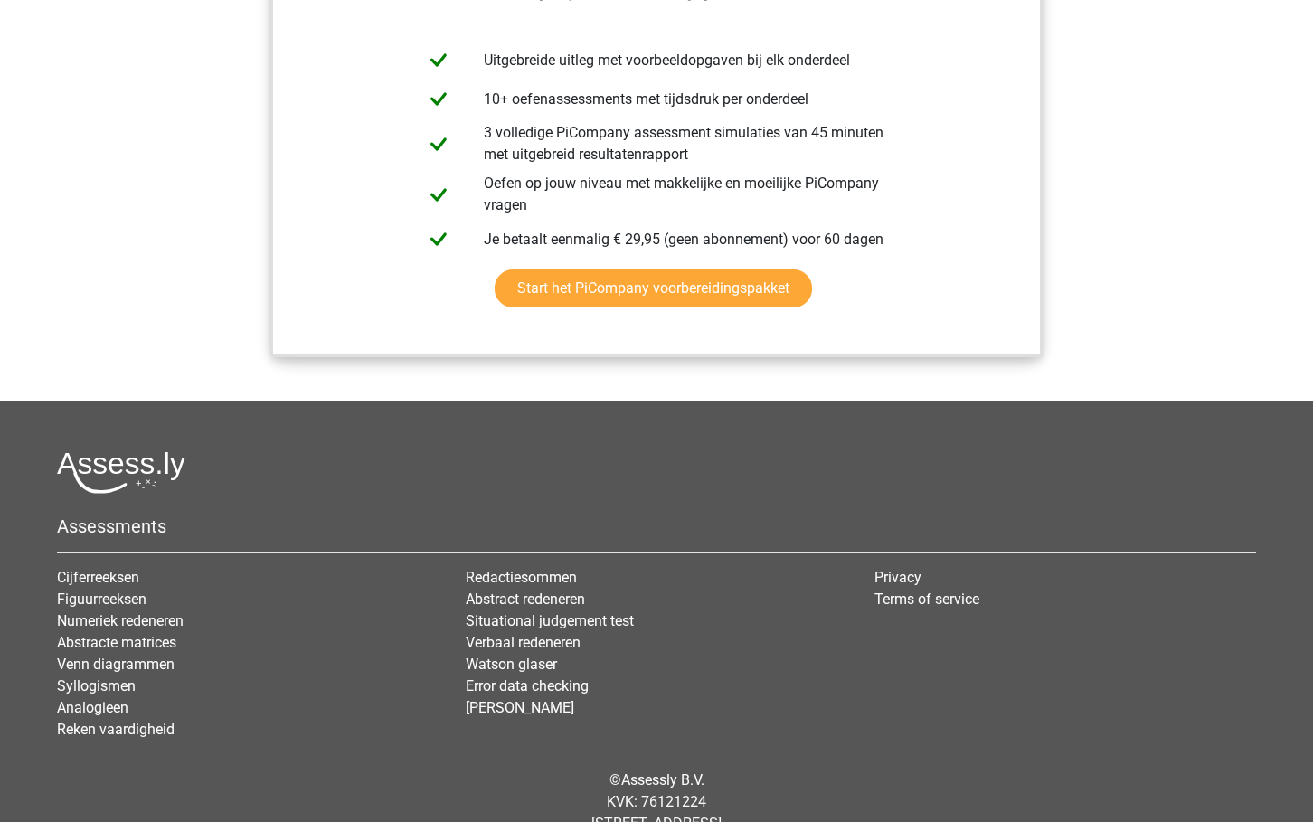
scroll to position [5078, 0]
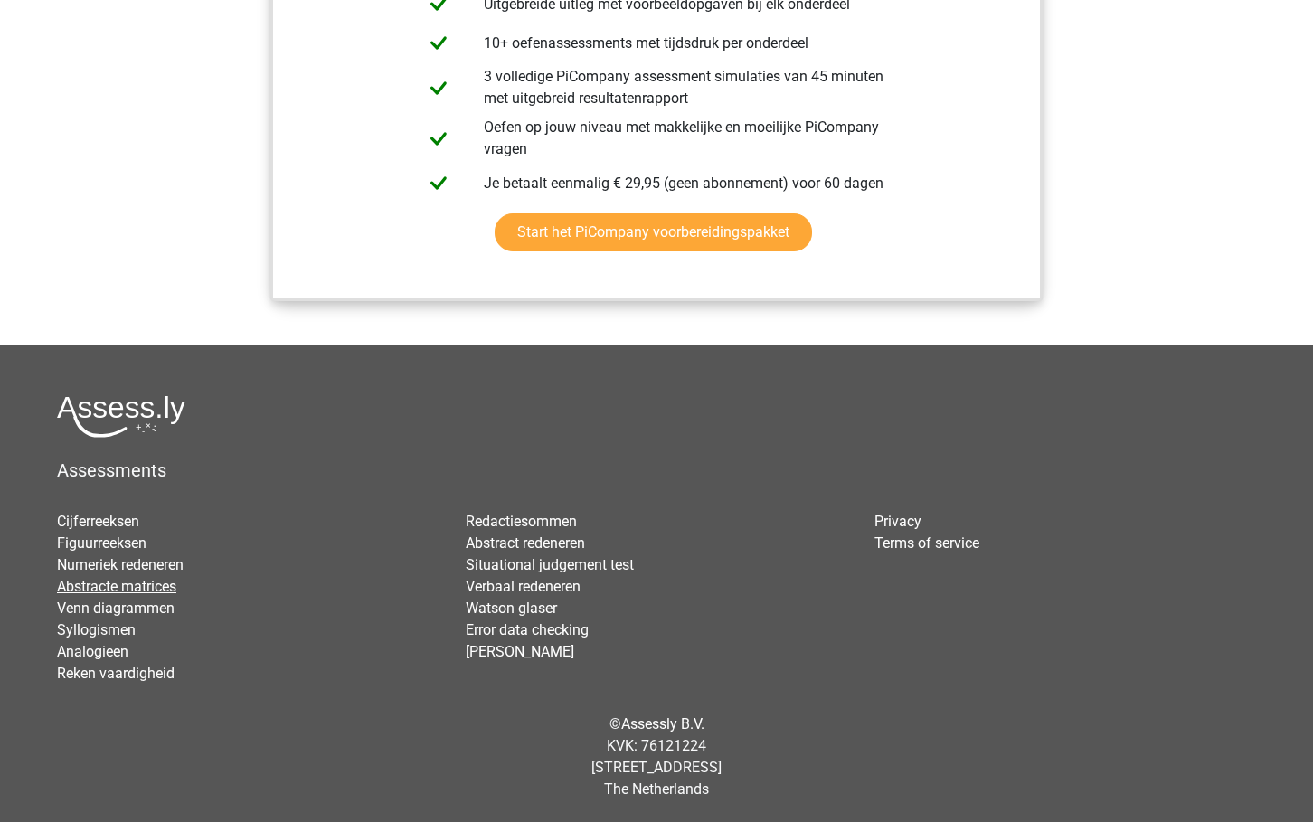
click at [117, 587] on link "Abstracte matrices" at bounding box center [116, 586] width 119 height 17
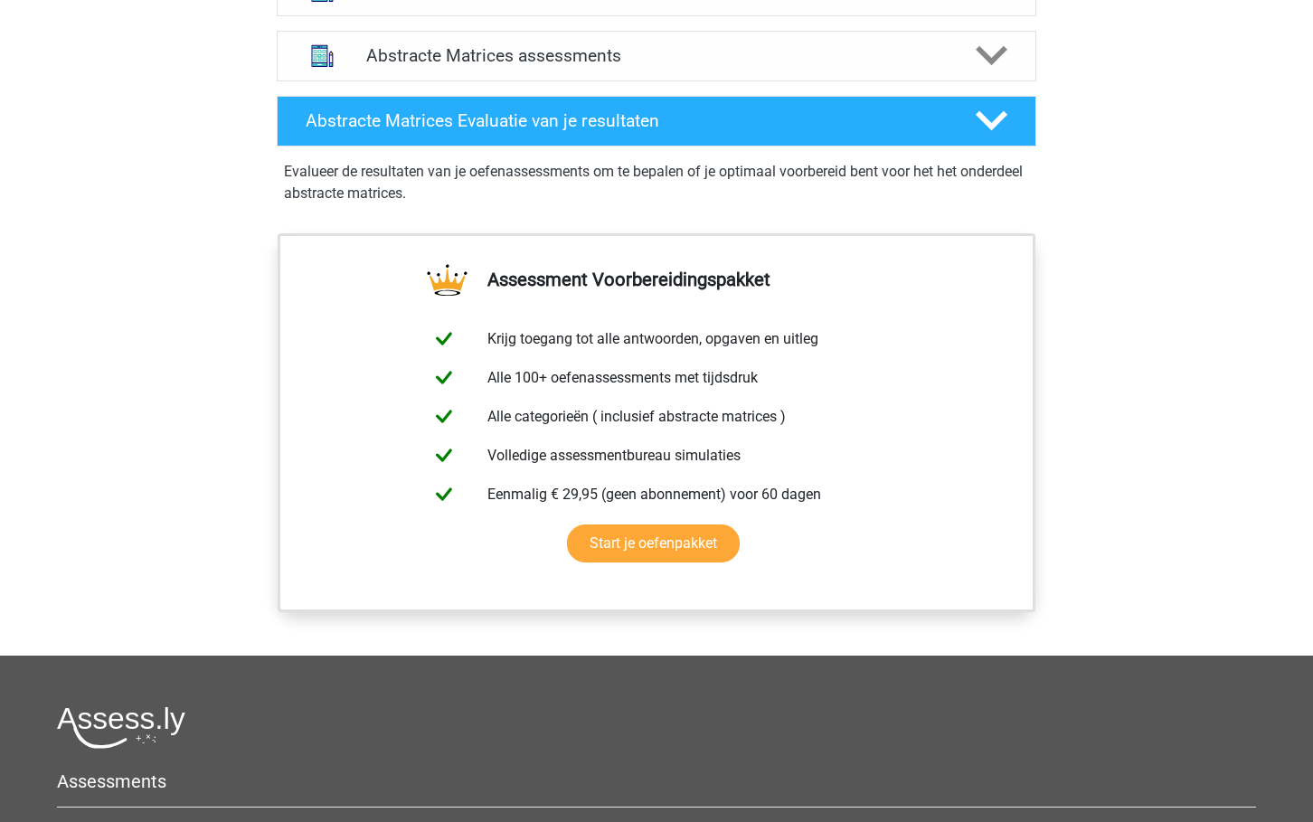
scroll to position [1035, 0]
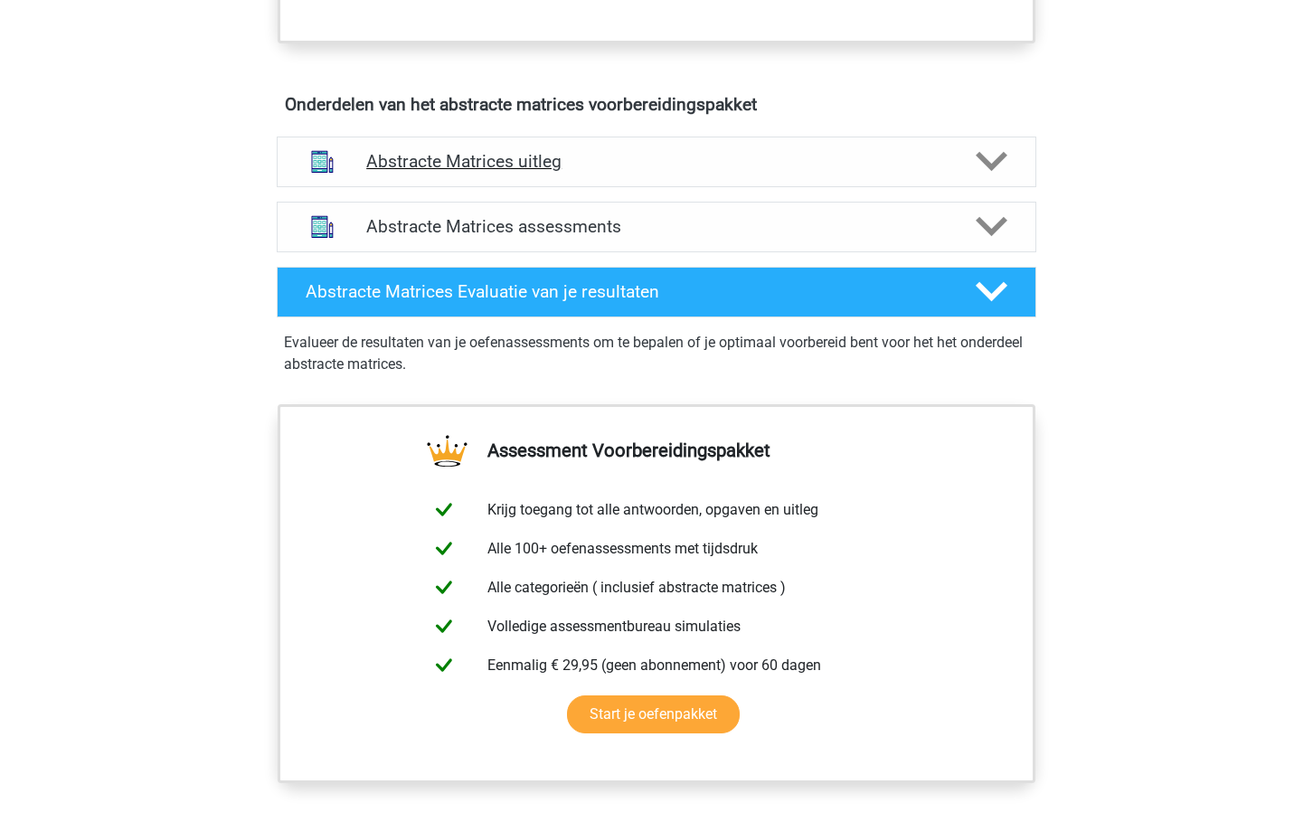
click at [669, 150] on div "Abstracte Matrices uitleg" at bounding box center [656, 162] width 759 height 51
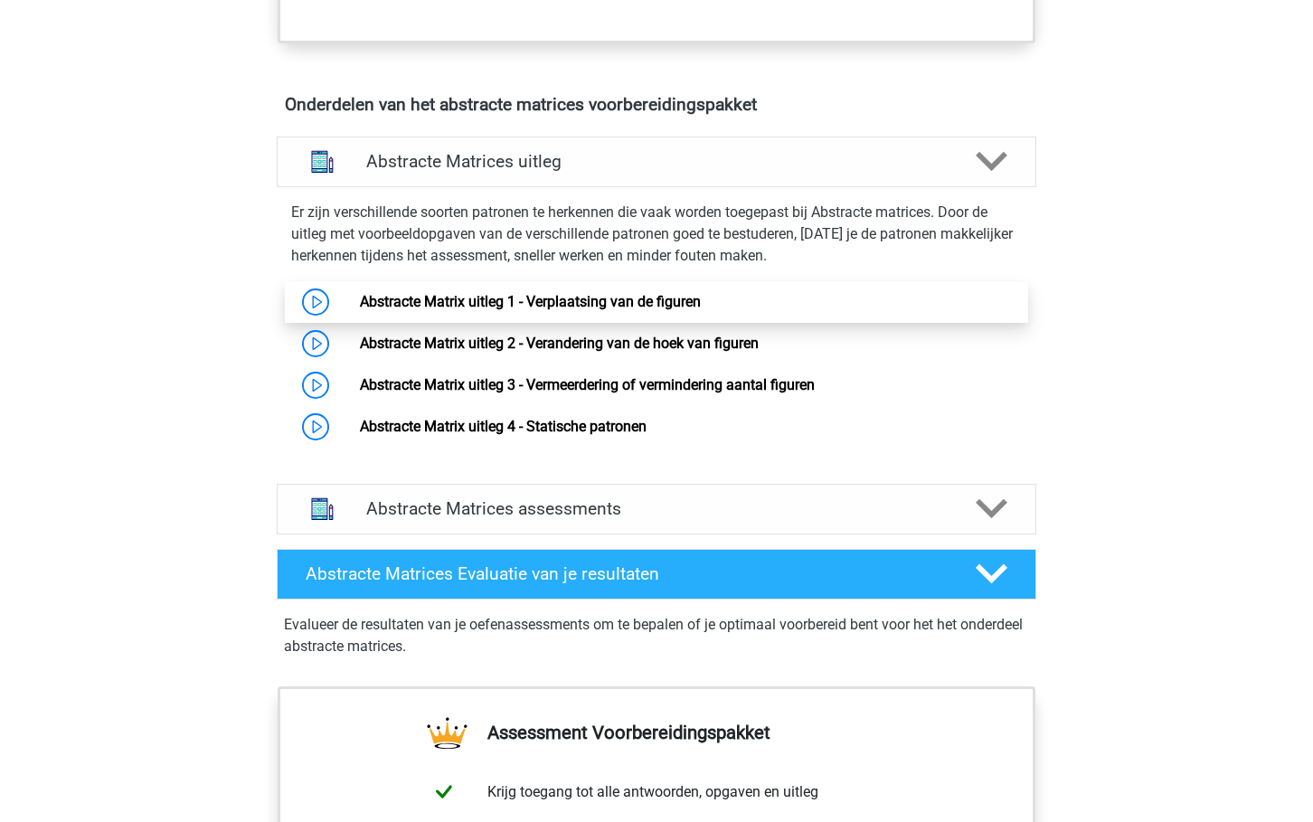
click at [486, 309] on link "Abstracte Matrix uitleg 1 - Verplaatsing van de figuren" at bounding box center [530, 301] width 341 height 17
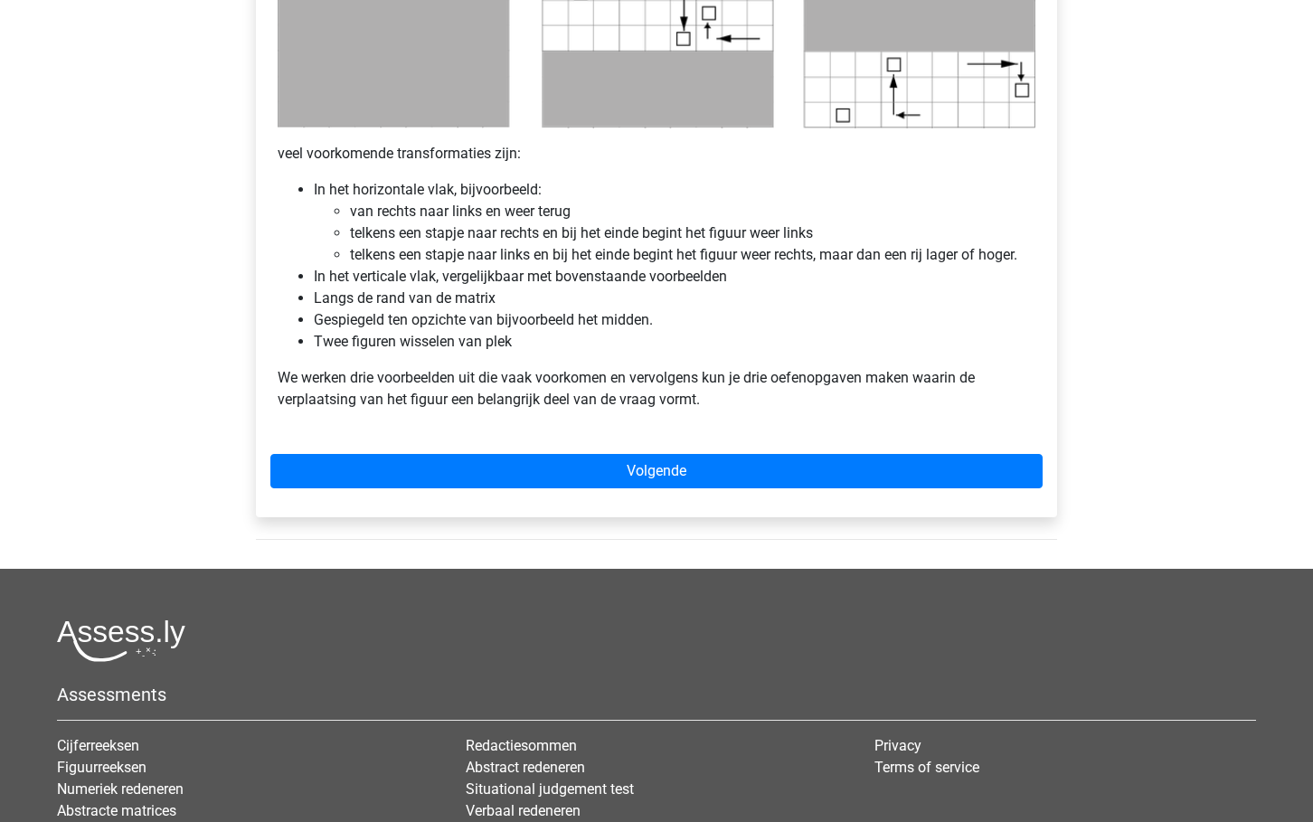
scroll to position [1046, 0]
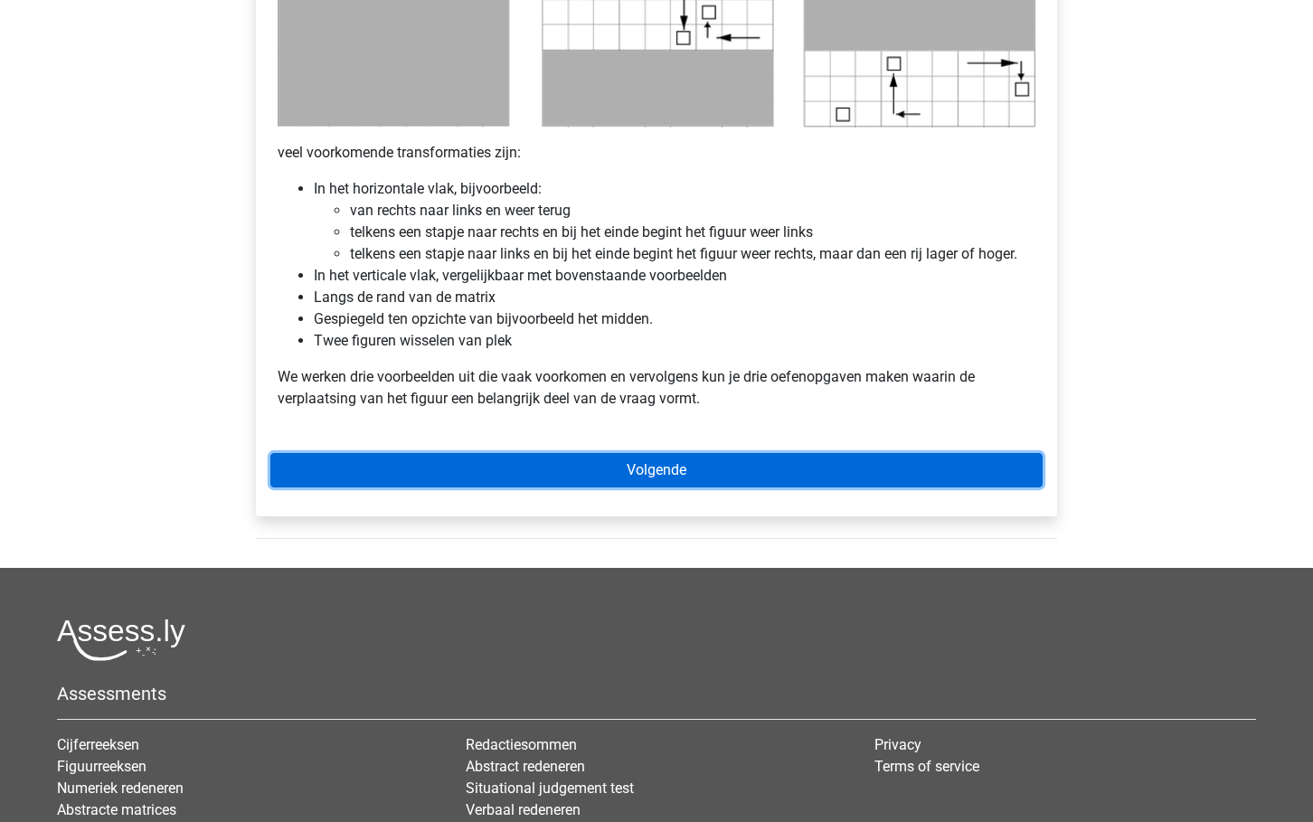
click at [567, 481] on link "Volgende" at bounding box center [656, 470] width 772 height 34
click at [643, 477] on link "Volgende" at bounding box center [656, 470] width 772 height 34
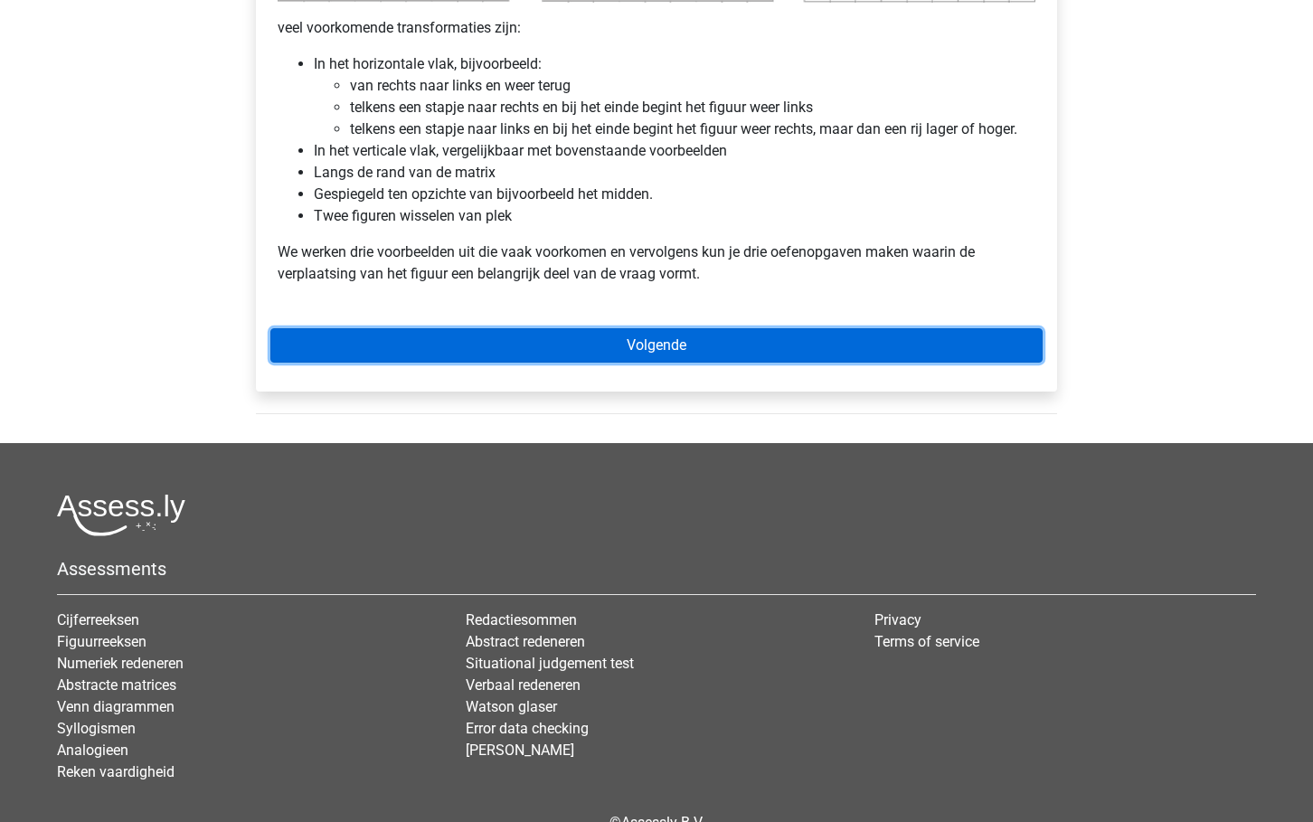
scroll to position [1188, 0]
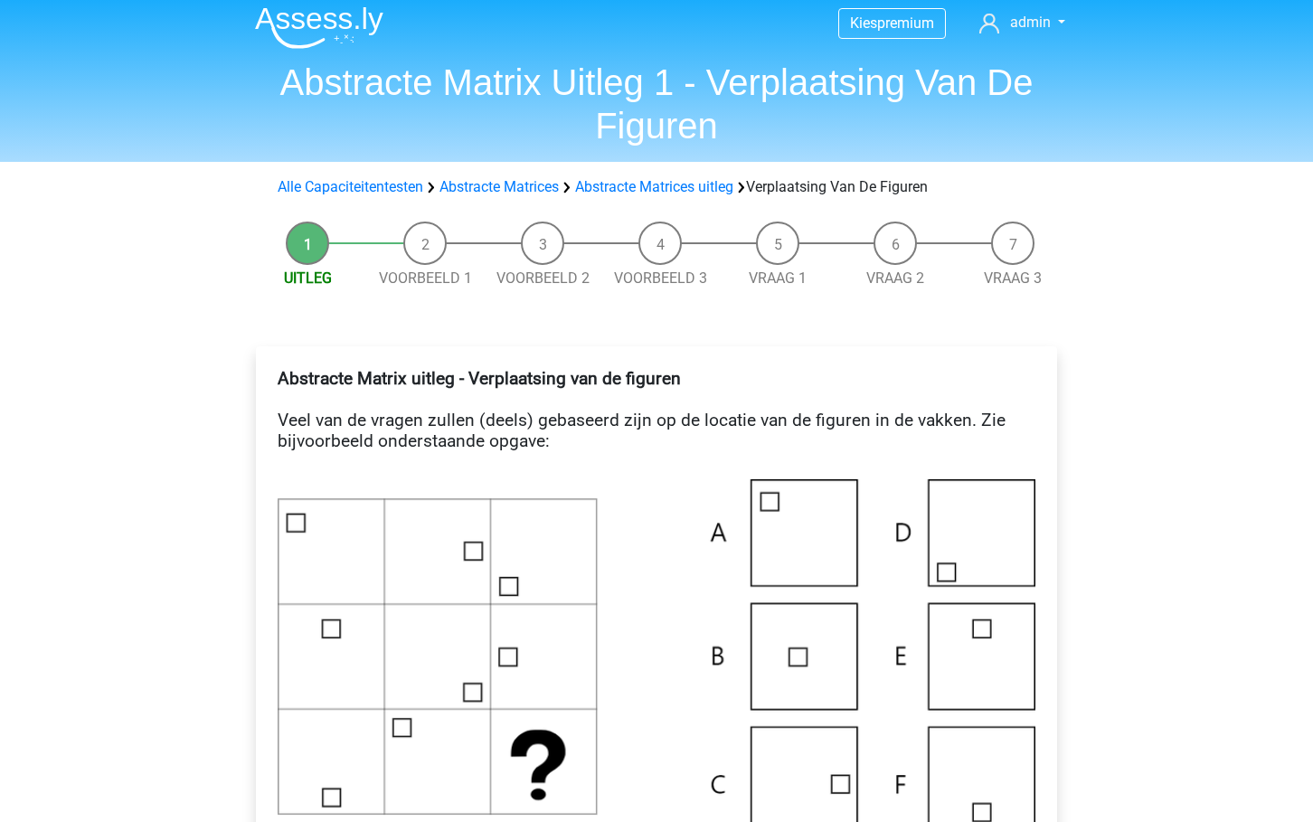
scroll to position [0, 0]
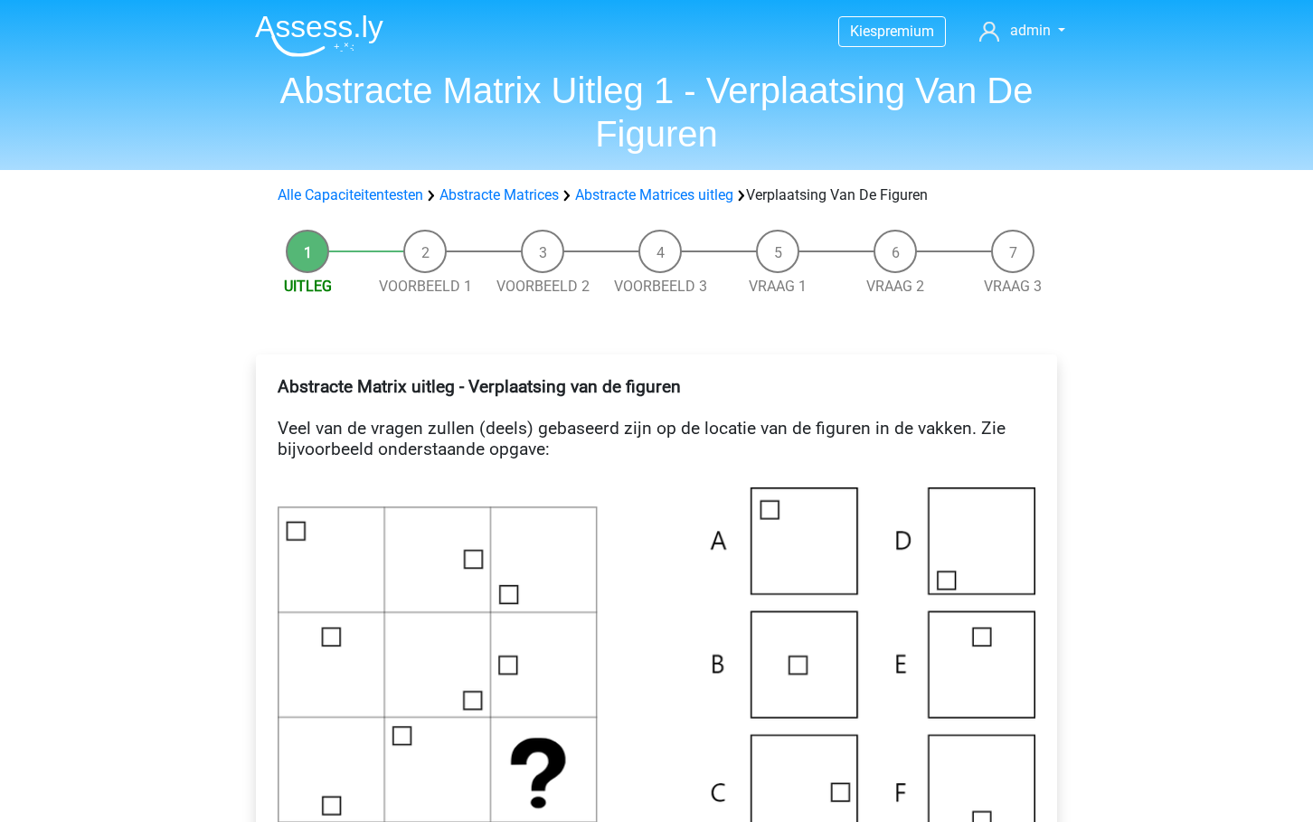
click at [420, 252] on li "Voorbeeld 1" at bounding box center [425, 264] width 118 height 68
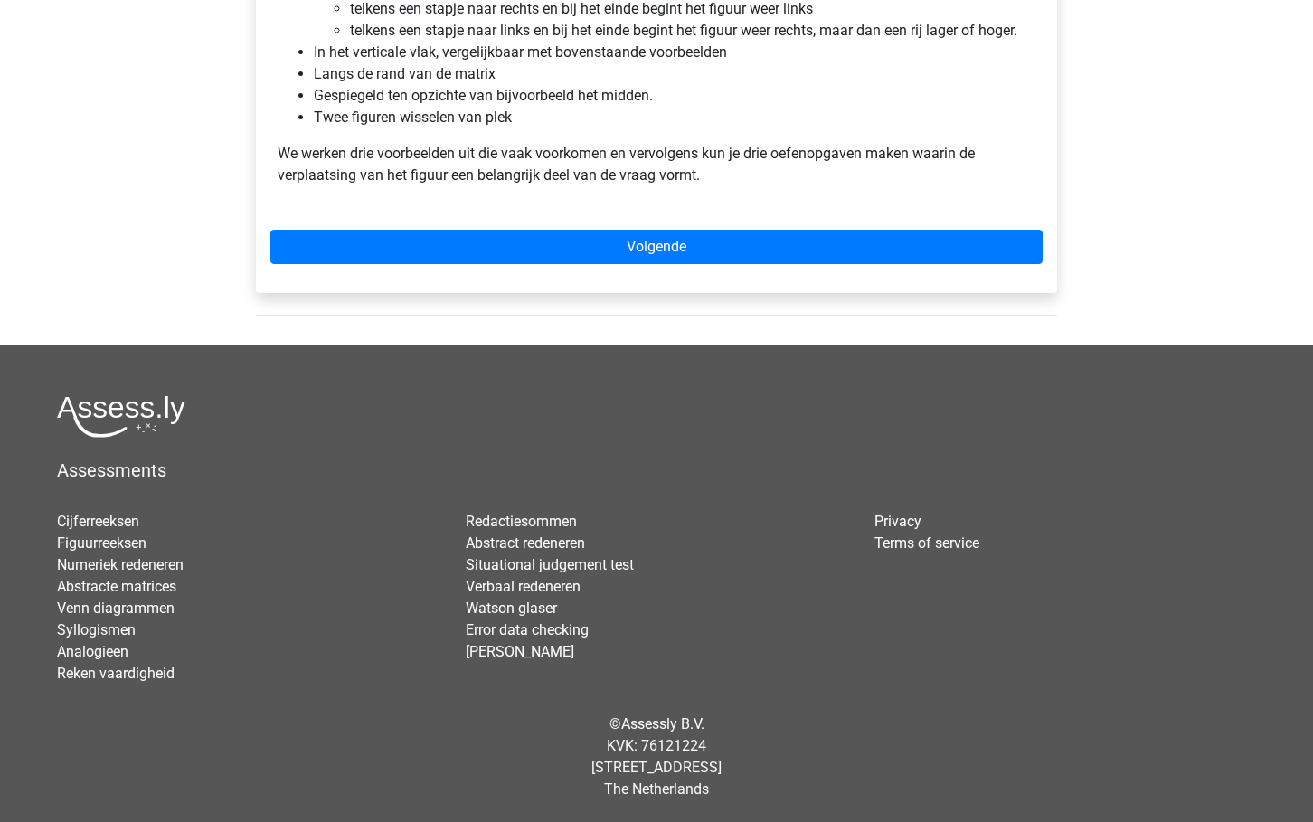
scroll to position [1262, 0]
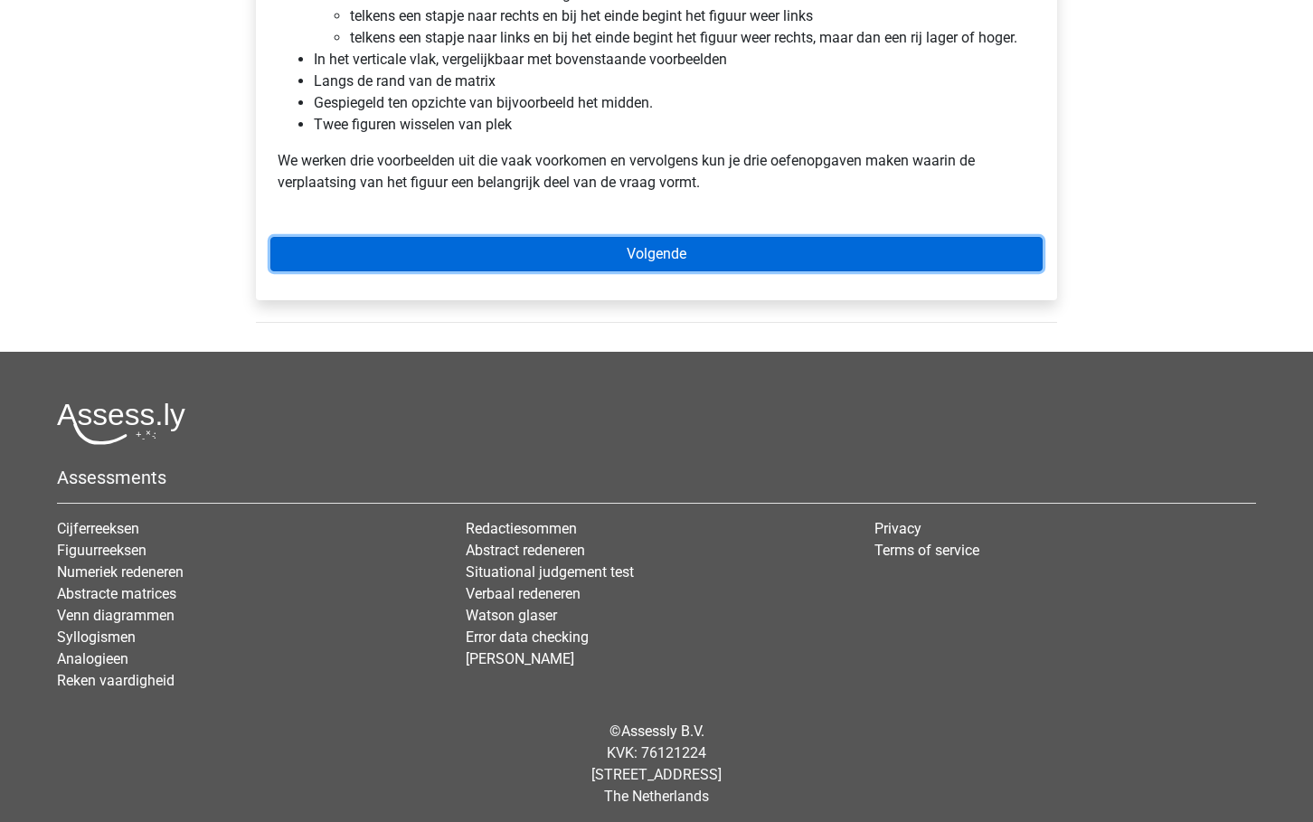
click at [650, 256] on link "Volgende" at bounding box center [656, 254] width 772 height 34
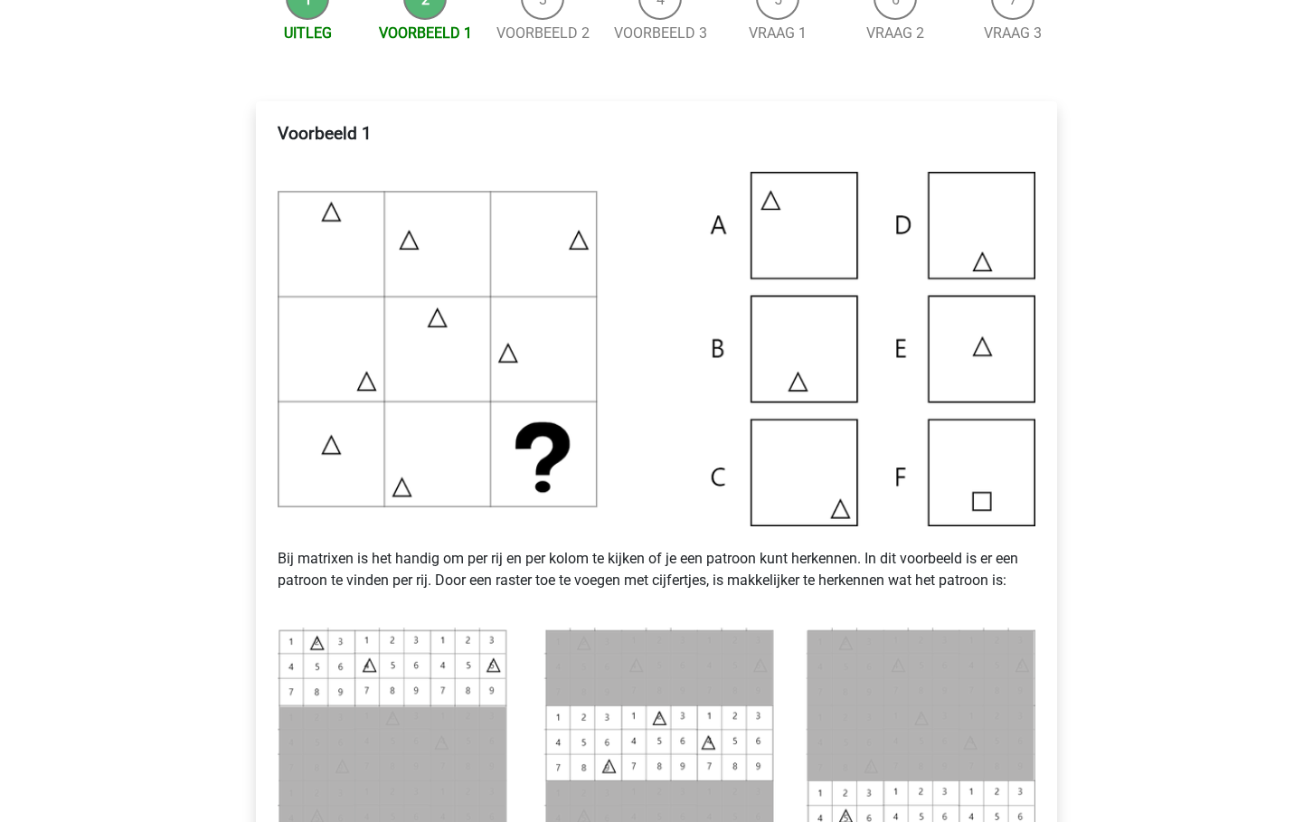
scroll to position [227, 0]
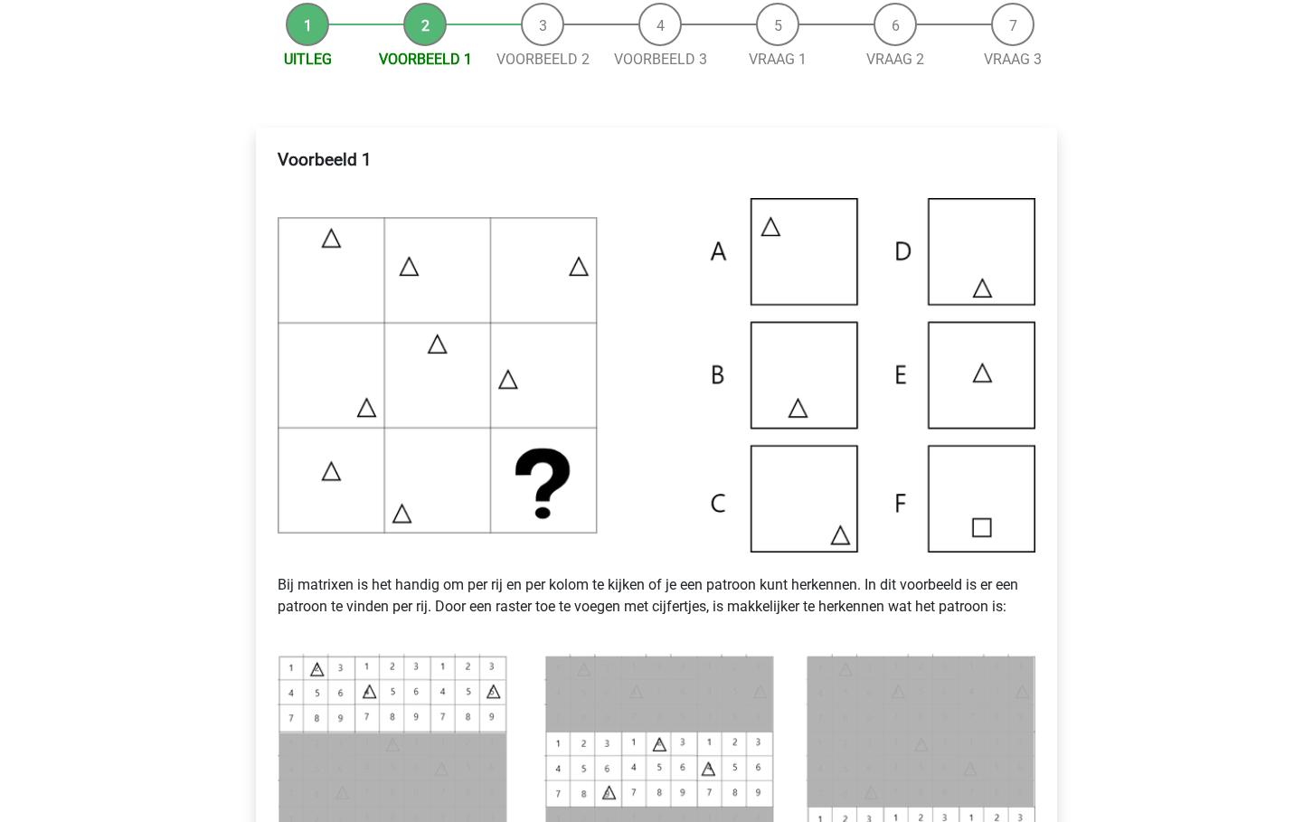
click at [313, 38] on li "Uitleg" at bounding box center [308, 37] width 118 height 68
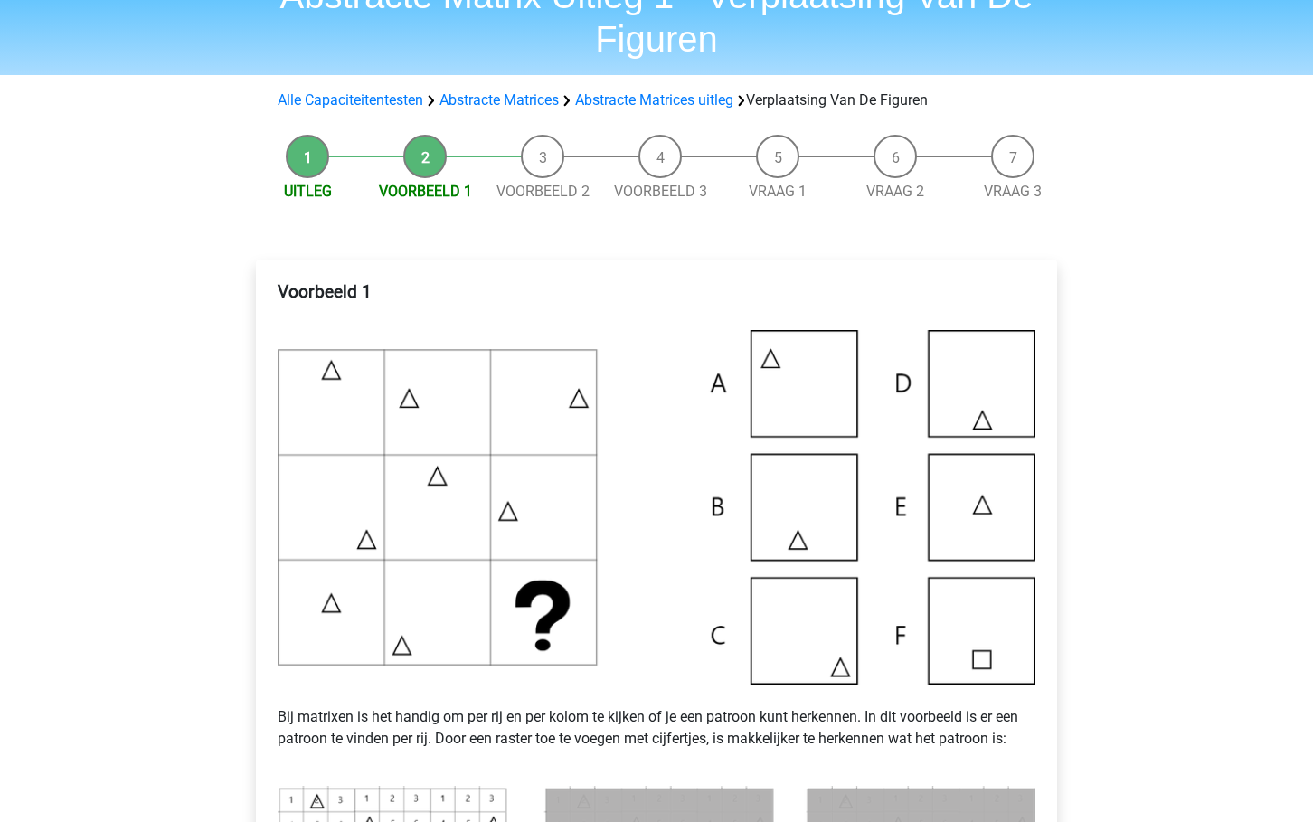
scroll to position [0, 0]
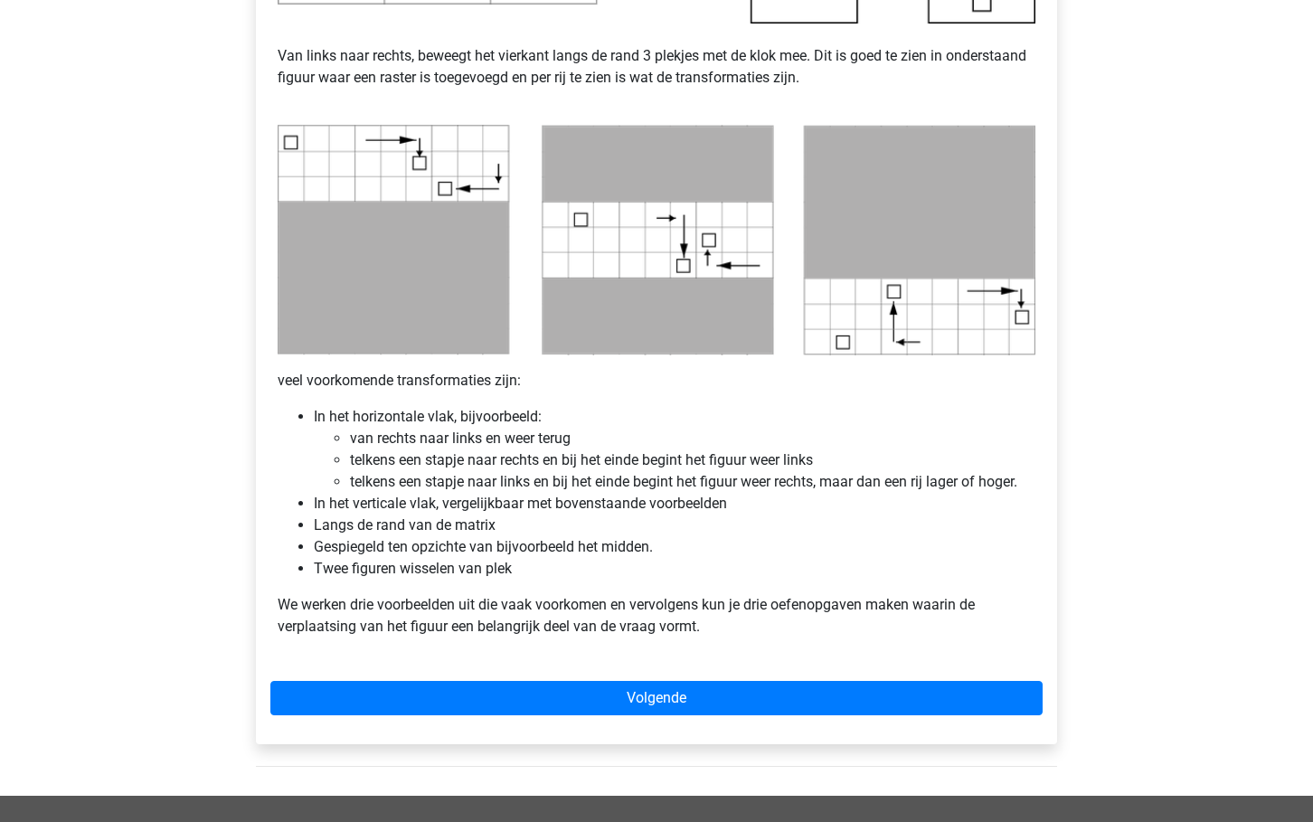
scroll to position [815, 0]
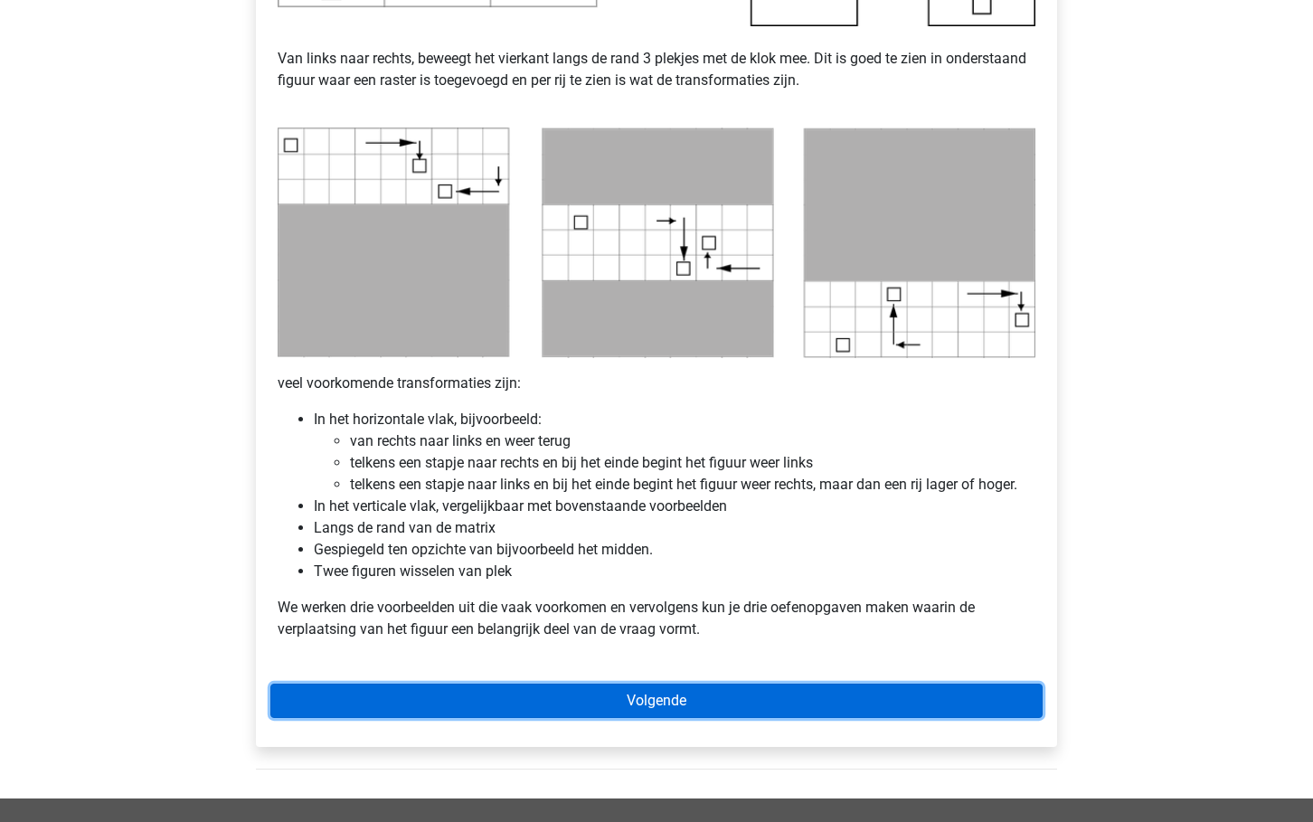
click at [588, 706] on link "Volgende" at bounding box center [656, 700] width 772 height 34
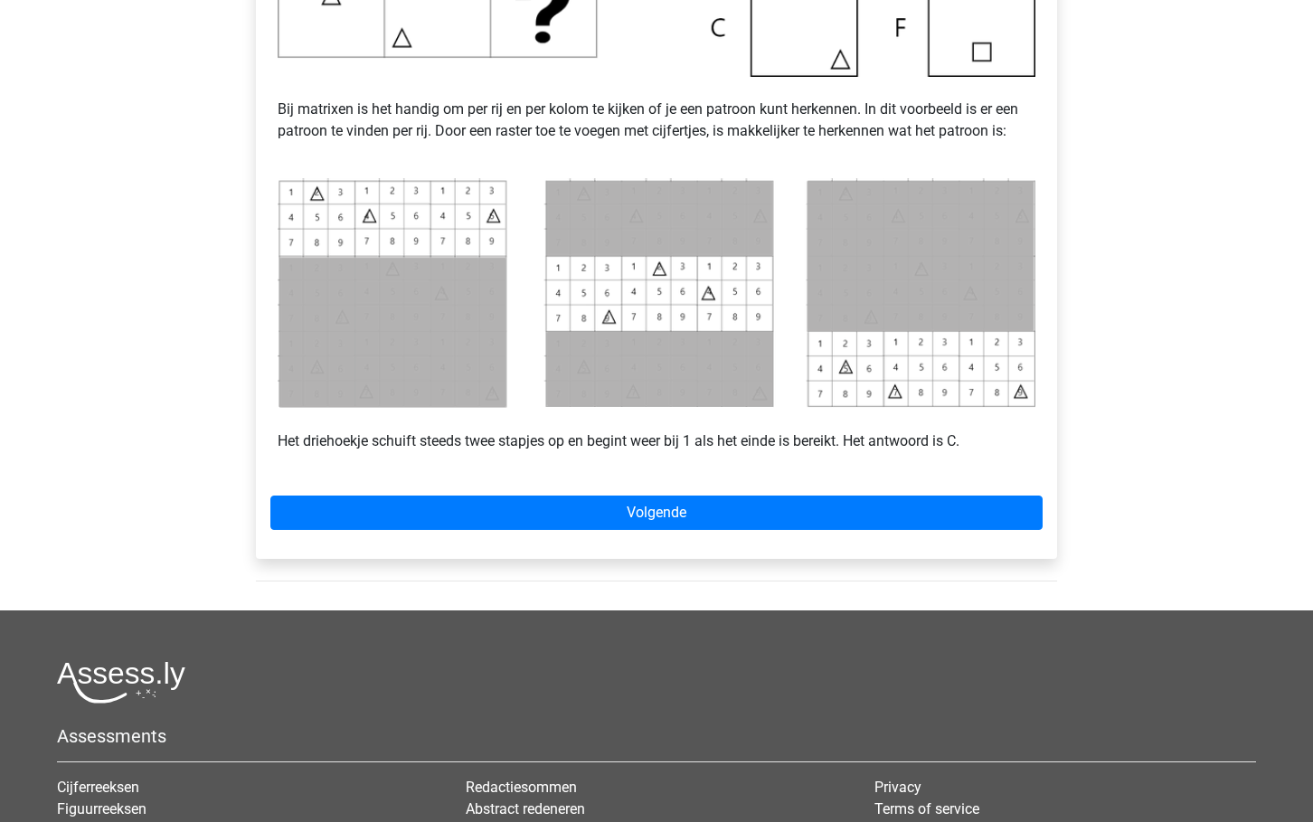
scroll to position [708, 0]
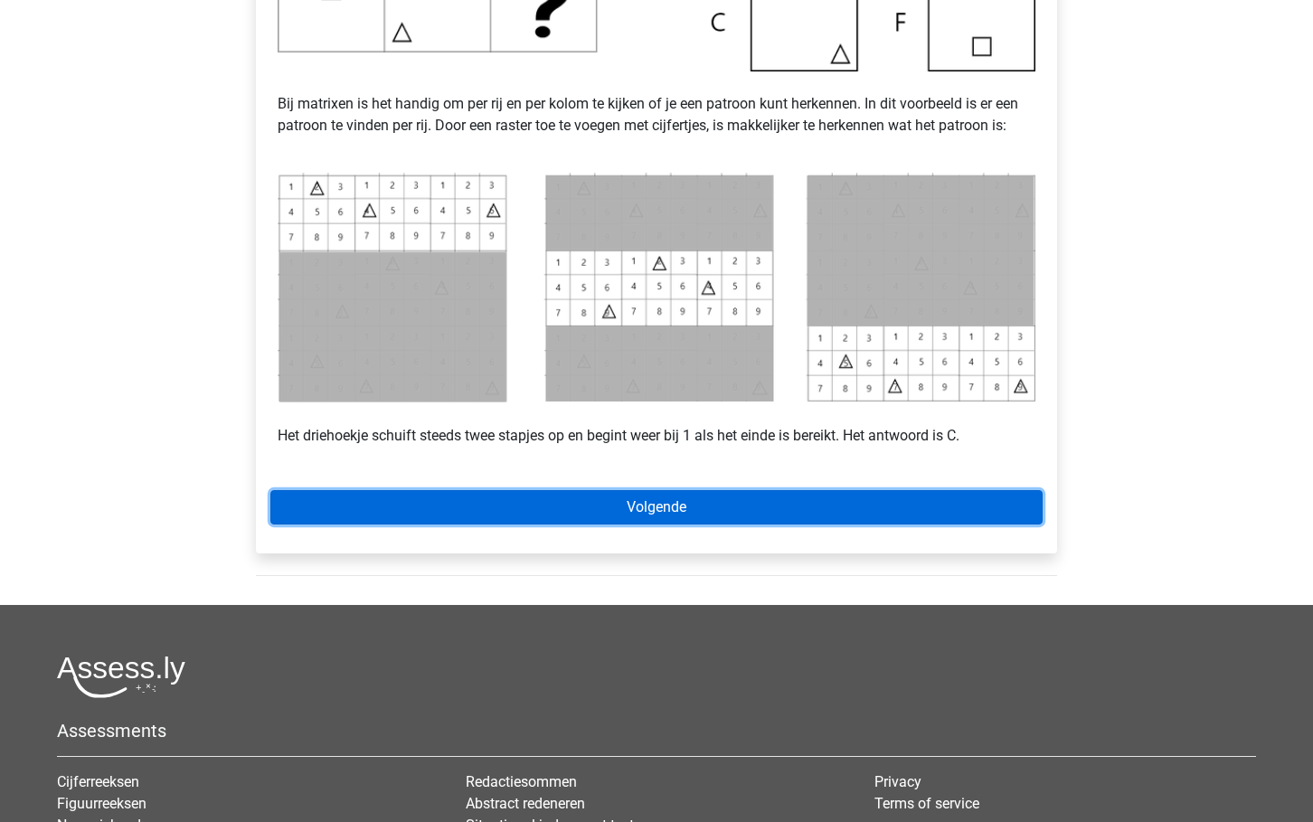
click at [682, 503] on link "Volgende" at bounding box center [656, 507] width 772 height 34
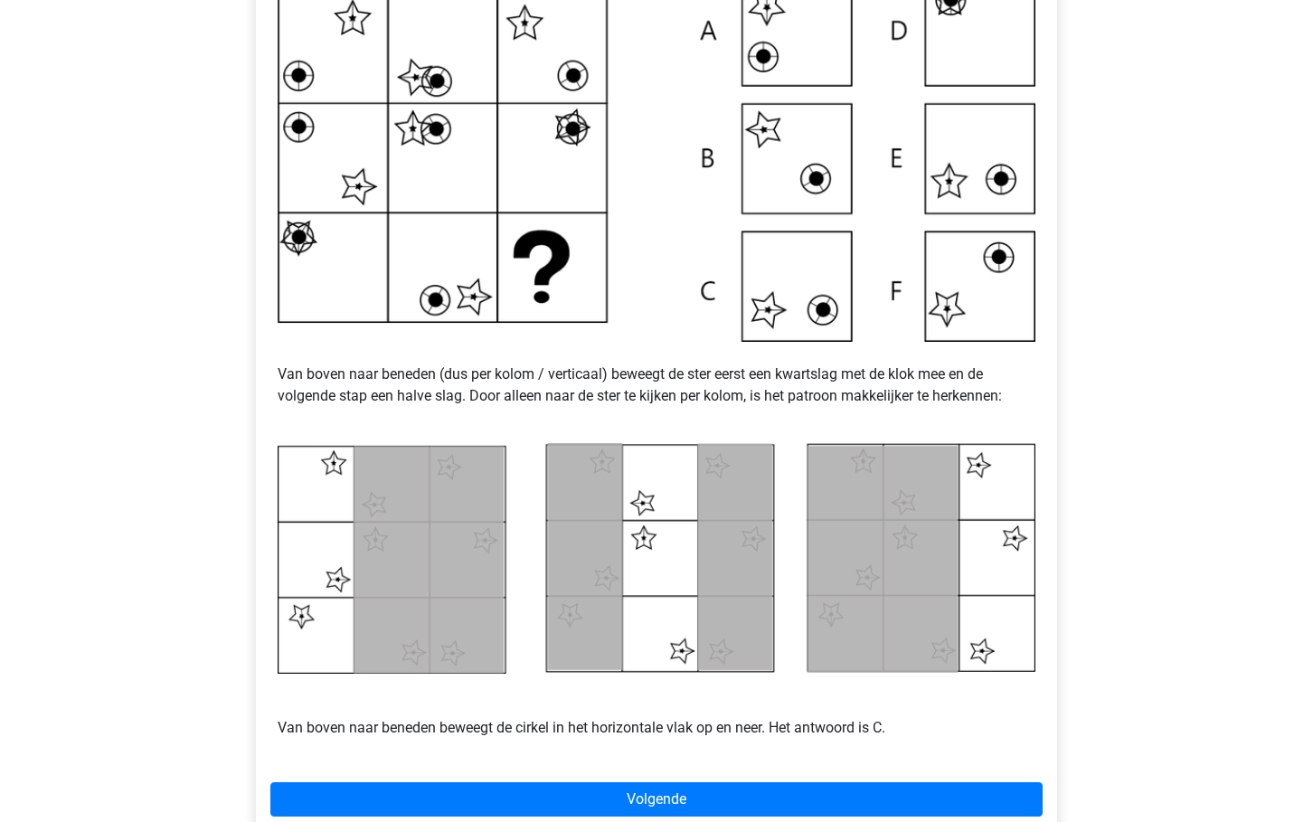
scroll to position [455, 0]
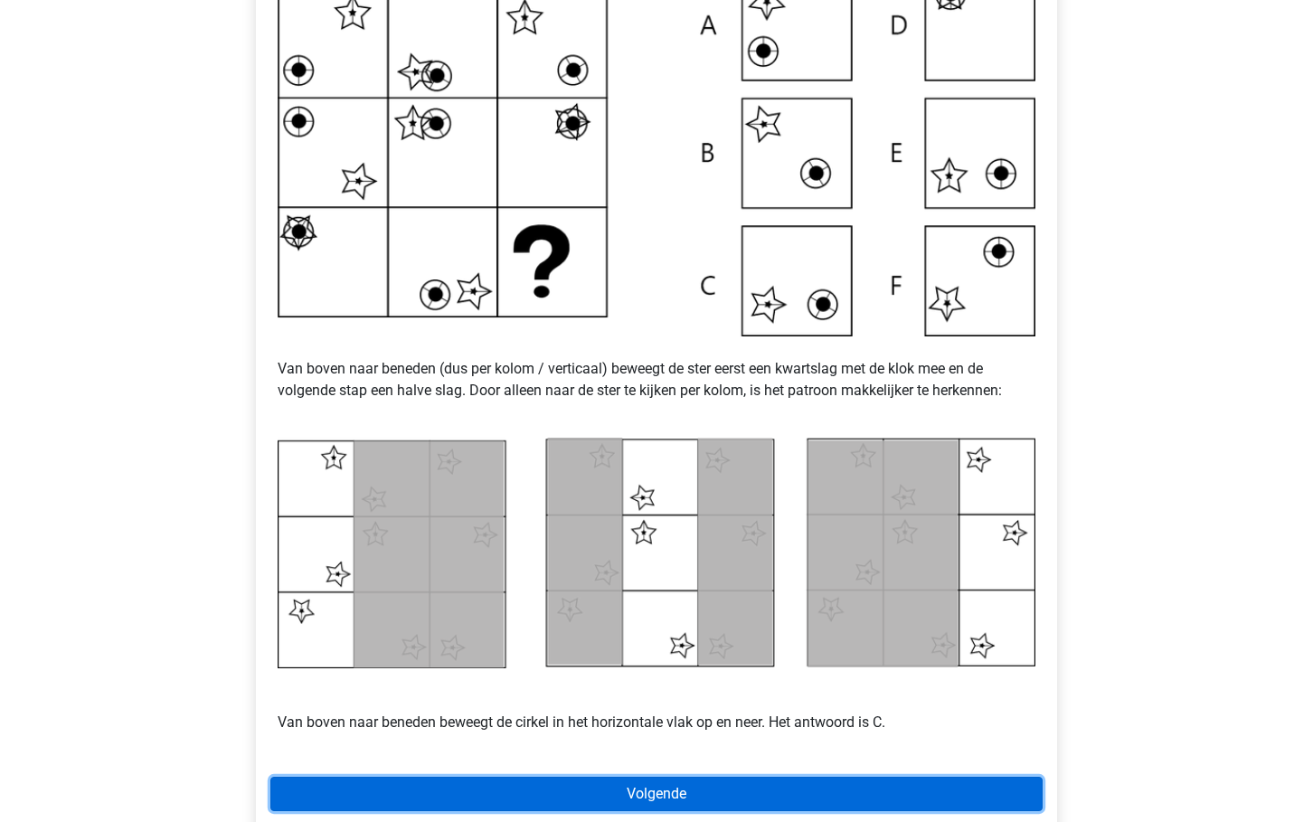
click at [640, 793] on link "Volgende" at bounding box center [656, 794] width 772 height 34
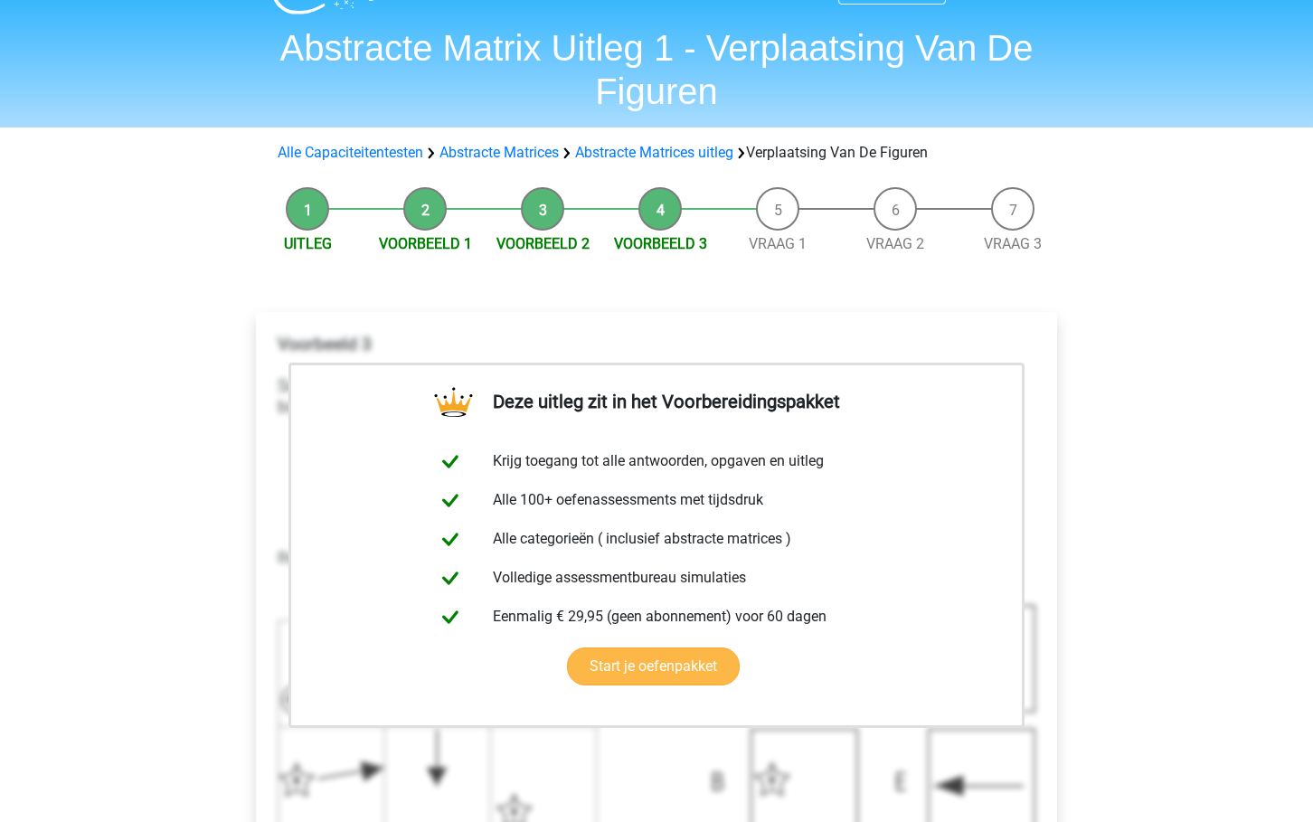
scroll to position [44, 0]
